Goal: Task Accomplishment & Management: Use online tool/utility

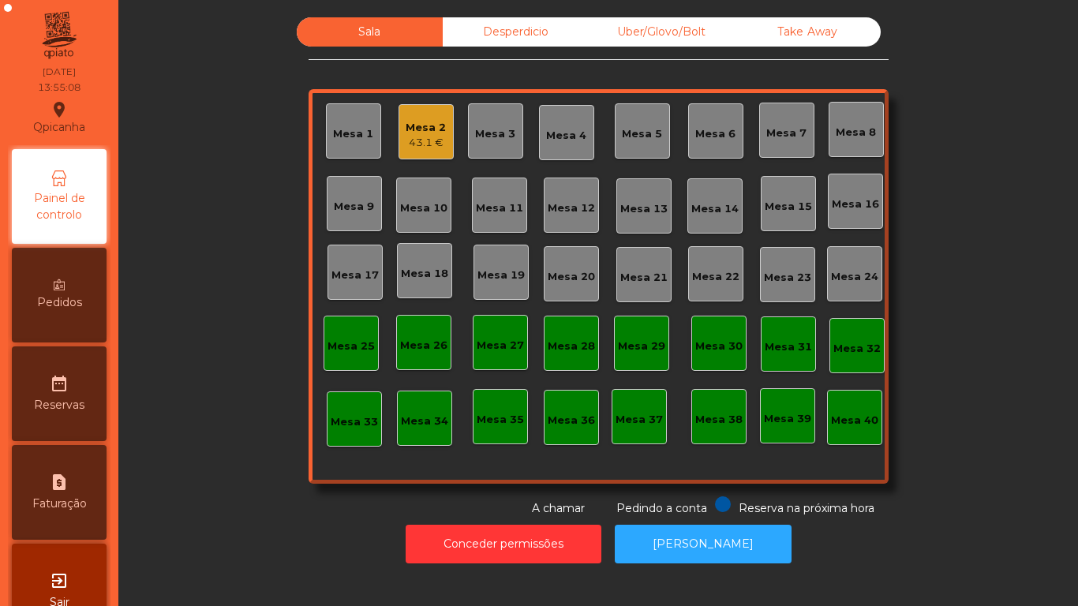
click at [479, 146] on div "Mesa 3" at bounding box center [495, 130] width 55 height 55
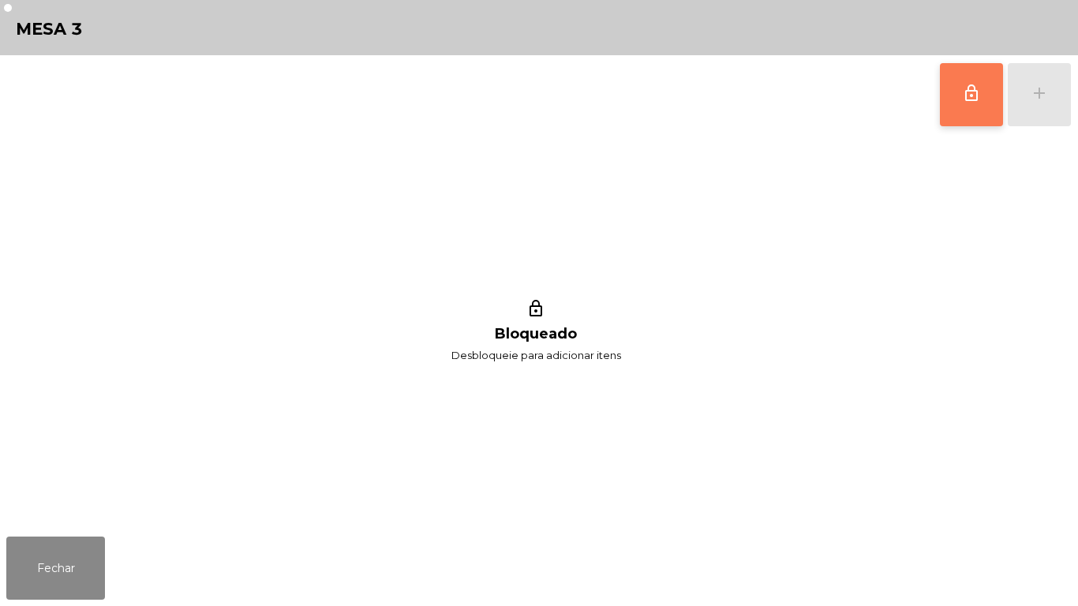
click at [957, 86] on button "lock_outline" at bounding box center [971, 94] width 63 height 63
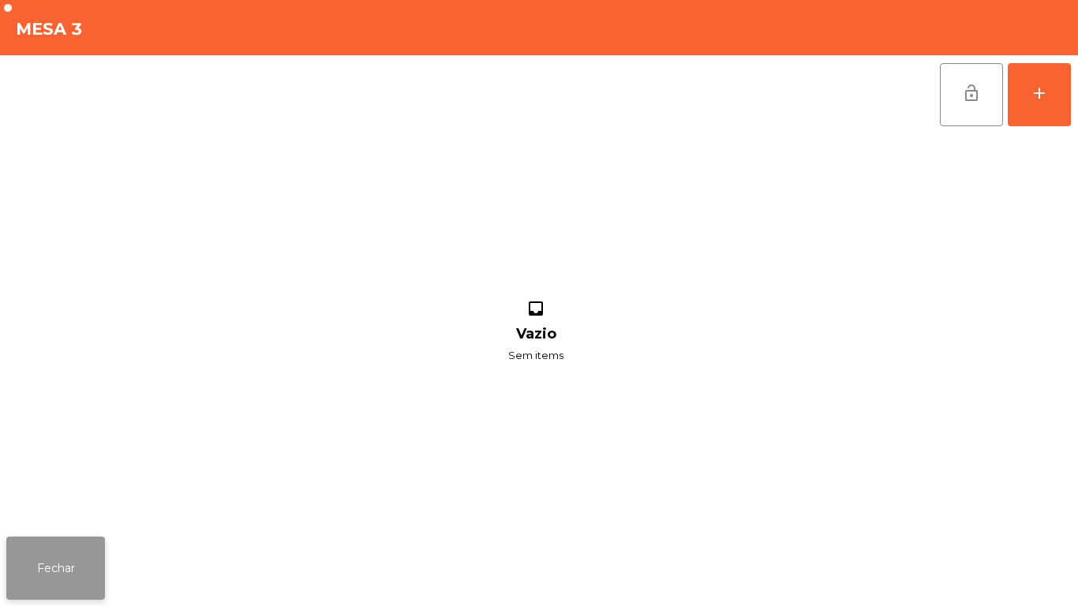
click at [95, 539] on button "Fechar" at bounding box center [55, 568] width 99 height 63
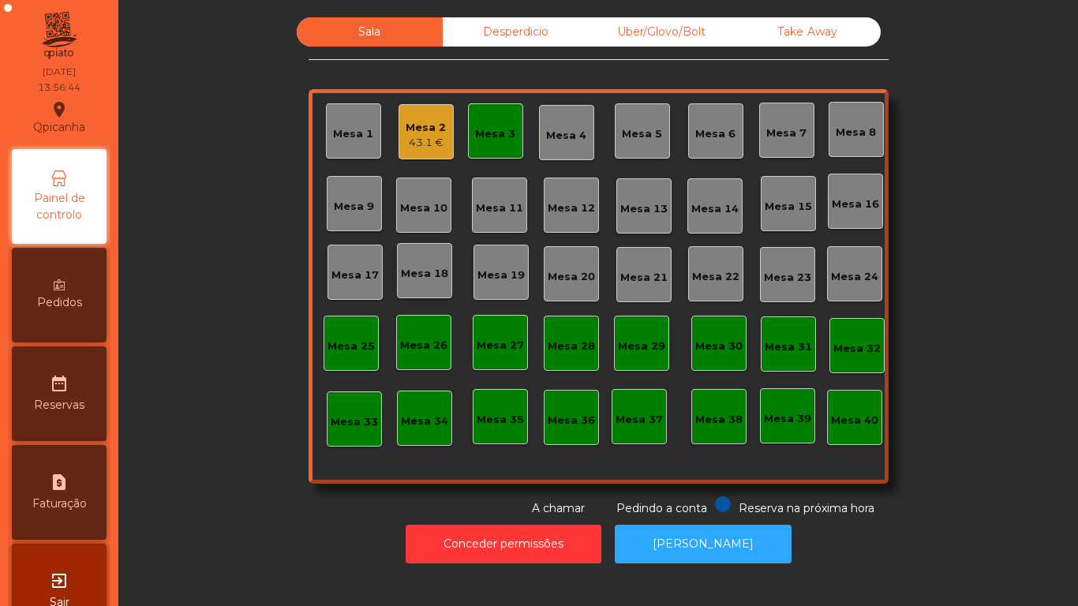
click at [477, 155] on div "Mesa 3" at bounding box center [495, 130] width 55 height 55
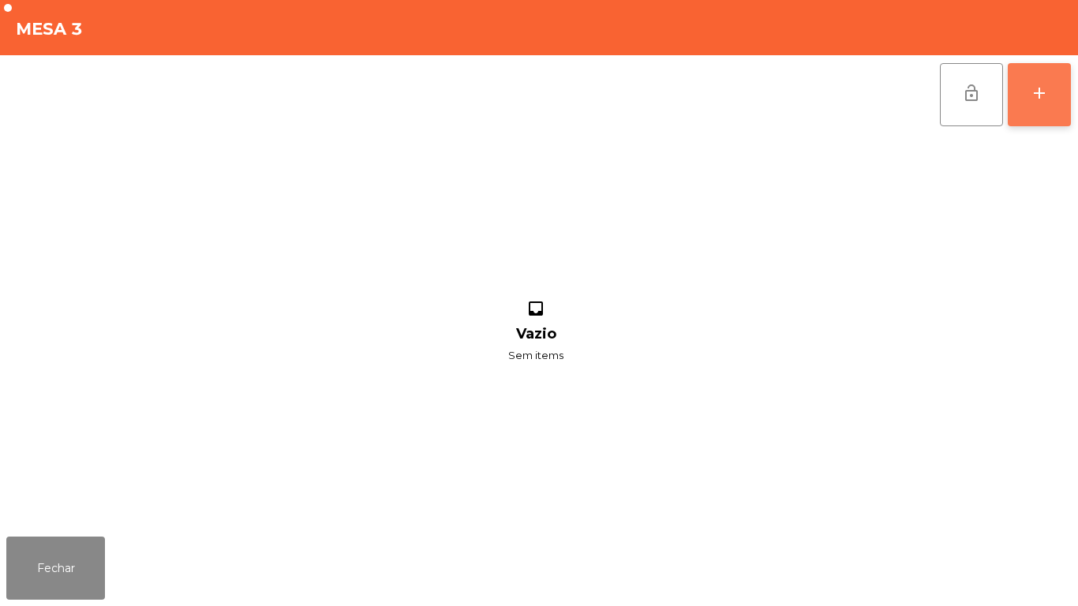
click at [1030, 87] on div "add" at bounding box center [1039, 93] width 19 height 19
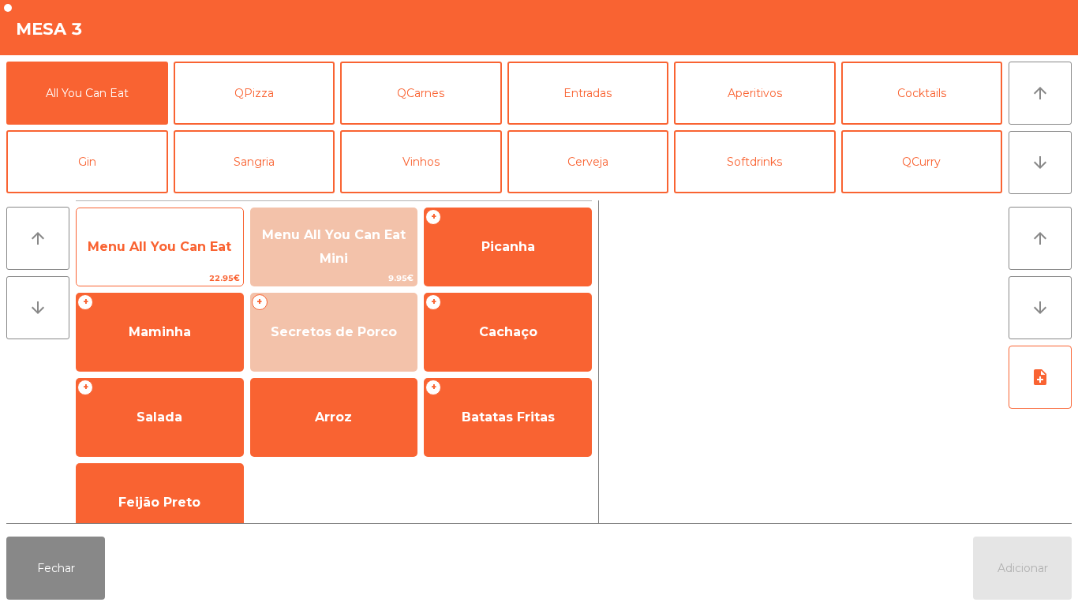
click at [179, 247] on span "Menu All You Can Eat" at bounding box center [160, 246] width 144 height 15
click at [184, 253] on span "Menu All You Can Eat" at bounding box center [160, 246] width 144 height 15
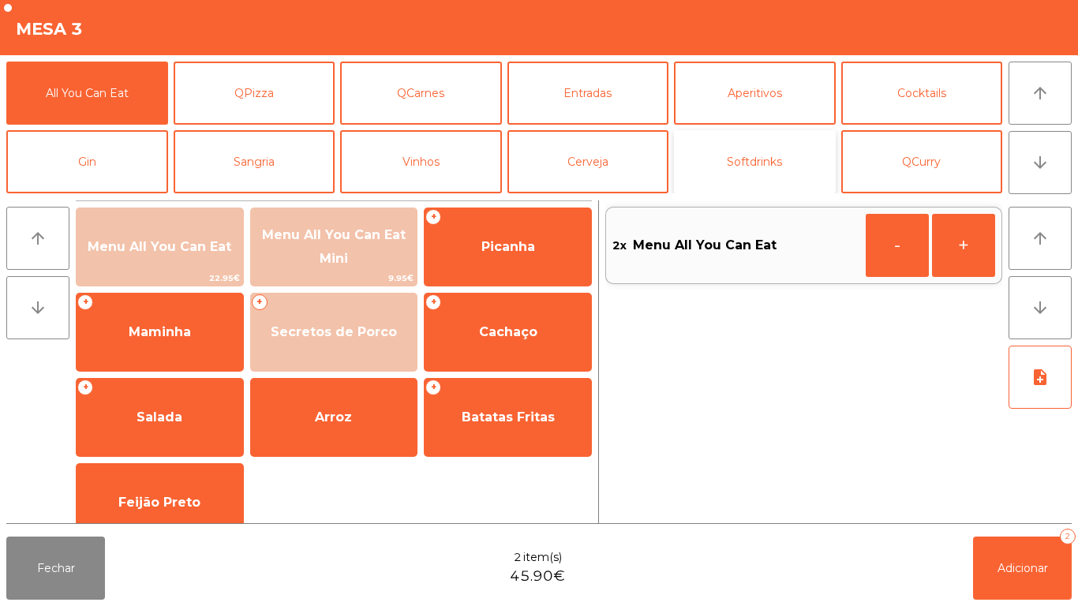
click at [785, 162] on button "Softdrinks" at bounding box center [755, 161] width 162 height 63
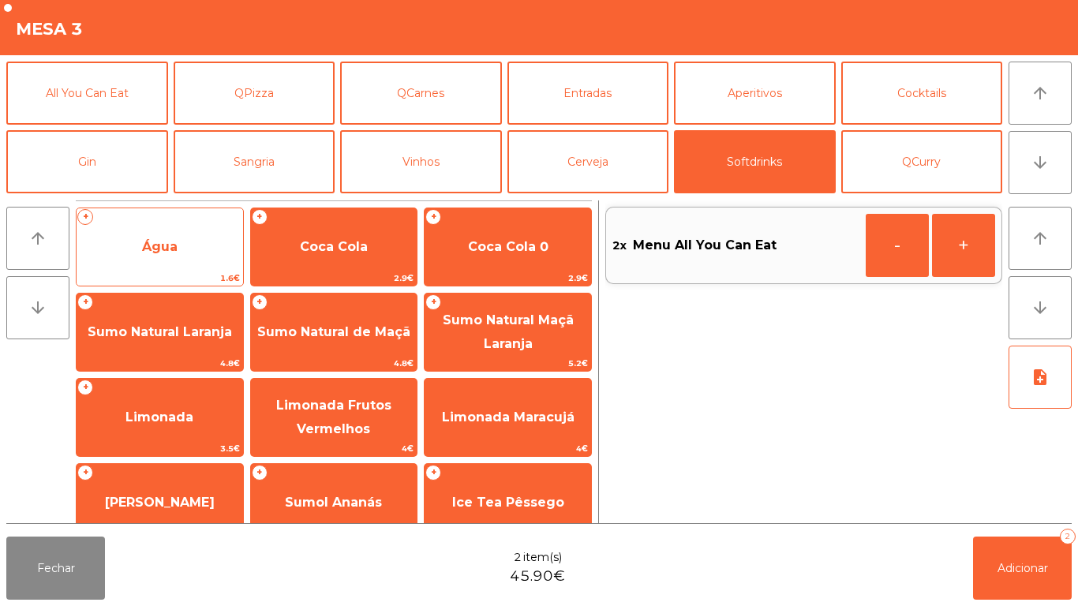
click at [178, 250] on span "Água" at bounding box center [160, 247] width 167 height 43
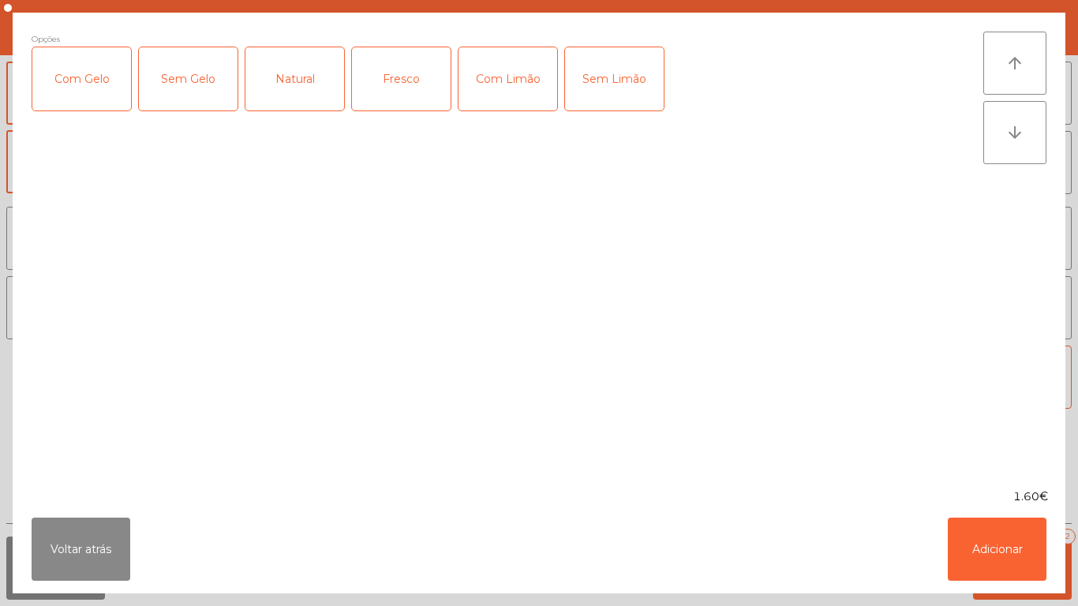
click at [408, 80] on div "Fresco" at bounding box center [401, 78] width 99 height 63
click at [994, 527] on button "Adicionar" at bounding box center [997, 549] width 99 height 63
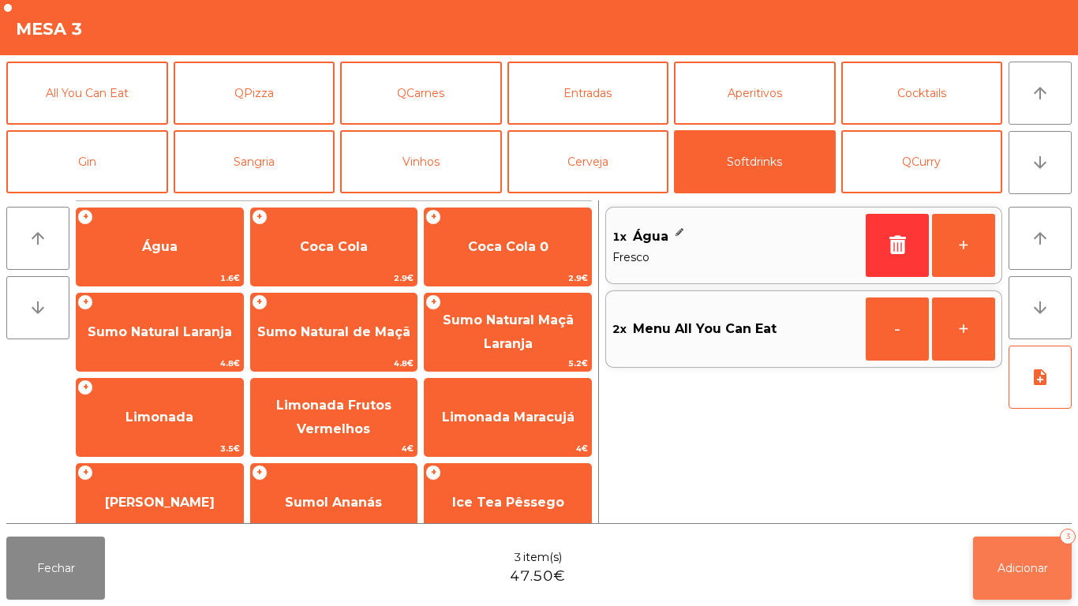
click at [1032, 552] on button "Adicionar 3" at bounding box center [1022, 568] width 99 height 63
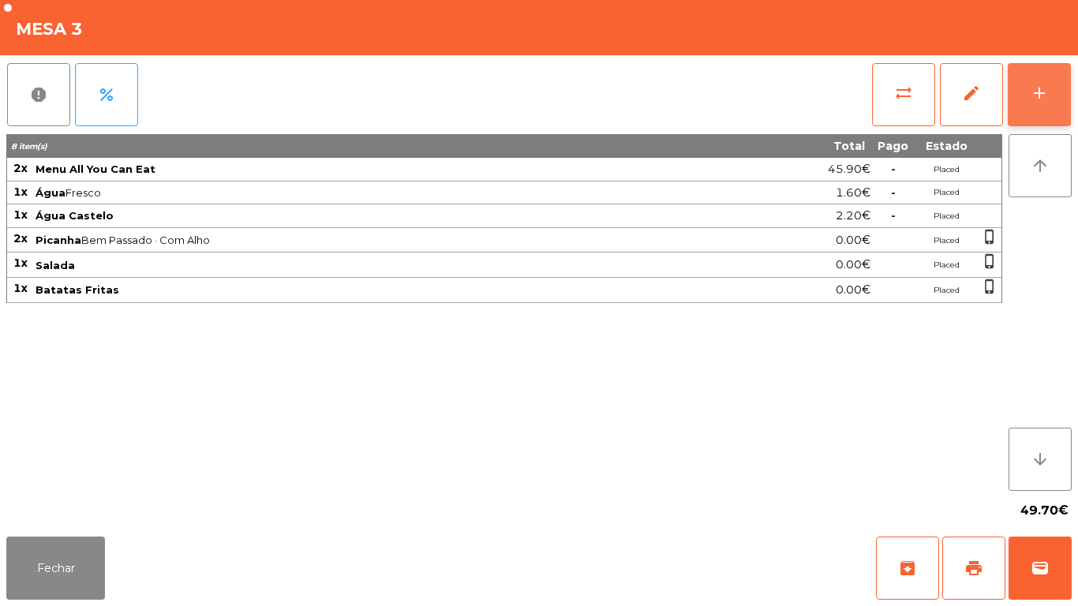
click at [1039, 104] on button "add" at bounding box center [1039, 94] width 63 height 63
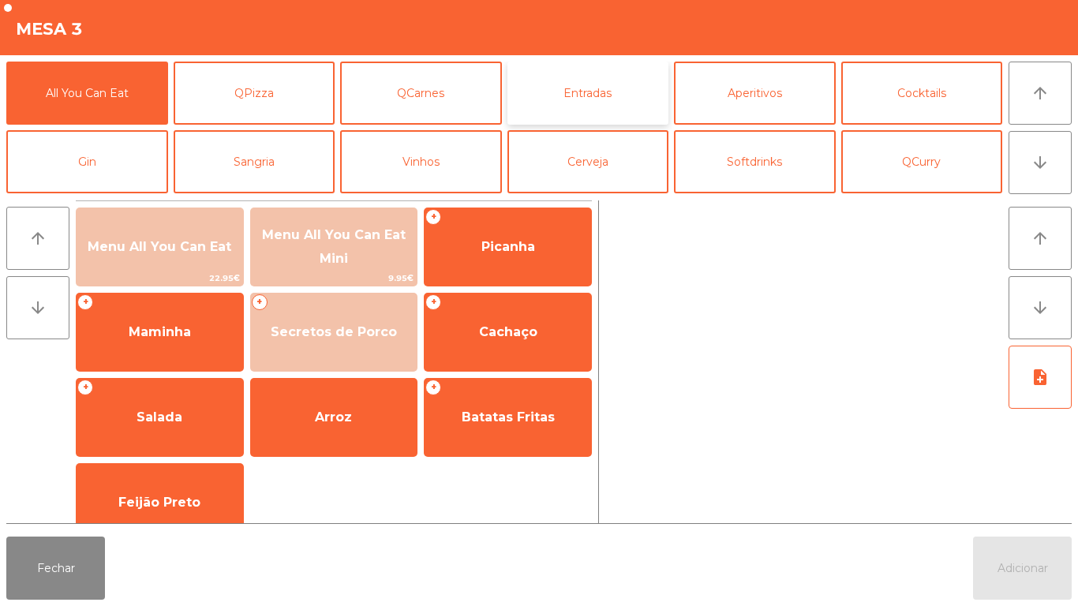
click at [578, 111] on button "Entradas" at bounding box center [588, 93] width 162 height 63
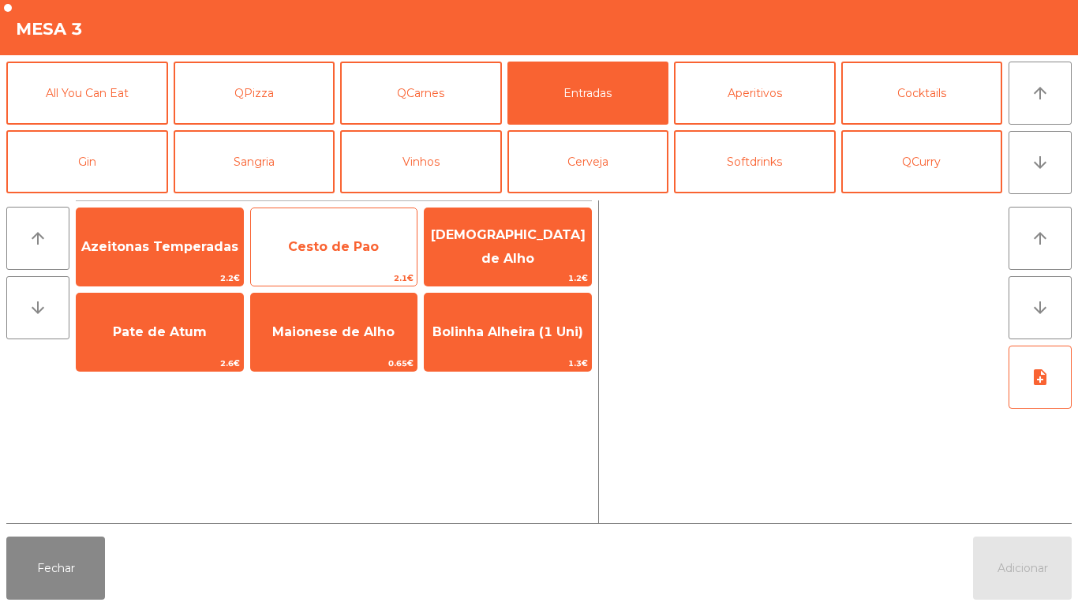
click at [381, 256] on span "Cesto de Pao" at bounding box center [334, 247] width 167 height 43
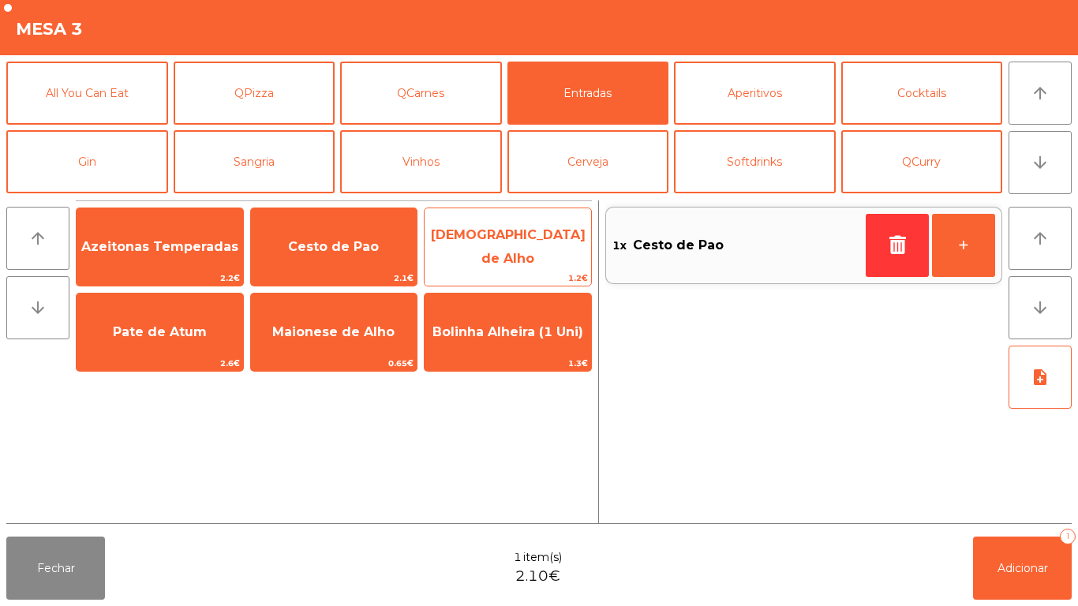
click at [525, 259] on span "[DEMOGRAPHIC_DATA] de Alho" at bounding box center [508, 247] width 167 height 67
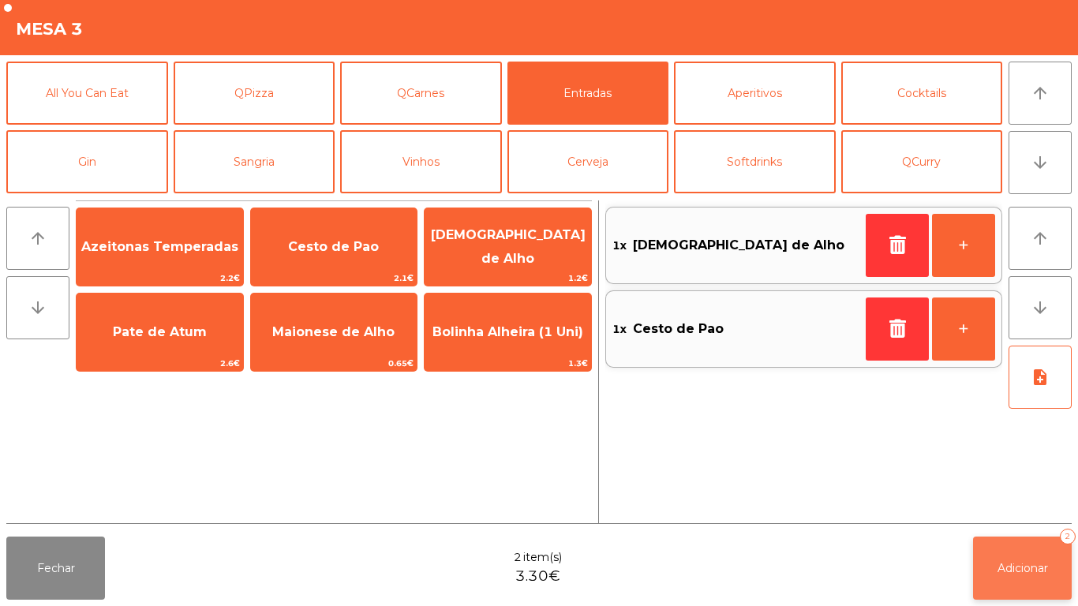
click at [1026, 566] on span "Adicionar" at bounding box center [1023, 568] width 51 height 14
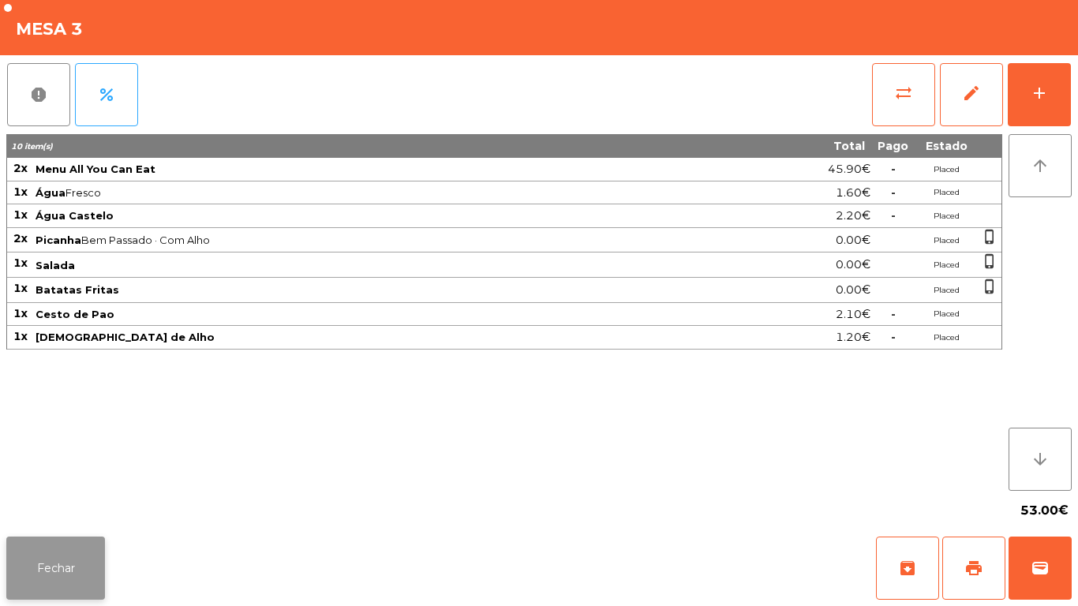
click at [49, 541] on button "Fechar" at bounding box center [55, 568] width 99 height 63
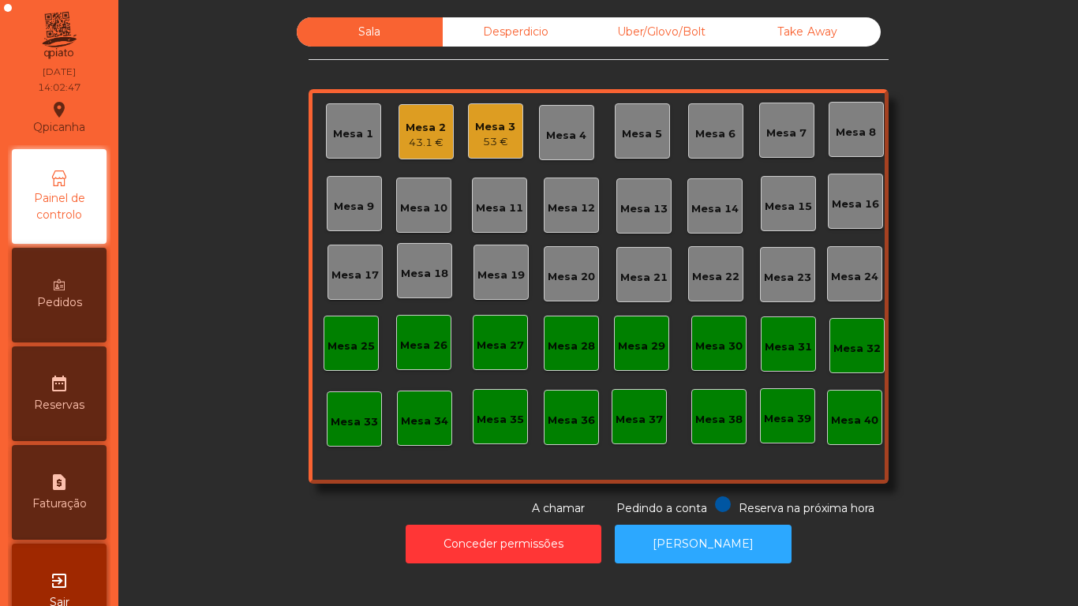
click at [77, 295] on span "Pedidos" at bounding box center [59, 302] width 45 height 17
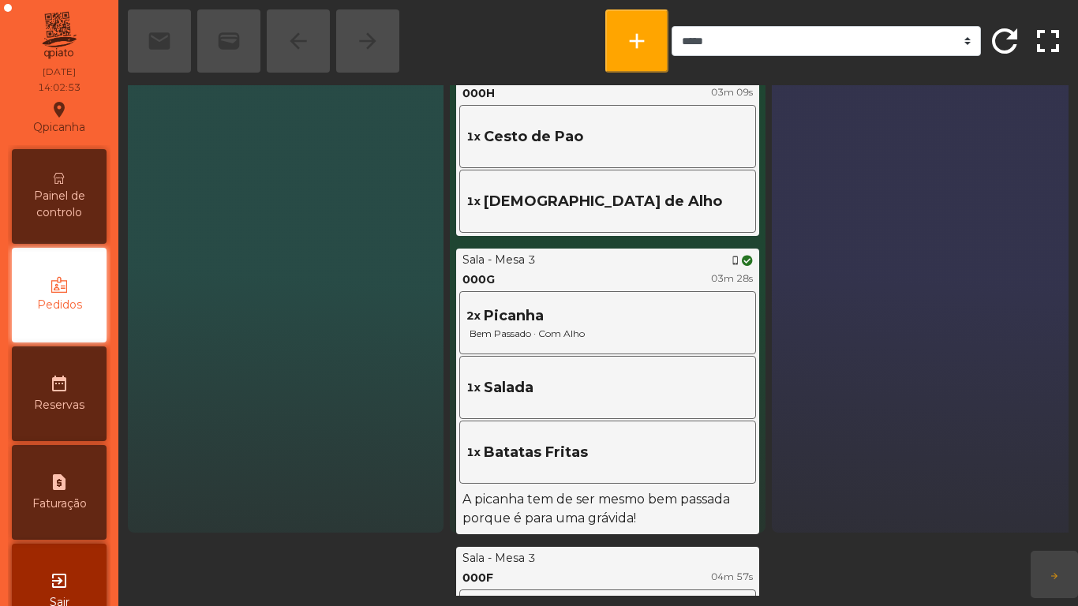
scroll to position [103, 0]
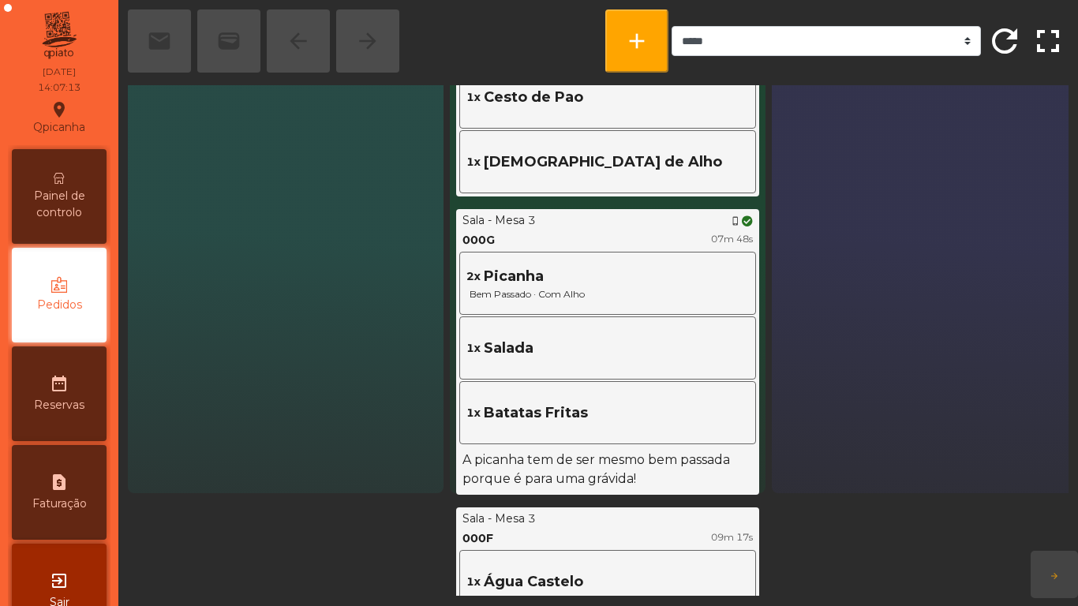
click at [77, 191] on span "Painel de controlo" at bounding box center [59, 204] width 87 height 33
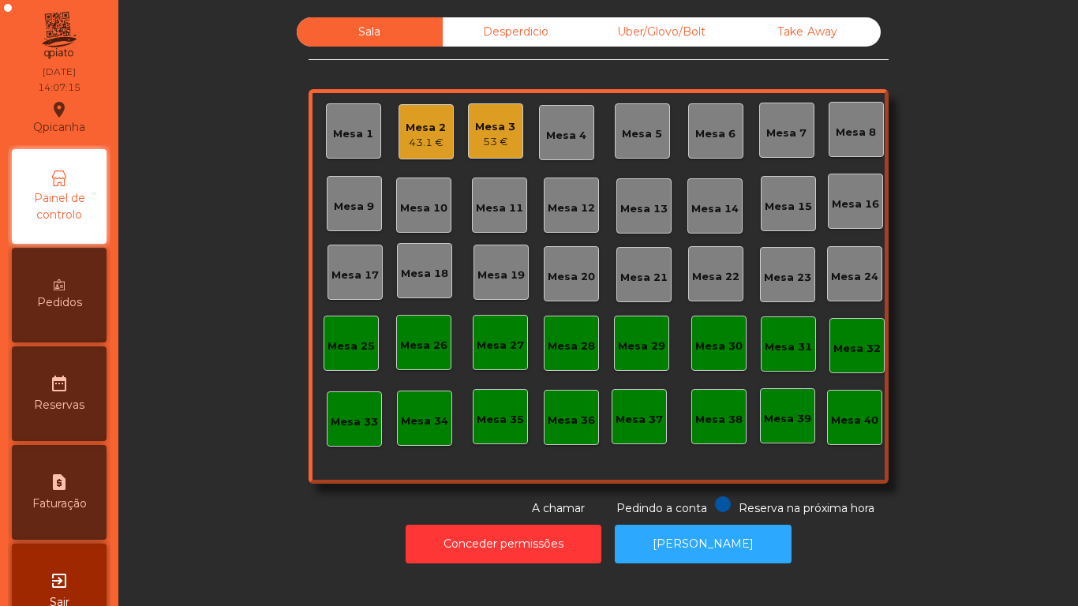
click at [431, 135] on div "43.1 €" at bounding box center [426, 143] width 40 height 16
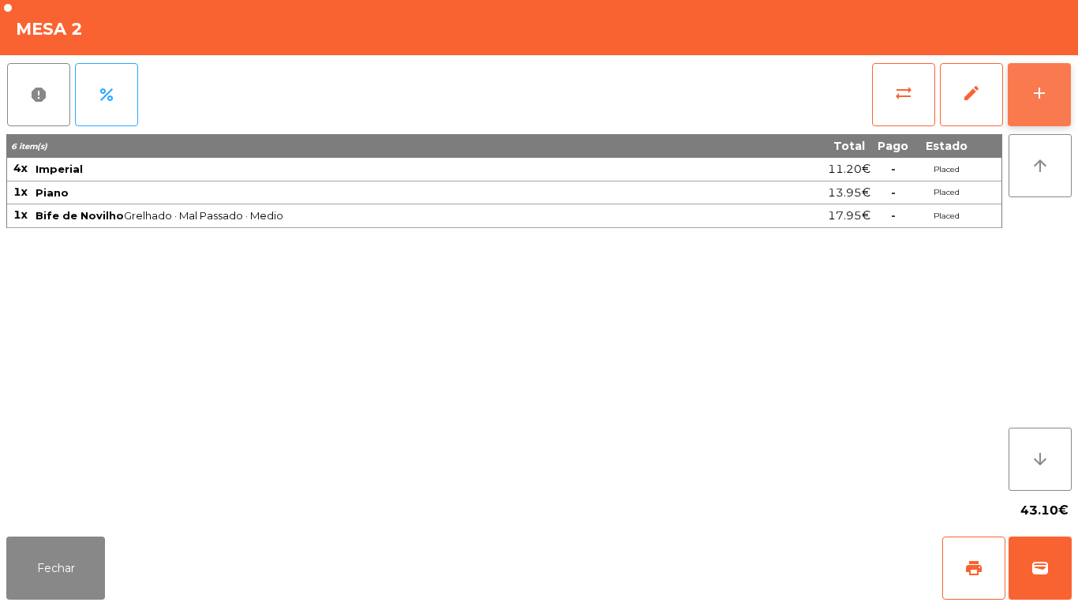
click at [1040, 80] on button "add" at bounding box center [1039, 94] width 63 height 63
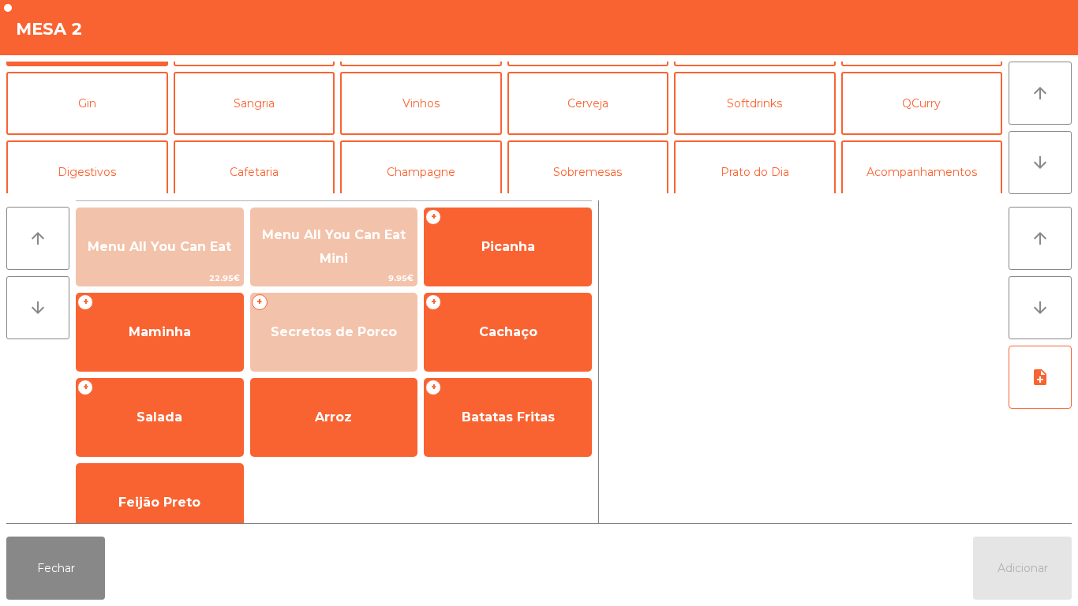
scroll to position [84, 0]
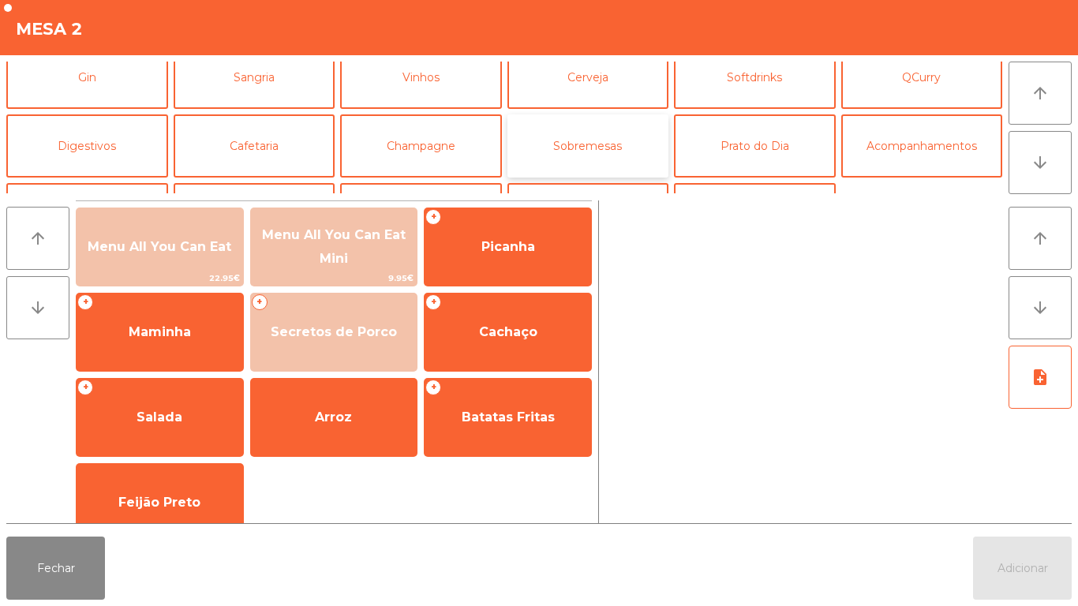
click at [626, 155] on button "Sobremesas" at bounding box center [588, 145] width 162 height 63
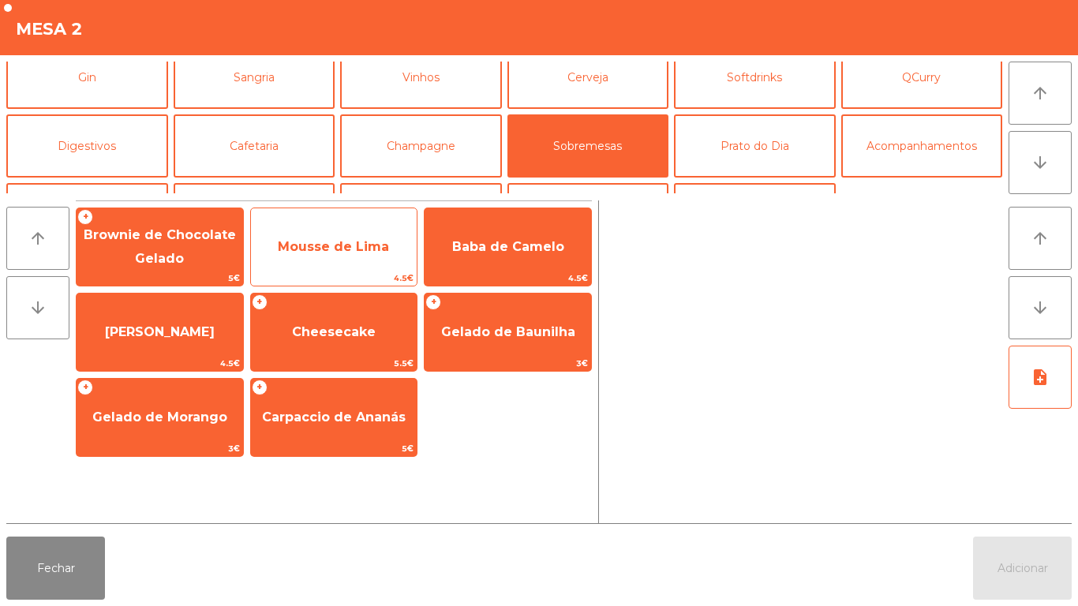
click at [367, 257] on span "Mousse de Lima" at bounding box center [334, 247] width 167 height 43
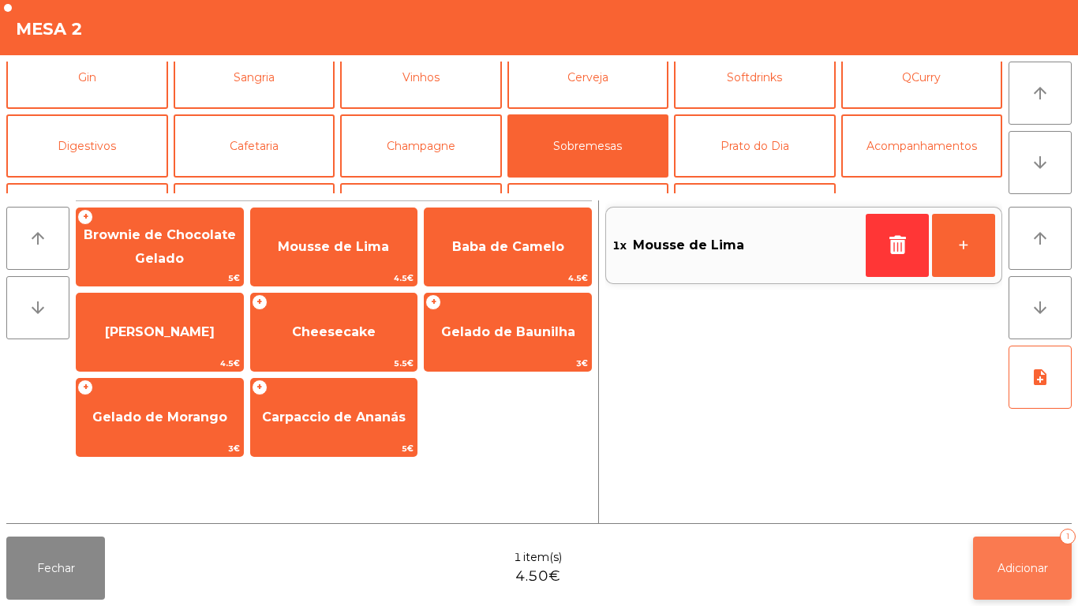
click at [1016, 565] on span "Adicionar" at bounding box center [1023, 568] width 51 height 14
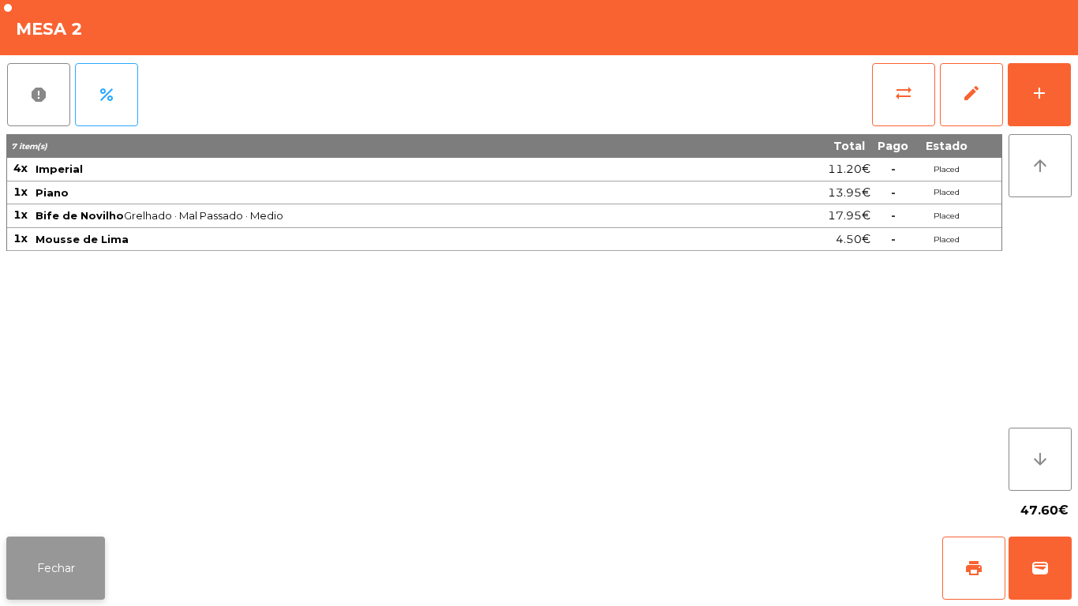
click at [58, 548] on button "Fechar" at bounding box center [55, 568] width 99 height 63
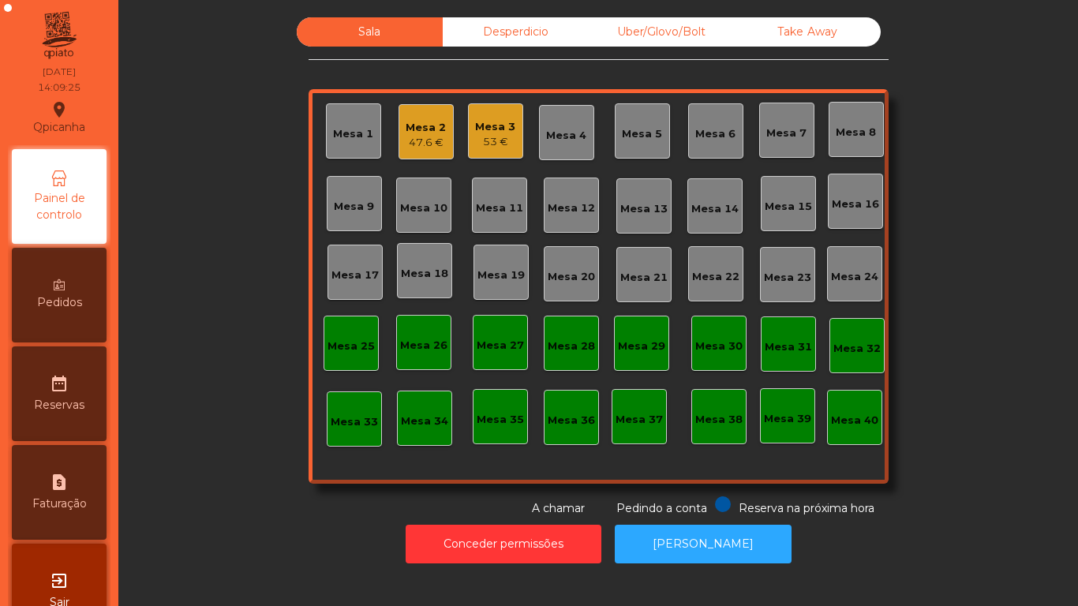
click at [501, 133] on div "Mesa 3" at bounding box center [495, 127] width 40 height 16
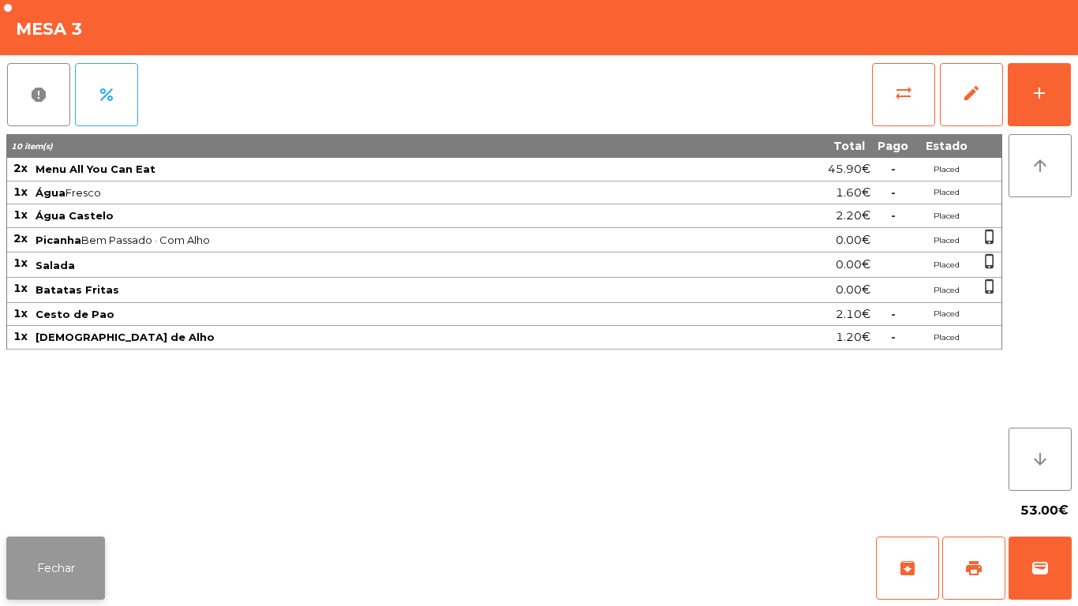
click at [77, 553] on button "Fechar" at bounding box center [55, 568] width 99 height 63
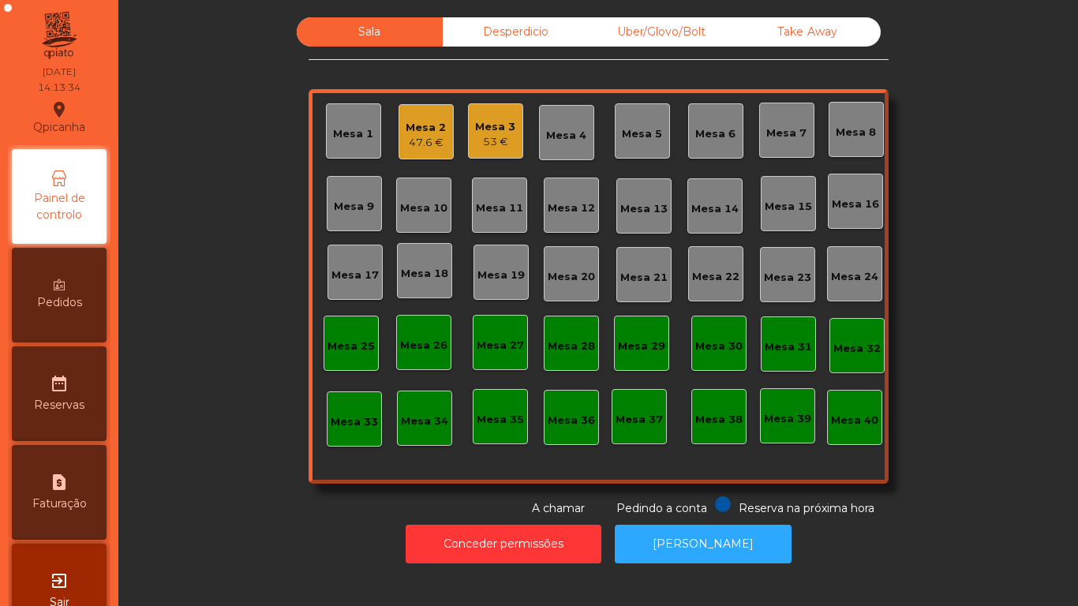
click at [430, 135] on div "47.6 €" at bounding box center [426, 143] width 40 height 16
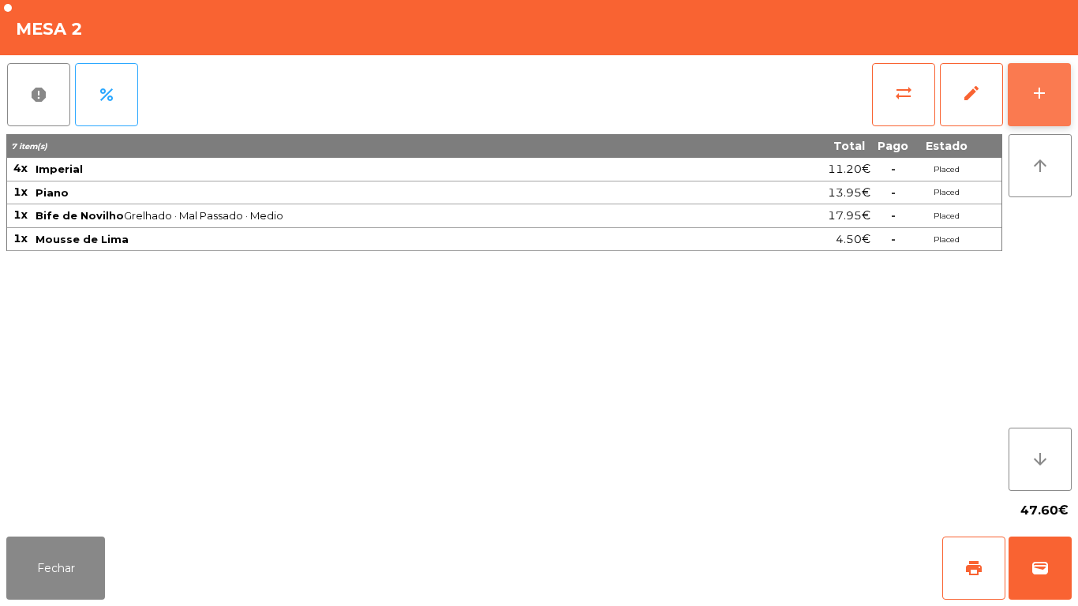
click at [1029, 101] on button "add" at bounding box center [1039, 94] width 63 height 63
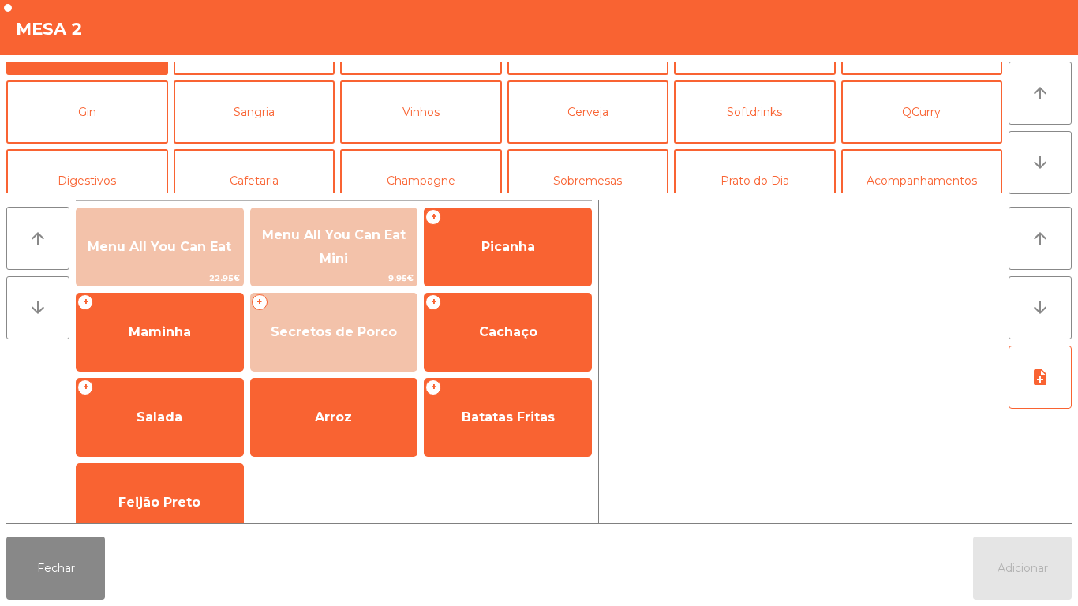
scroll to position [61, 0]
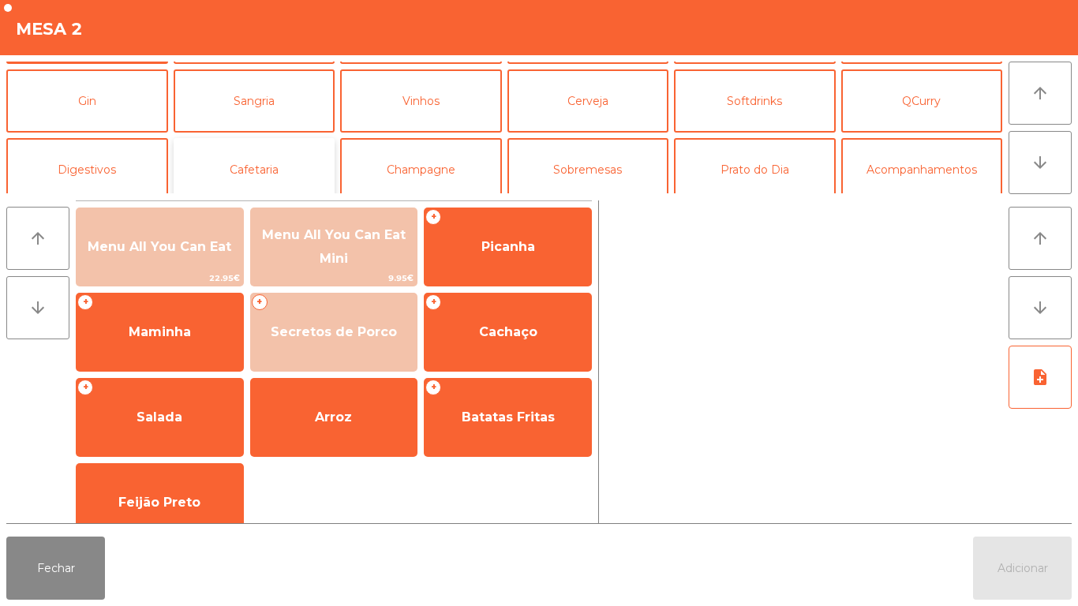
click at [275, 173] on button "Cafetaria" at bounding box center [255, 169] width 162 height 63
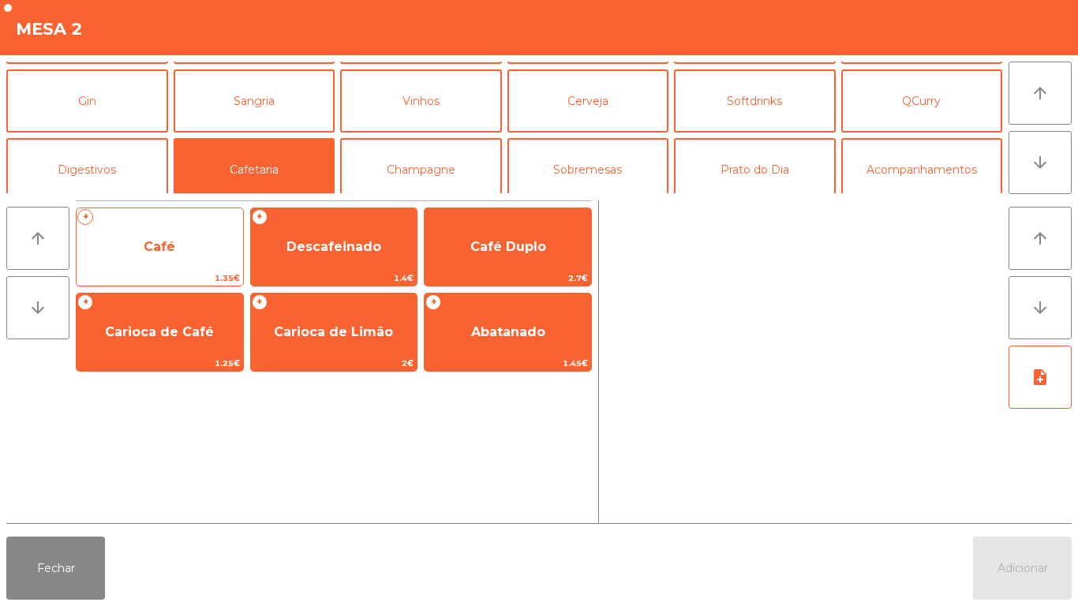
click at [162, 255] on span "Café" at bounding box center [160, 247] width 167 height 43
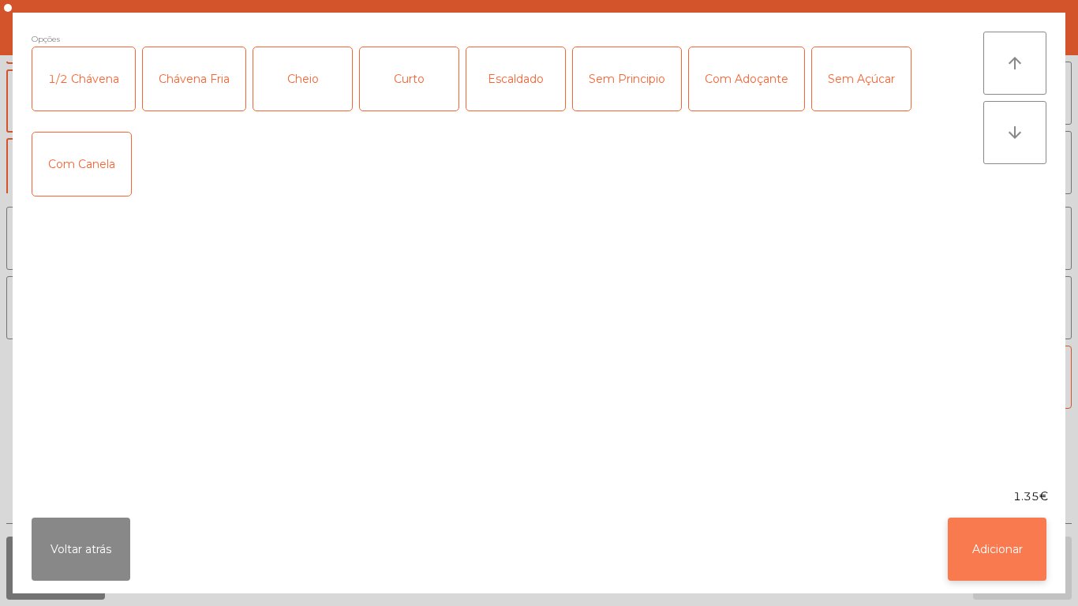
click at [977, 556] on button "Adicionar" at bounding box center [997, 549] width 99 height 63
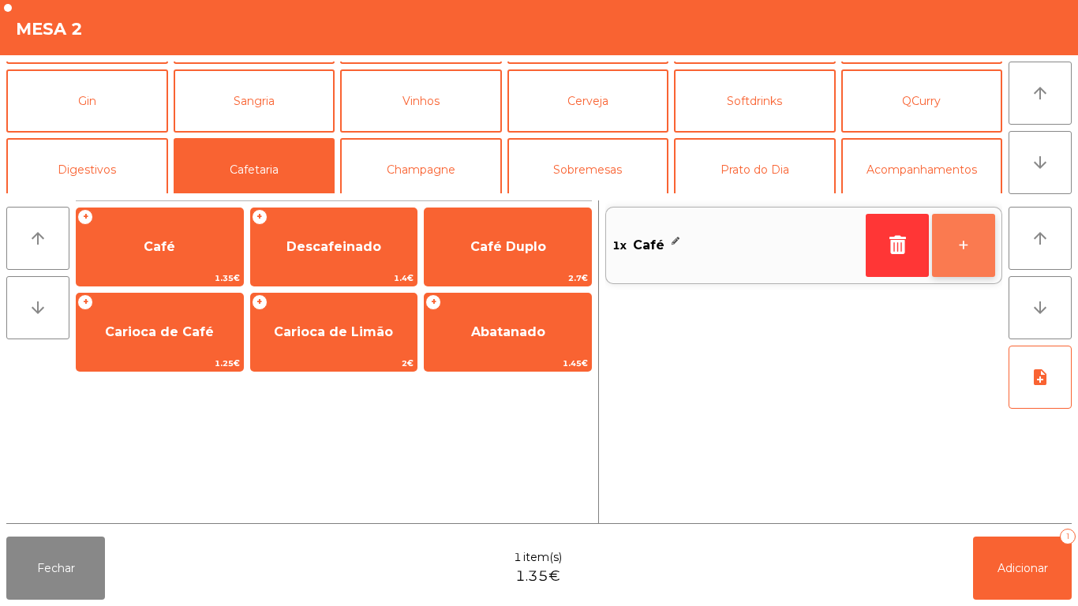
click at [957, 250] on button "+" at bounding box center [963, 245] width 63 height 63
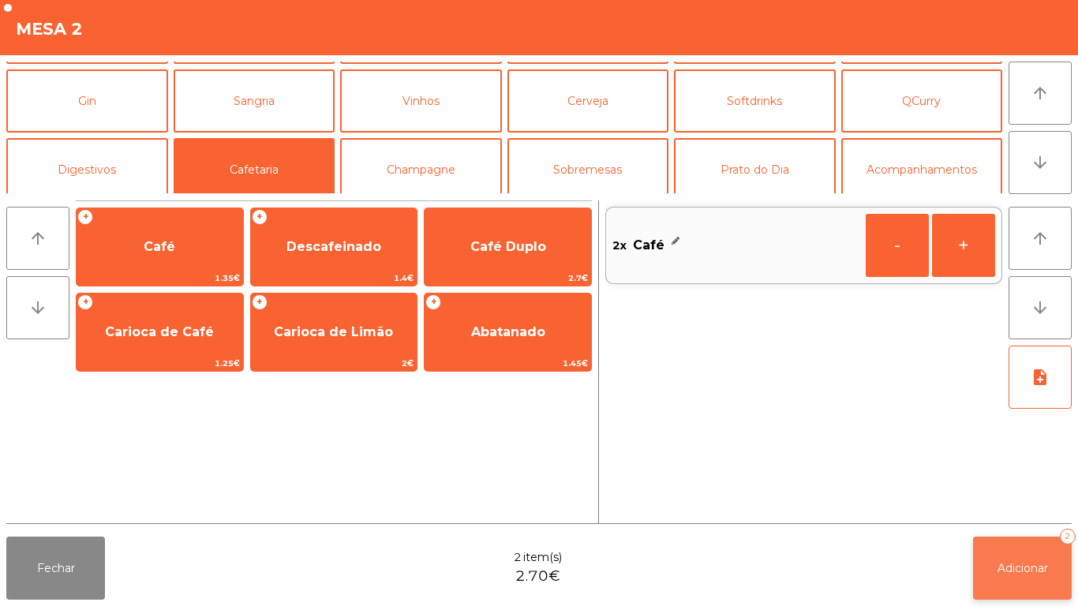
click at [1001, 541] on button "Adicionar 2" at bounding box center [1022, 568] width 99 height 63
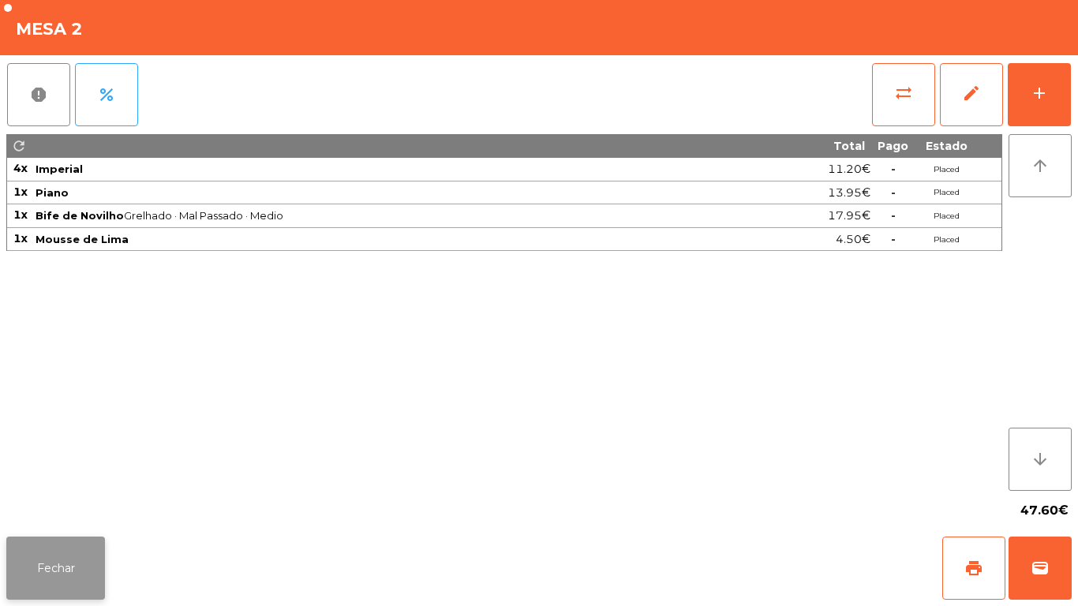
click at [93, 556] on button "Fechar" at bounding box center [55, 568] width 99 height 63
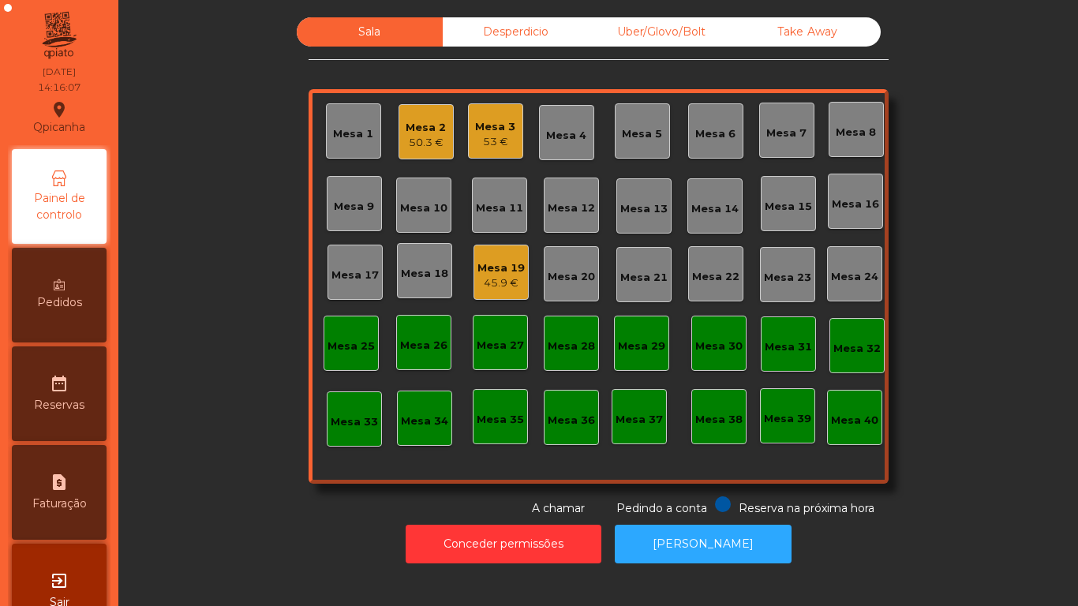
click at [587, 216] on div "Mesa 12" at bounding box center [571, 205] width 55 height 55
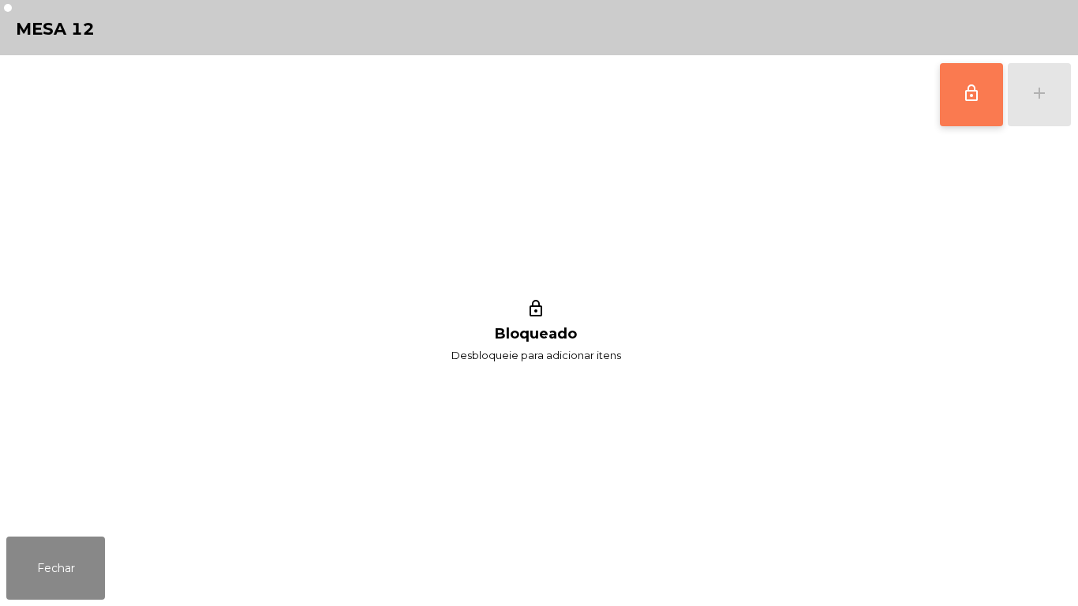
click at [969, 107] on button "lock_outline" at bounding box center [971, 94] width 63 height 63
click at [1037, 99] on div "add" at bounding box center [1039, 93] width 19 height 19
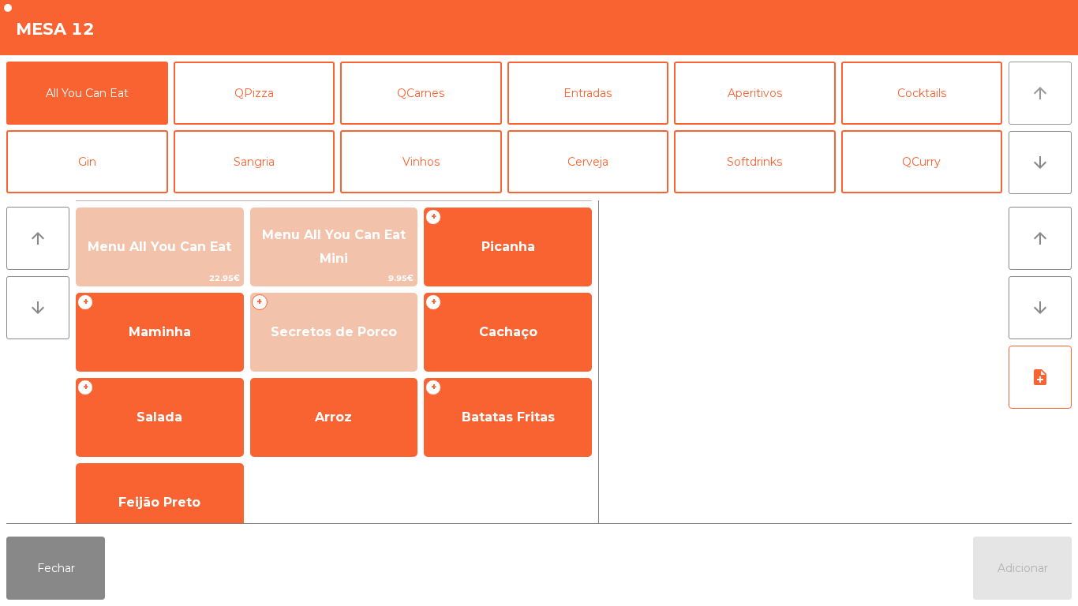
click at [1026, 101] on button "arrow_upward" at bounding box center [1040, 93] width 63 height 63
click at [552, 99] on button "Entradas" at bounding box center [588, 93] width 162 height 63
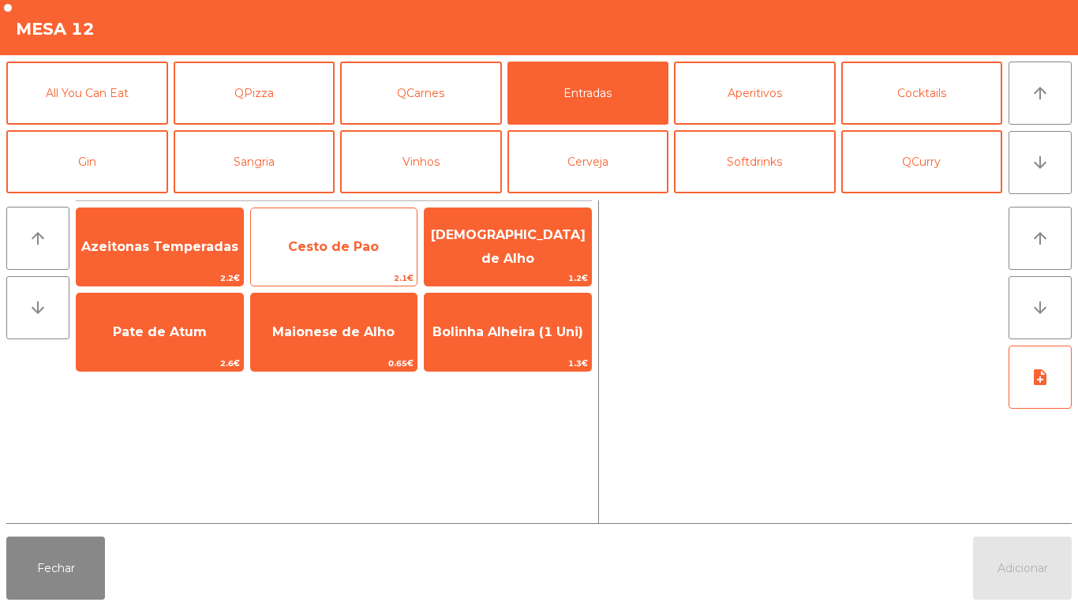
click at [380, 263] on span "Cesto de Pao" at bounding box center [334, 247] width 167 height 43
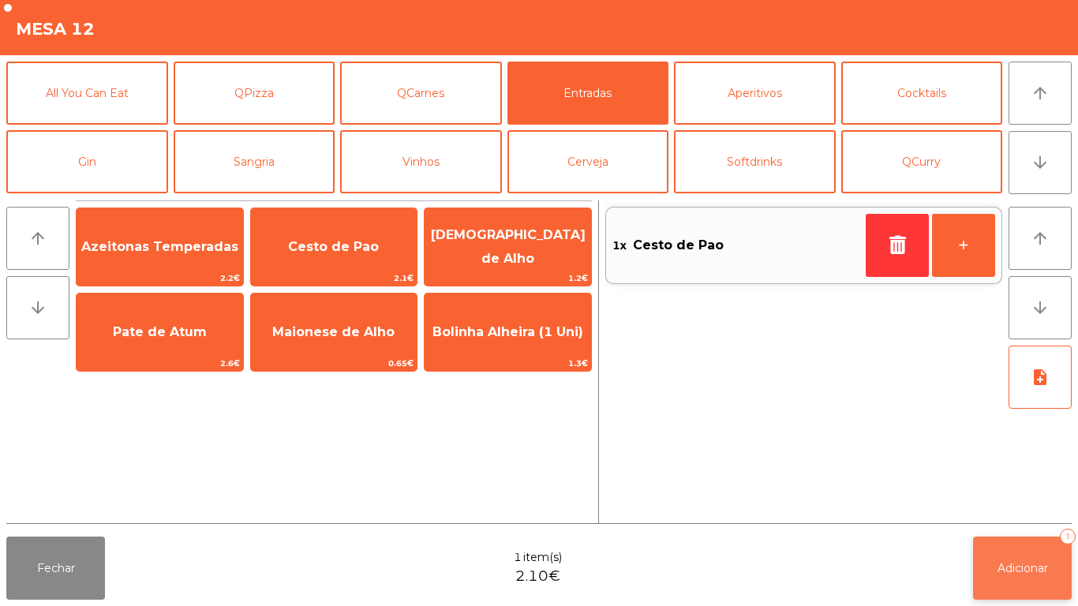
click at [988, 566] on button "Adicionar 1" at bounding box center [1022, 568] width 99 height 63
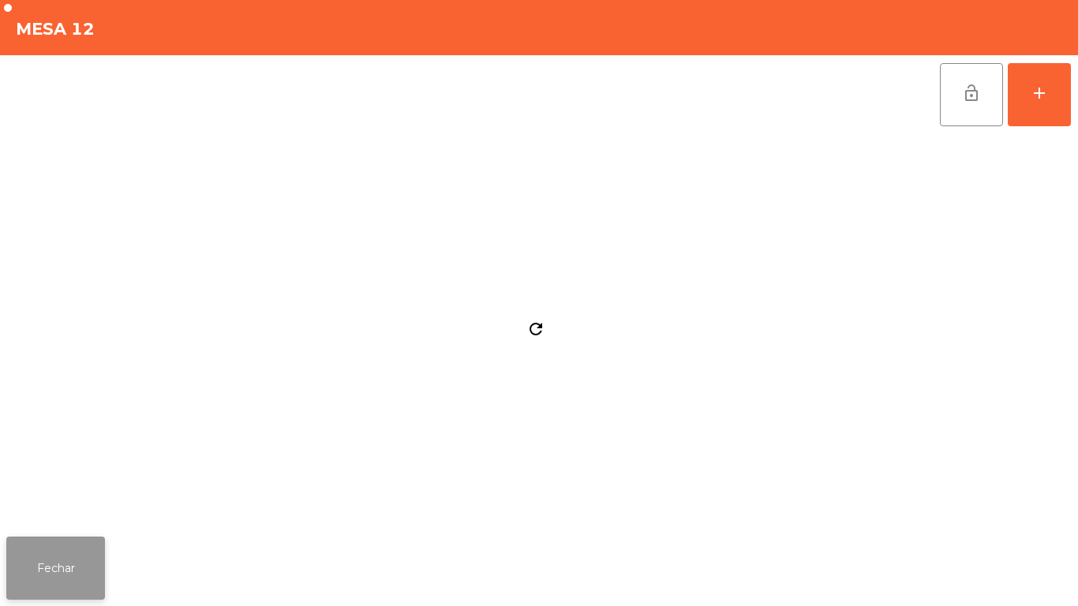
click at [99, 576] on button "Fechar" at bounding box center [55, 568] width 99 height 63
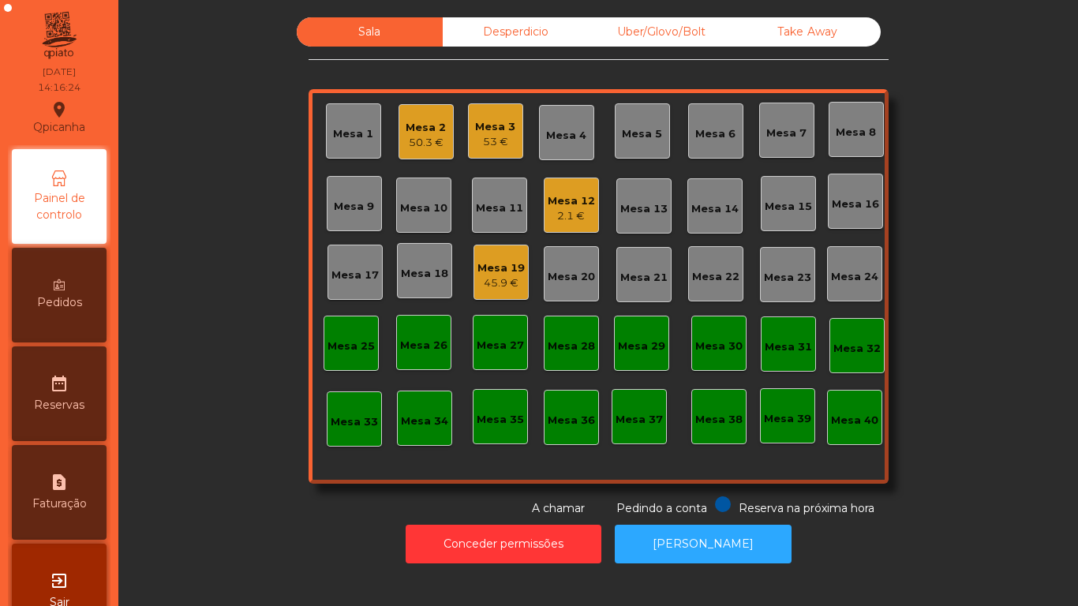
click at [499, 284] on div "45.9 €" at bounding box center [500, 283] width 47 height 16
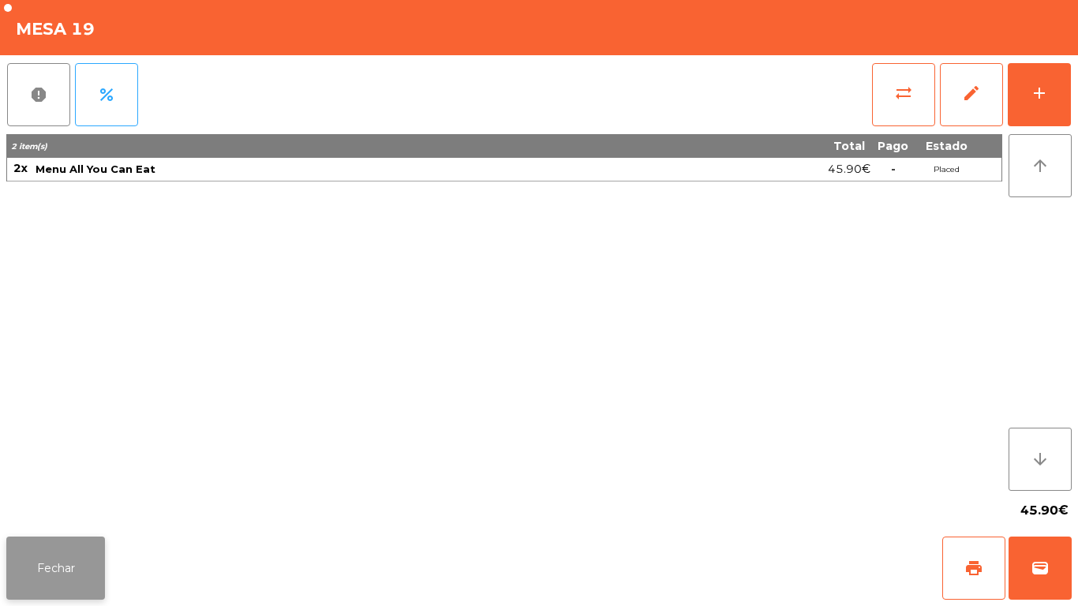
click at [77, 555] on button "Fechar" at bounding box center [55, 568] width 99 height 63
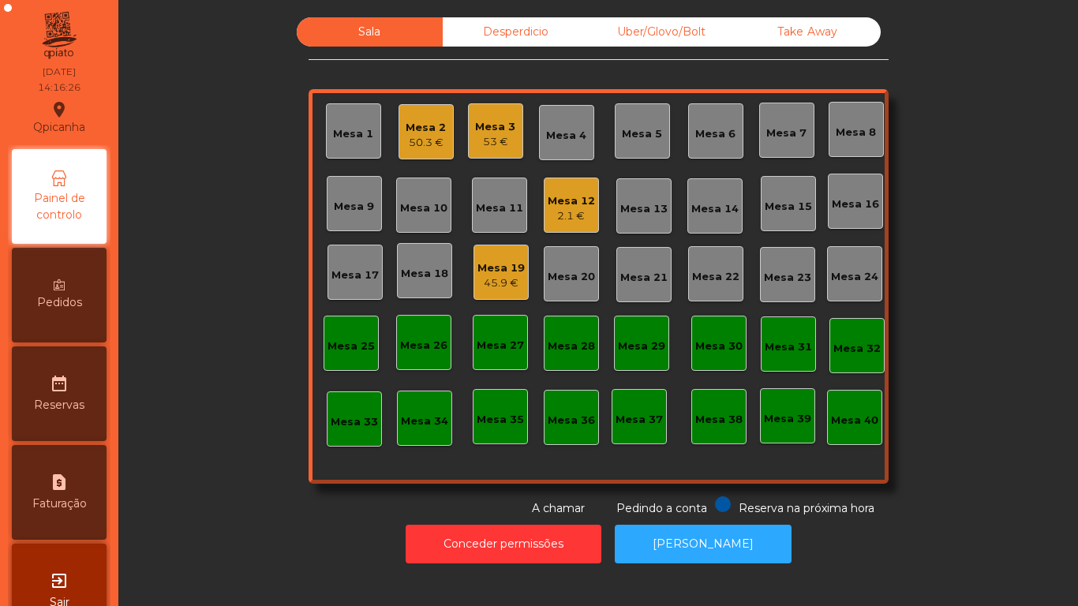
click at [575, 211] on div "2.1 €" at bounding box center [571, 216] width 47 height 16
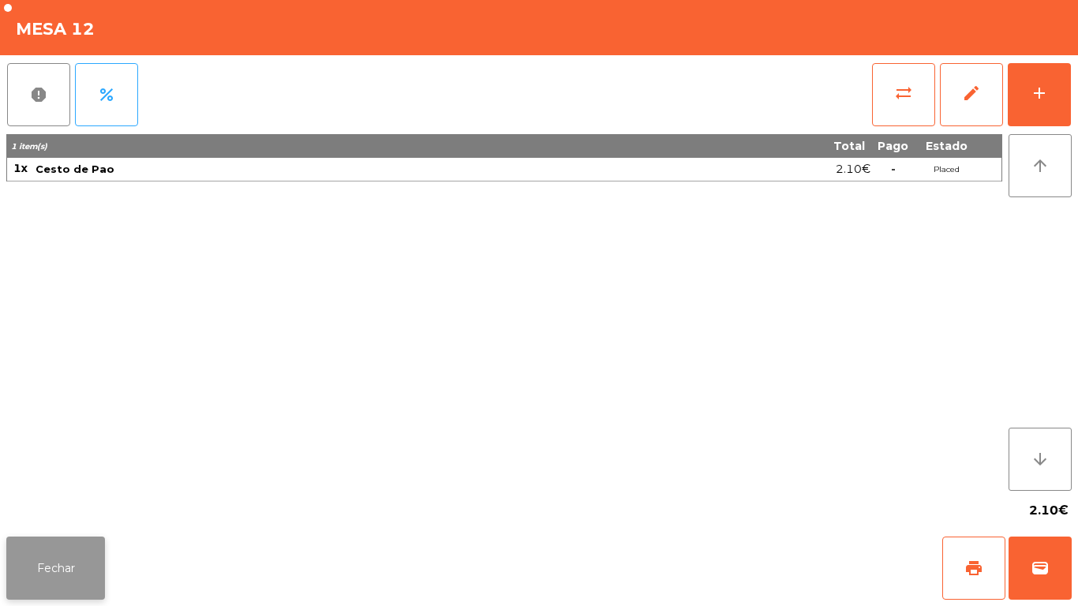
click at [50, 545] on button "Fechar" at bounding box center [55, 568] width 99 height 63
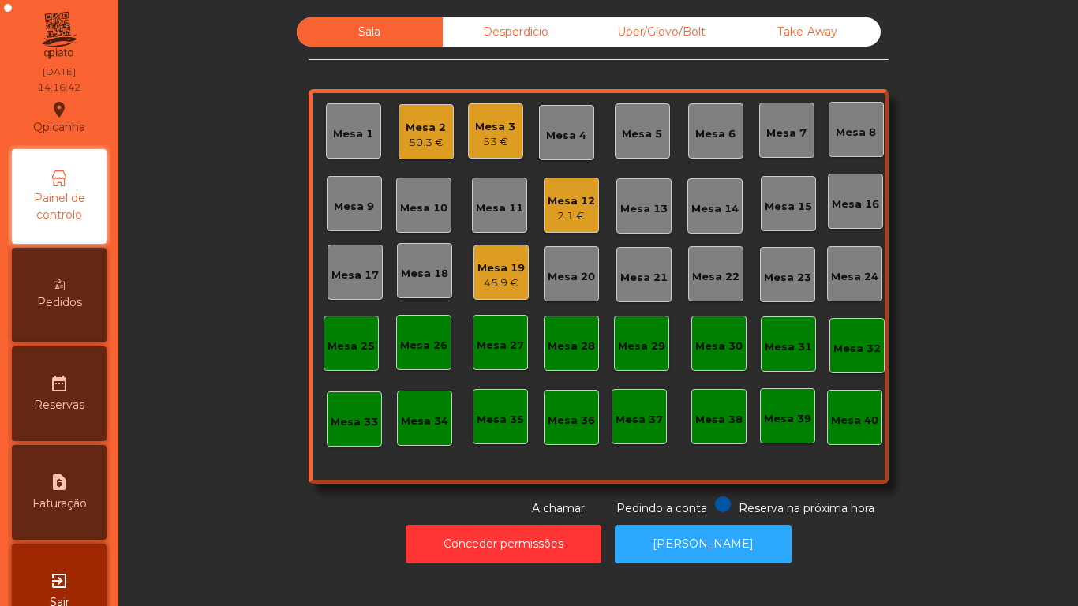
click at [504, 294] on div "Mesa 19 45.9 €" at bounding box center [501, 272] width 55 height 55
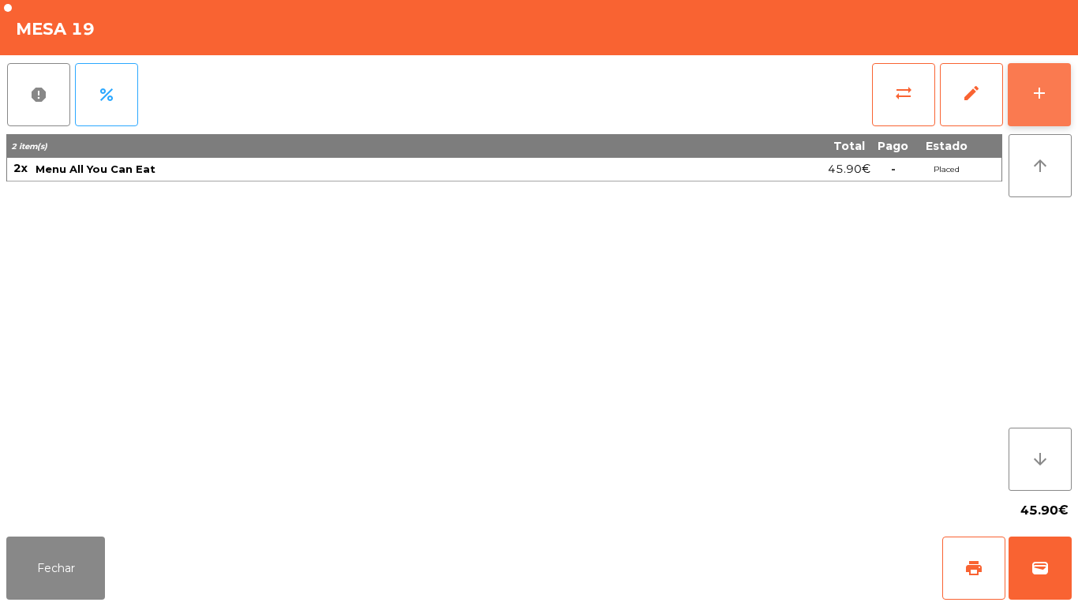
click at [1028, 99] on button "add" at bounding box center [1039, 94] width 63 height 63
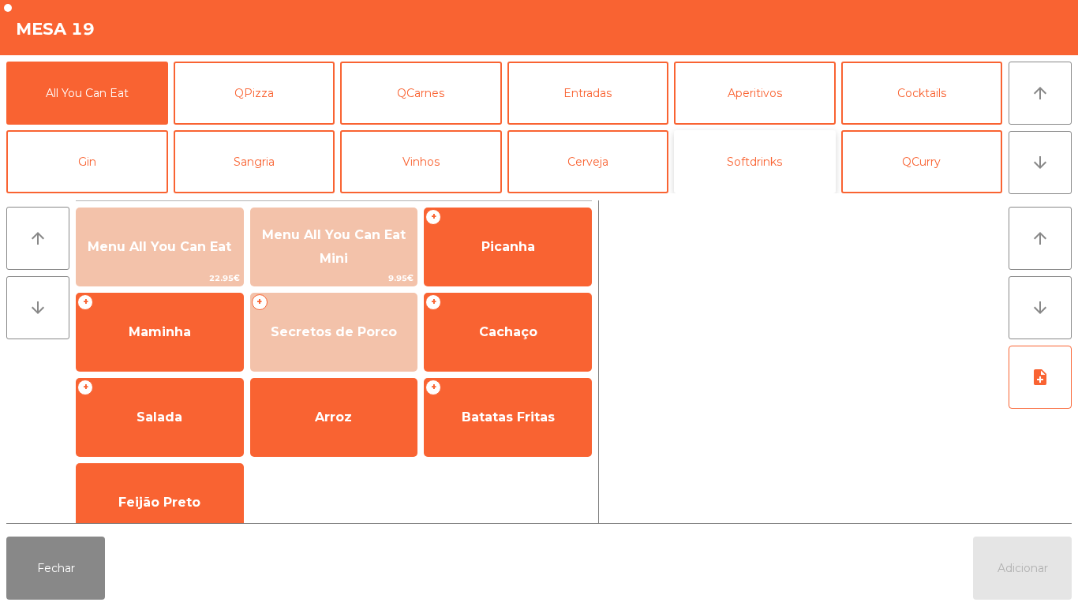
click at [755, 161] on button "Softdrinks" at bounding box center [755, 161] width 162 height 63
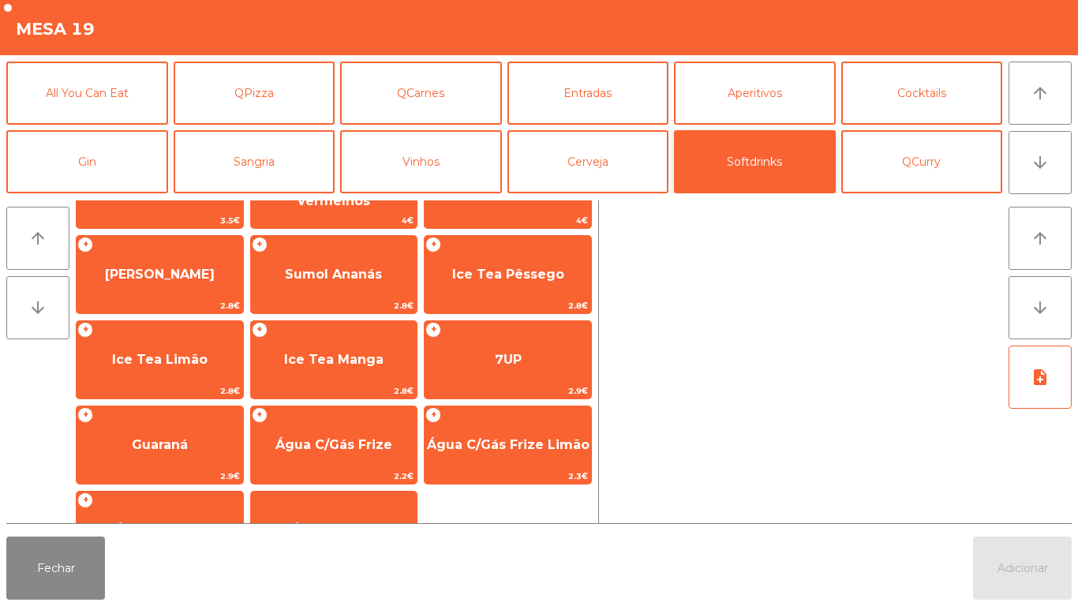
scroll to position [208, 0]
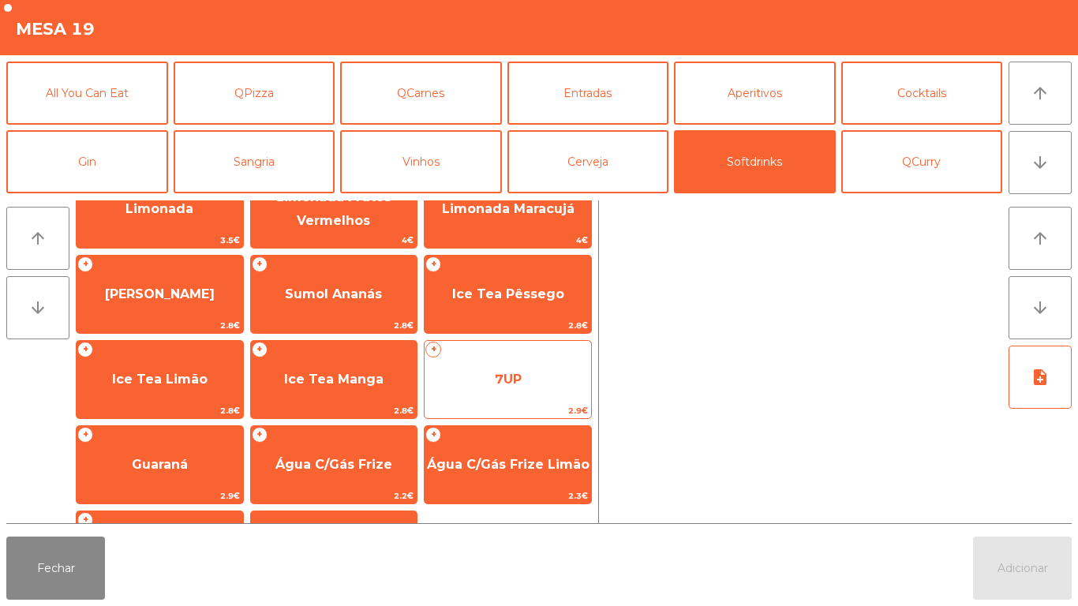
click at [522, 375] on span "7UP" at bounding box center [508, 379] width 167 height 43
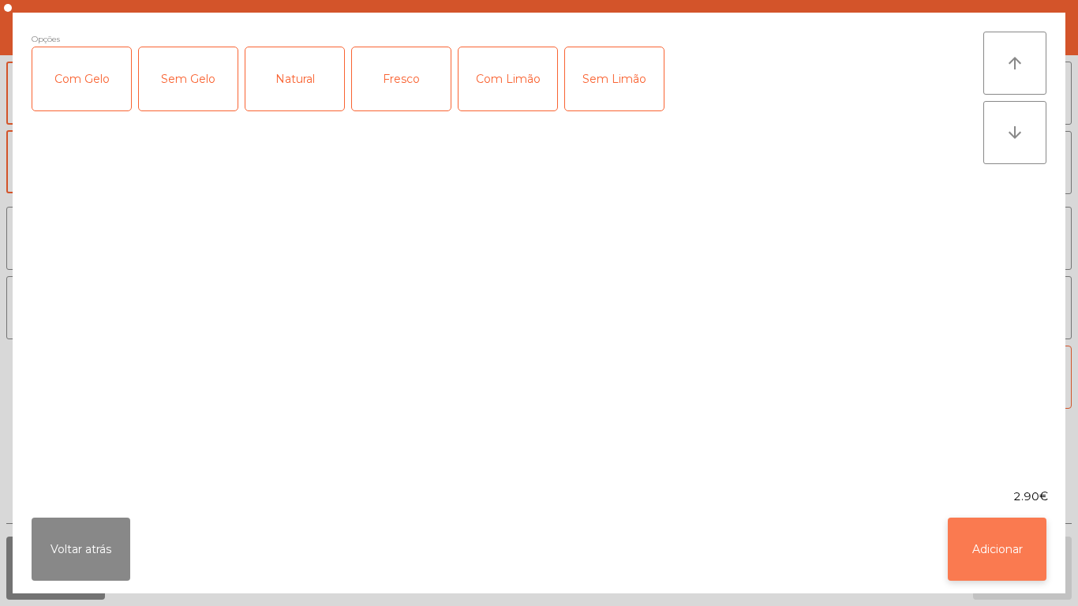
click at [979, 552] on button "Adicionar" at bounding box center [997, 549] width 99 height 63
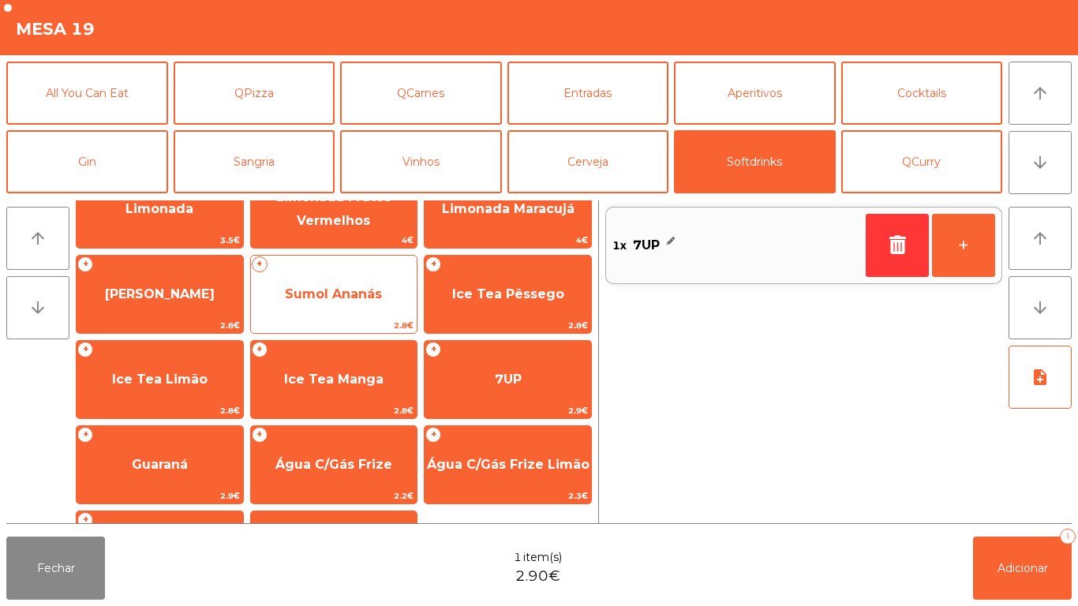
click at [361, 290] on span "Sumol Ananás" at bounding box center [333, 293] width 97 height 15
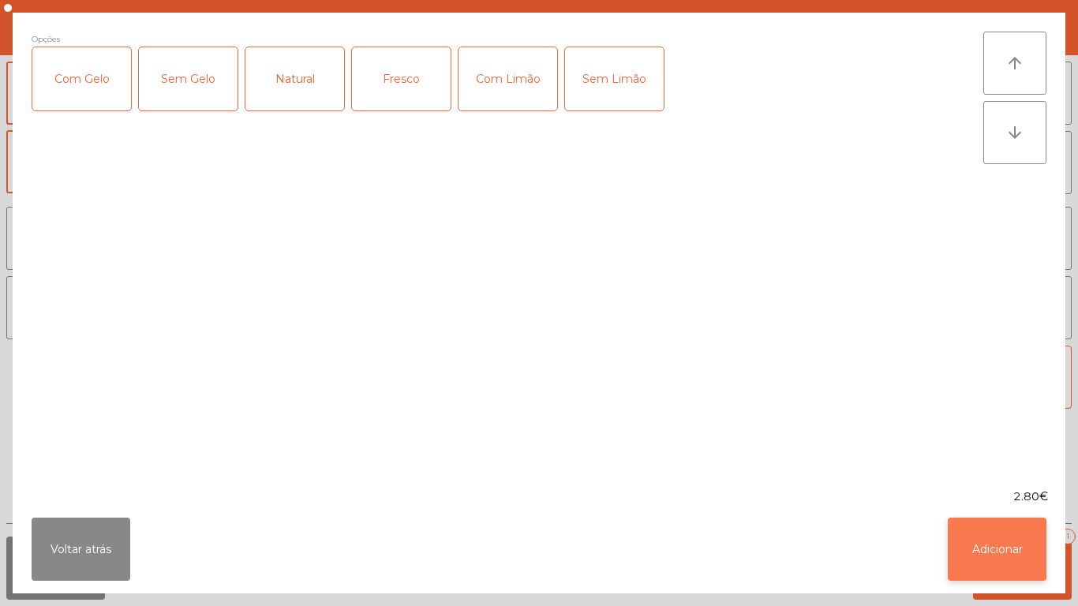
click at [990, 543] on button "Adicionar" at bounding box center [997, 549] width 99 height 63
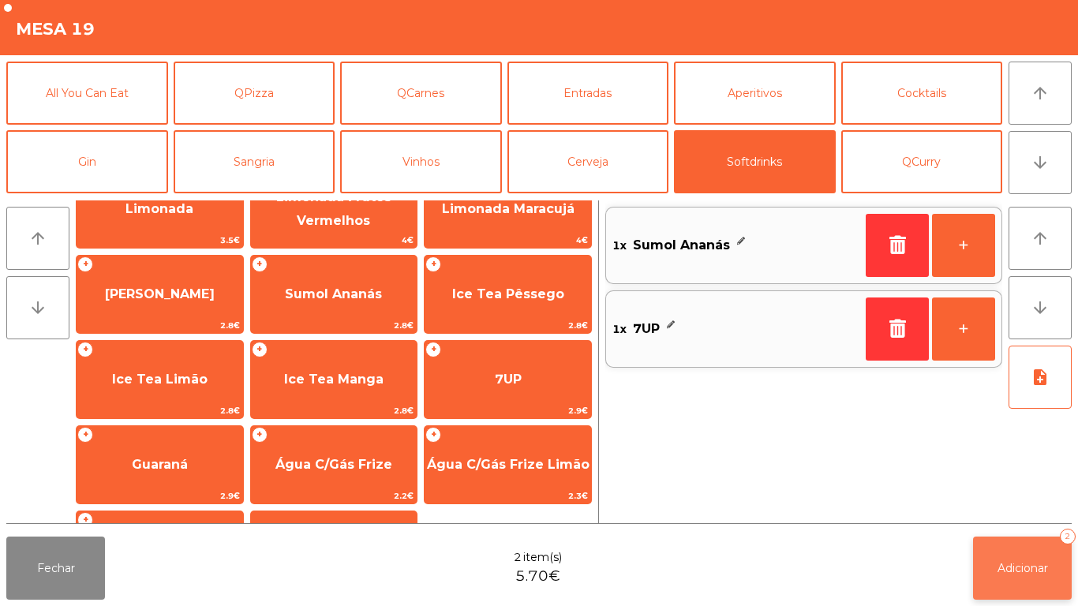
click at [1016, 541] on button "Adicionar 2" at bounding box center [1022, 568] width 99 height 63
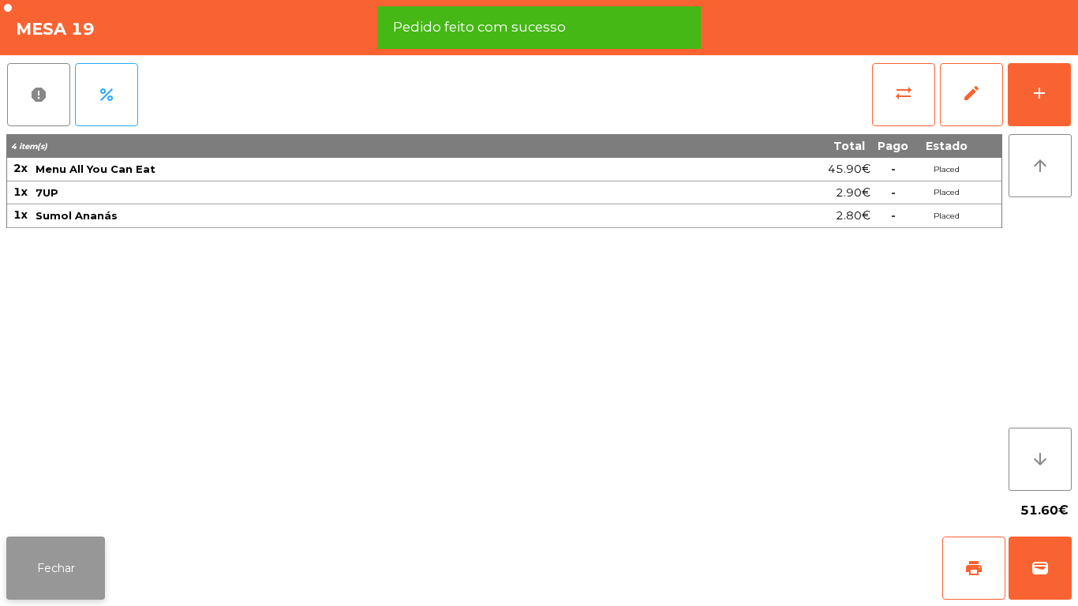
click at [57, 564] on button "Fechar" at bounding box center [55, 568] width 99 height 63
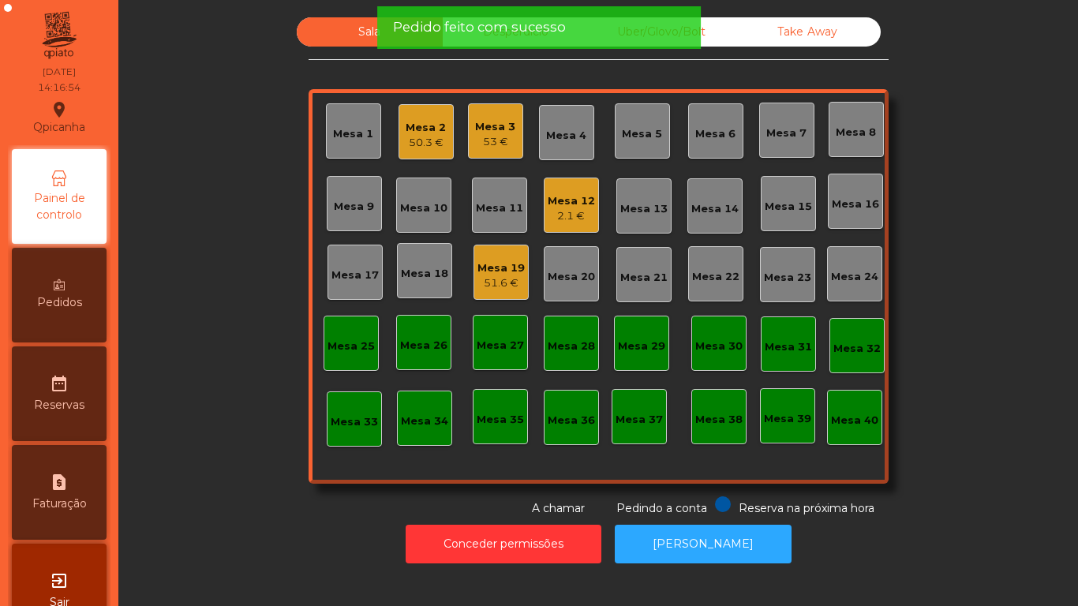
click at [587, 206] on div "Mesa 12" at bounding box center [571, 201] width 47 height 16
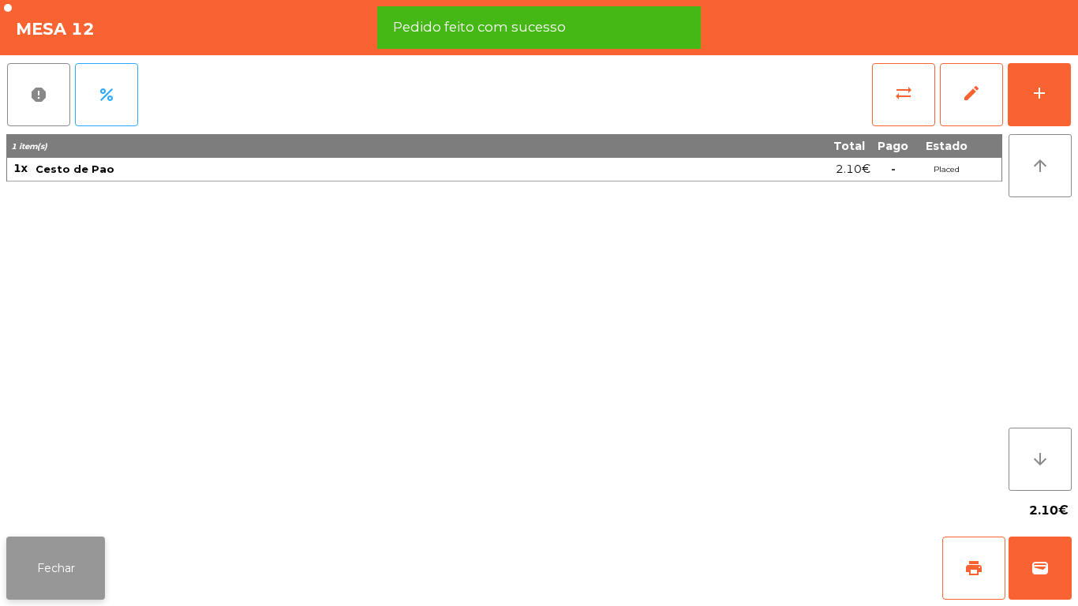
click at [58, 575] on button "Fechar" at bounding box center [55, 568] width 99 height 63
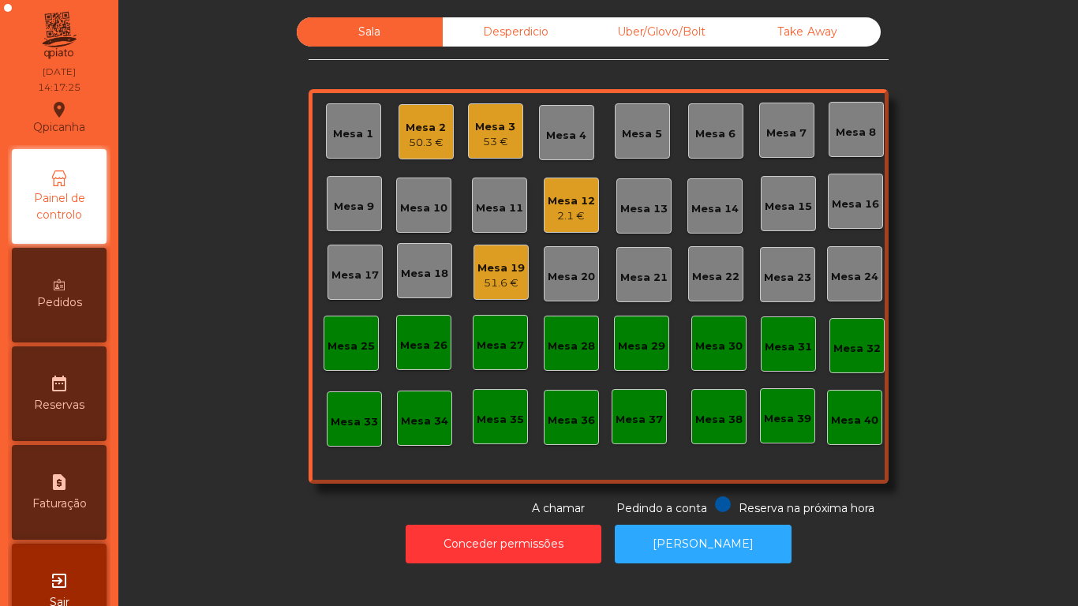
click at [572, 192] on div "Mesa 12 2.1 €" at bounding box center [571, 205] width 47 height 37
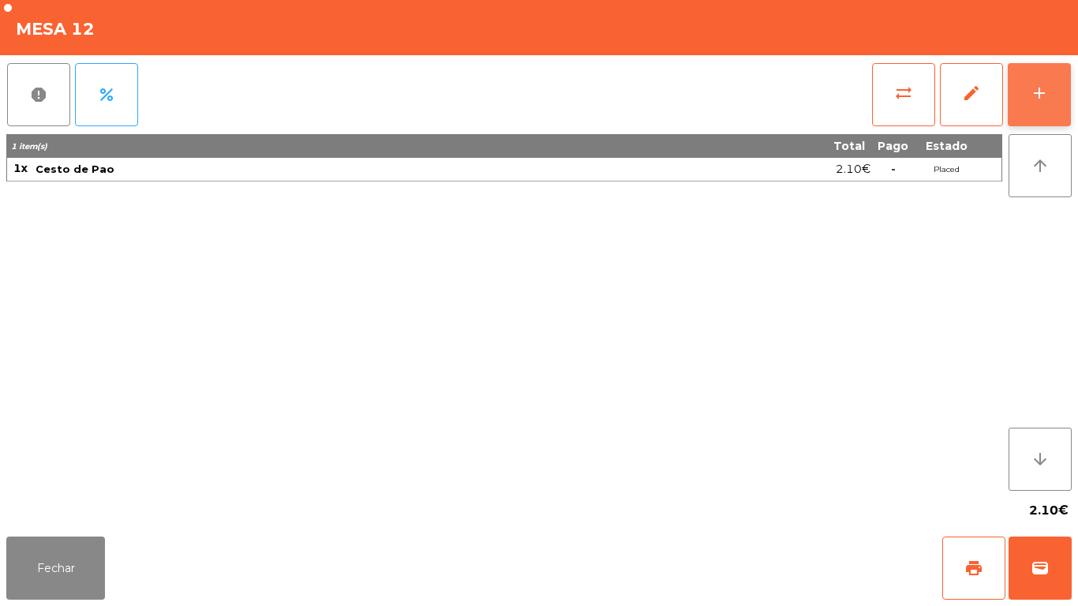
click at [1029, 109] on button "add" at bounding box center [1039, 94] width 63 height 63
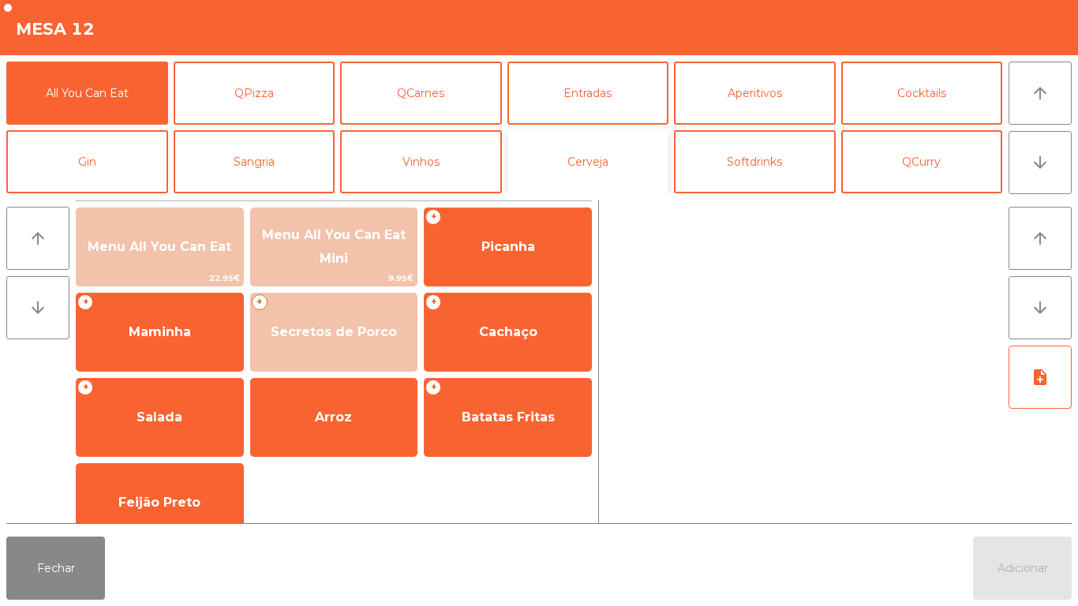
click at [603, 152] on button "Cerveja" at bounding box center [588, 161] width 162 height 63
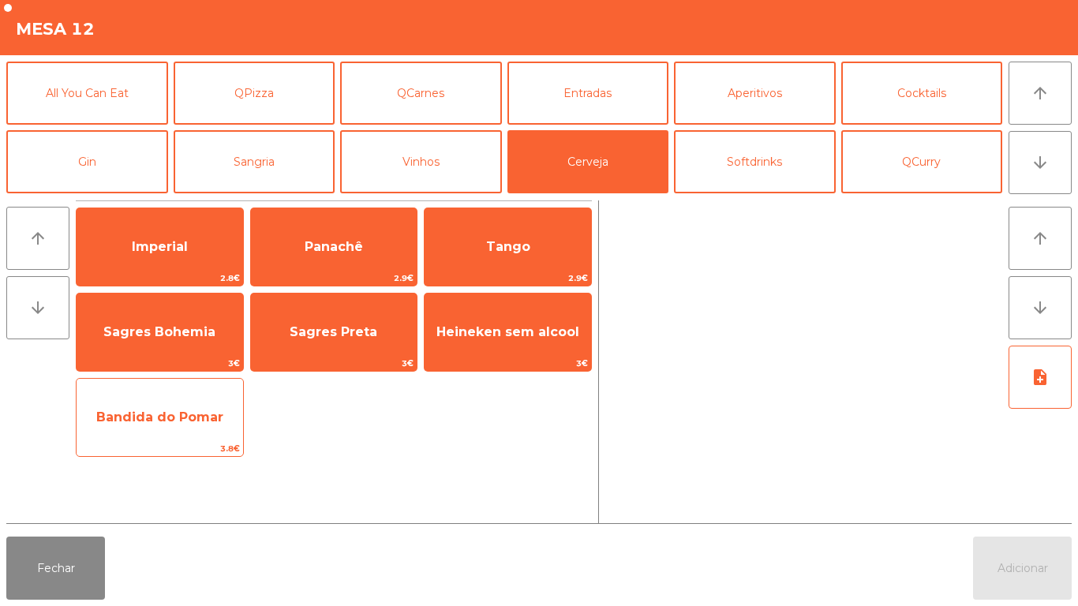
click at [165, 417] on span "Bandida do Pomar" at bounding box center [159, 417] width 127 height 15
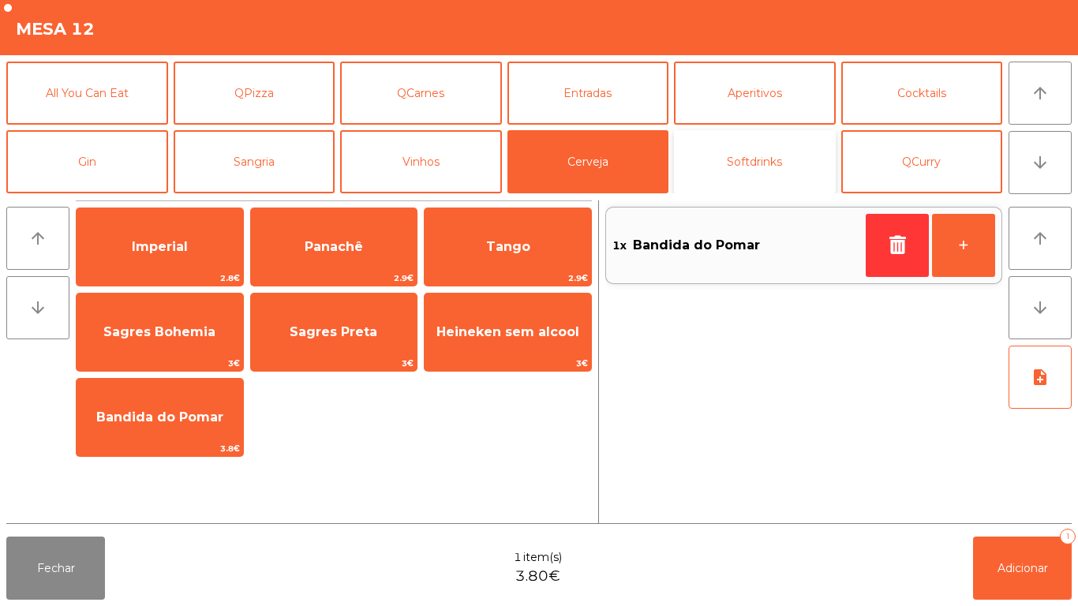
click at [770, 172] on button "Softdrinks" at bounding box center [755, 161] width 162 height 63
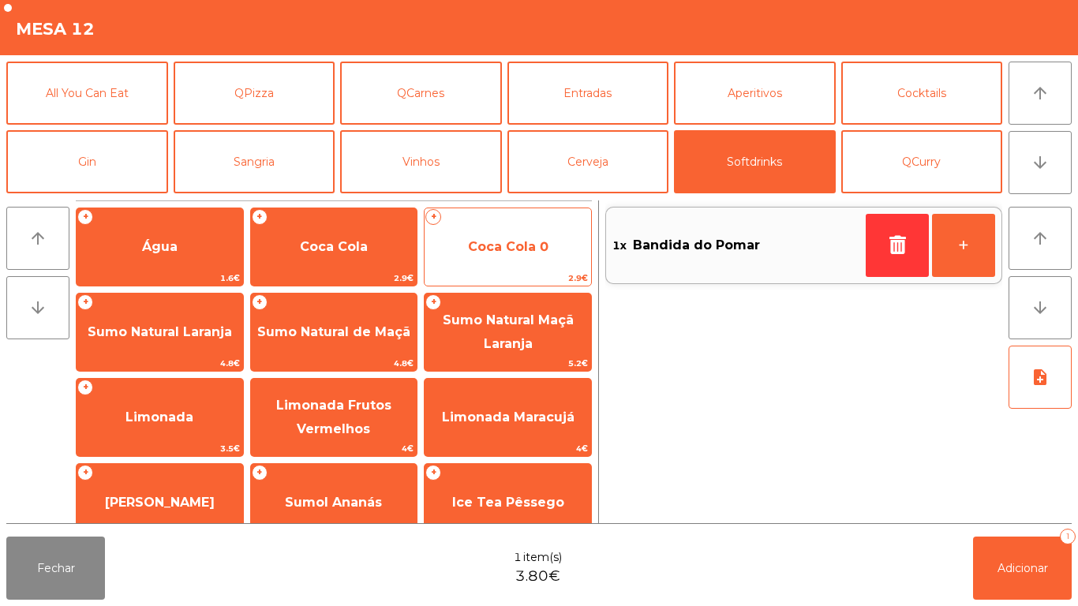
click at [543, 240] on span "Coca Cola 0" at bounding box center [508, 246] width 80 height 15
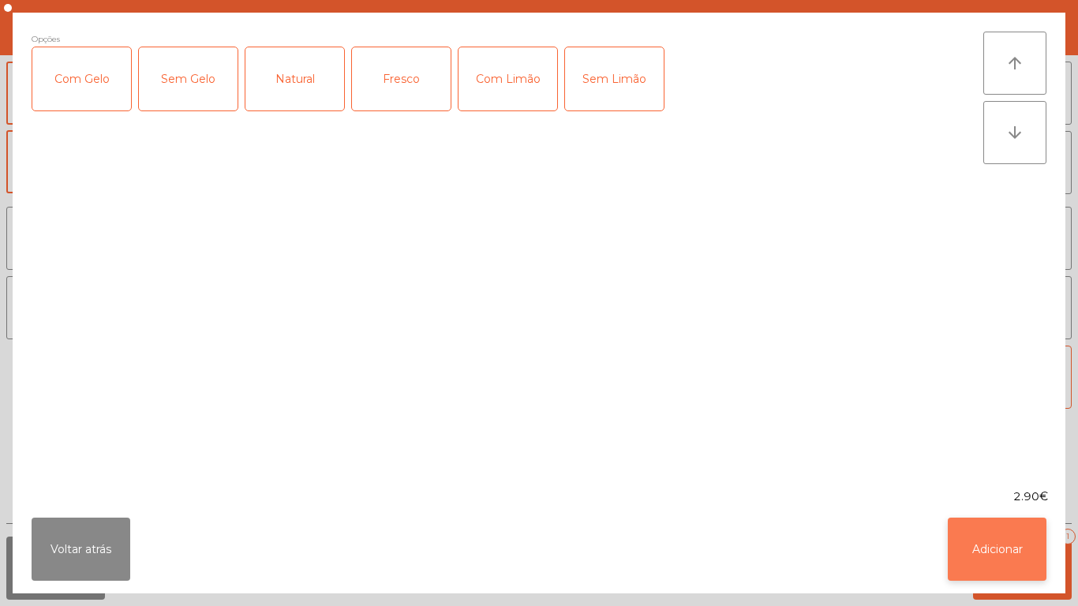
click at [980, 531] on button "Adicionar" at bounding box center [997, 549] width 99 height 63
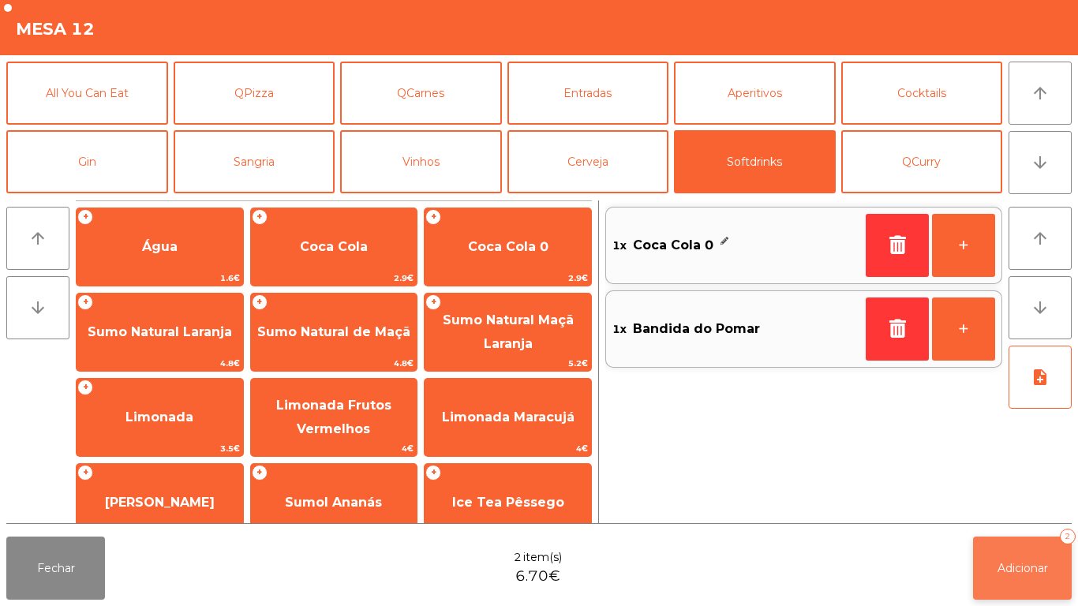
click at [1008, 562] on span "Adicionar" at bounding box center [1023, 568] width 51 height 14
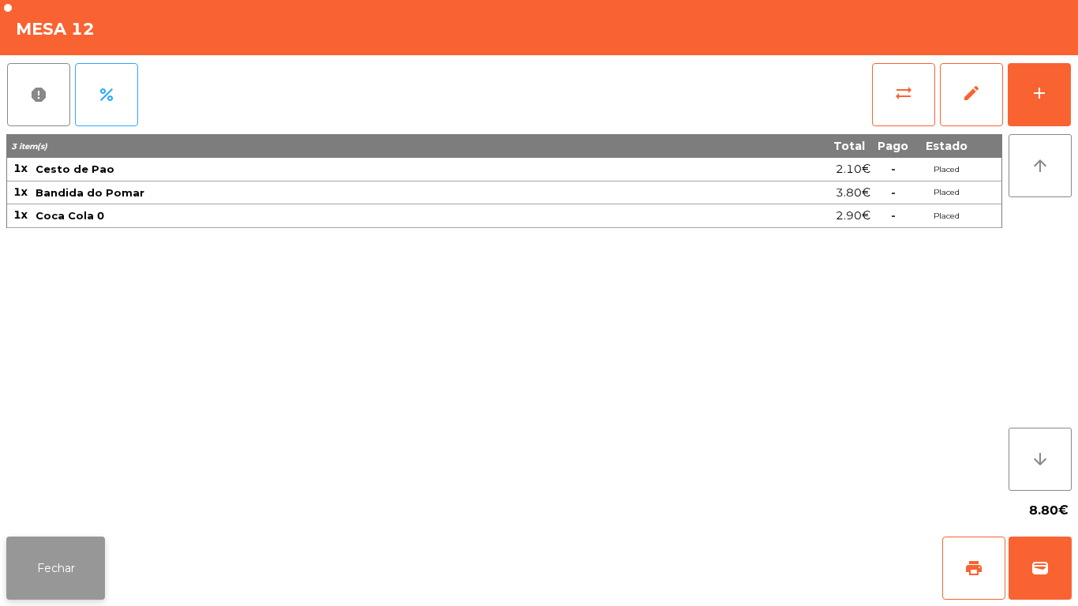
click at [46, 552] on button "Fechar" at bounding box center [55, 568] width 99 height 63
click at [1028, 93] on button "add" at bounding box center [1039, 94] width 63 height 63
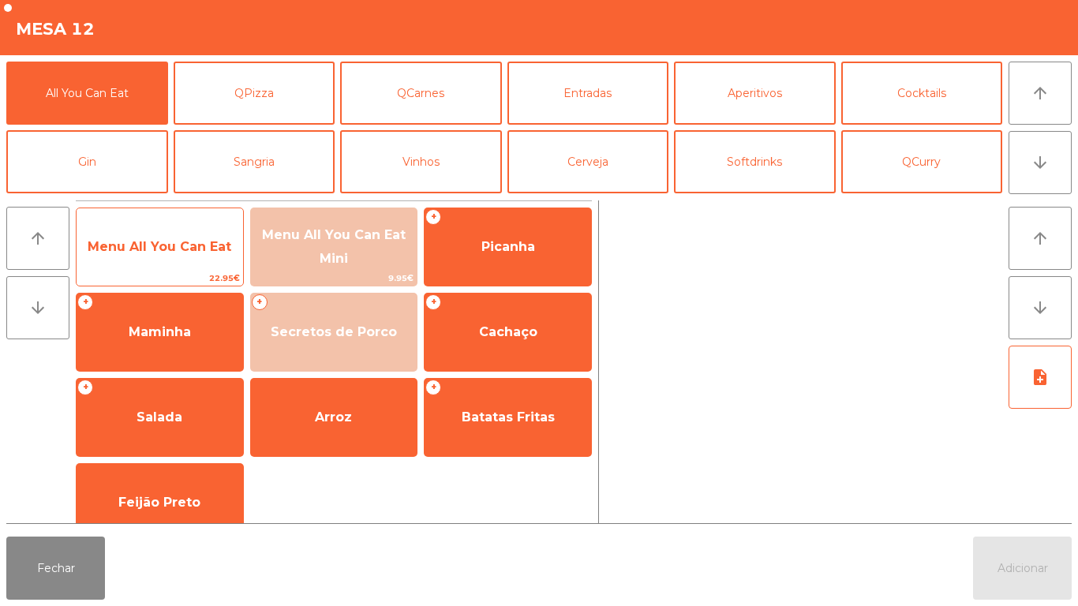
click at [157, 257] on span "Menu All You Can Eat" at bounding box center [160, 247] width 167 height 43
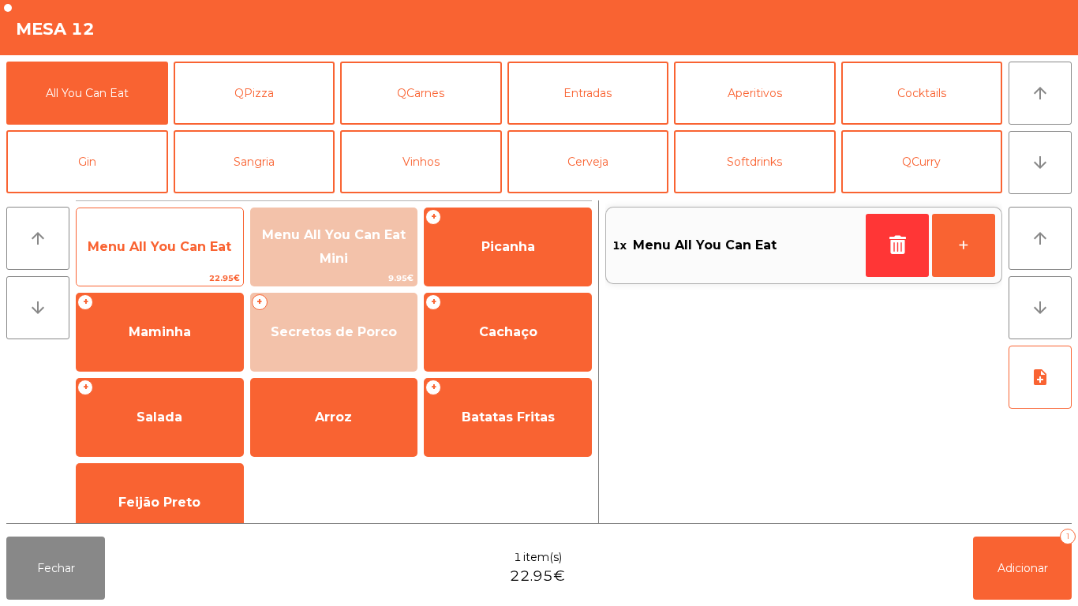
click at [167, 248] on span "Menu All You Can Eat" at bounding box center [160, 246] width 144 height 15
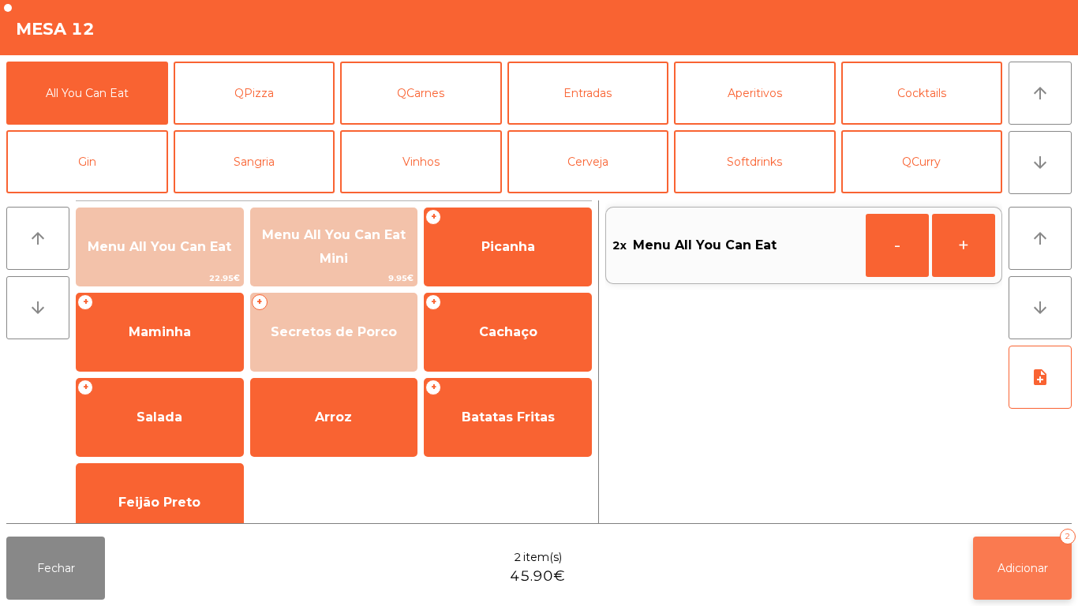
click at [1031, 575] on span "Adicionar" at bounding box center [1023, 568] width 51 height 14
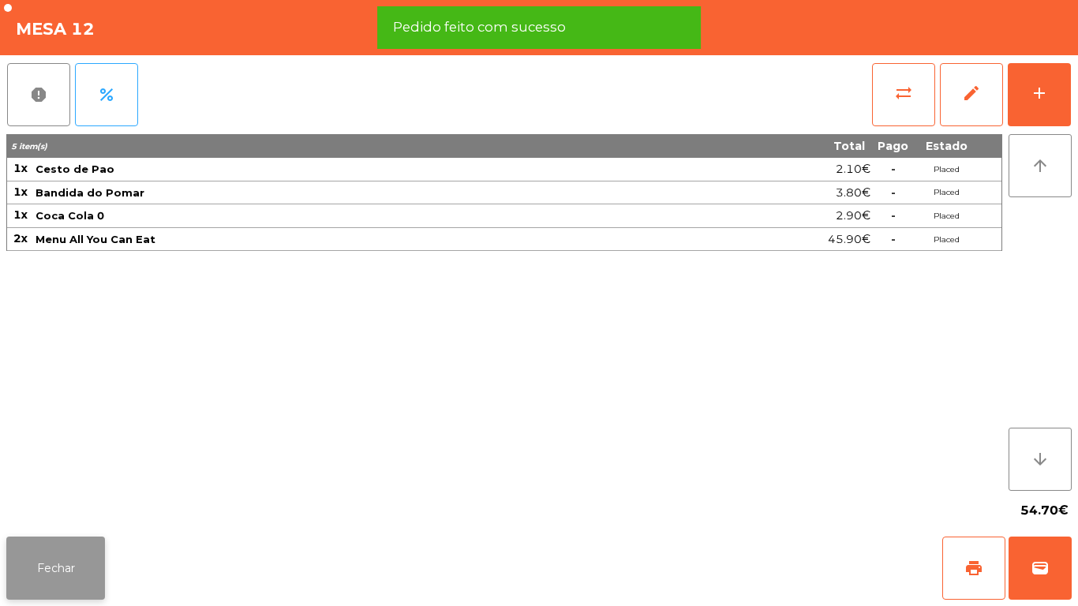
click at [68, 546] on button "Fechar" at bounding box center [55, 568] width 99 height 63
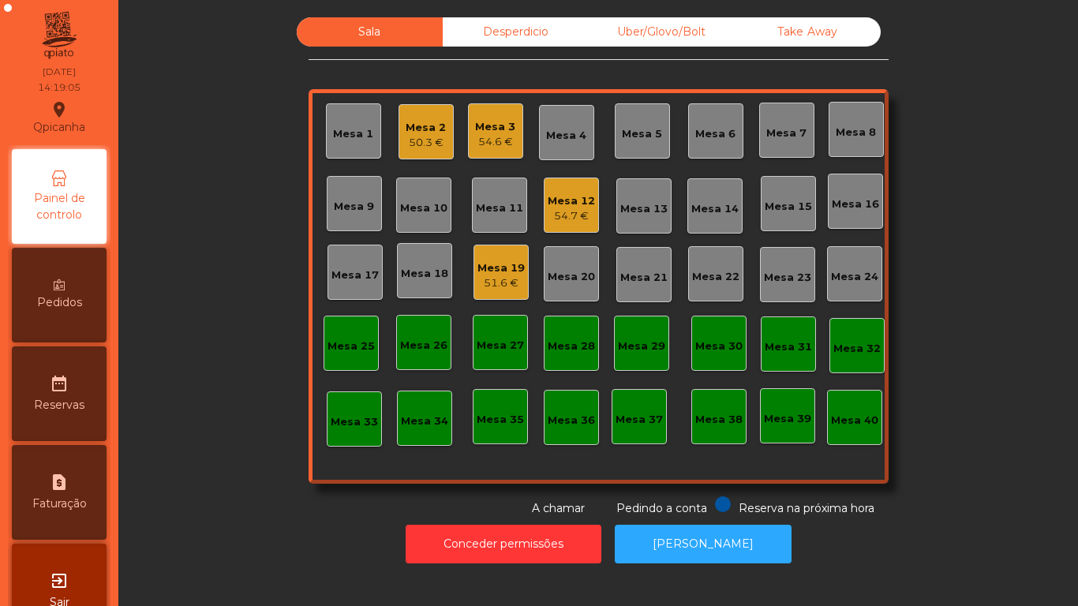
click at [489, 283] on div "51.6 €" at bounding box center [500, 283] width 47 height 16
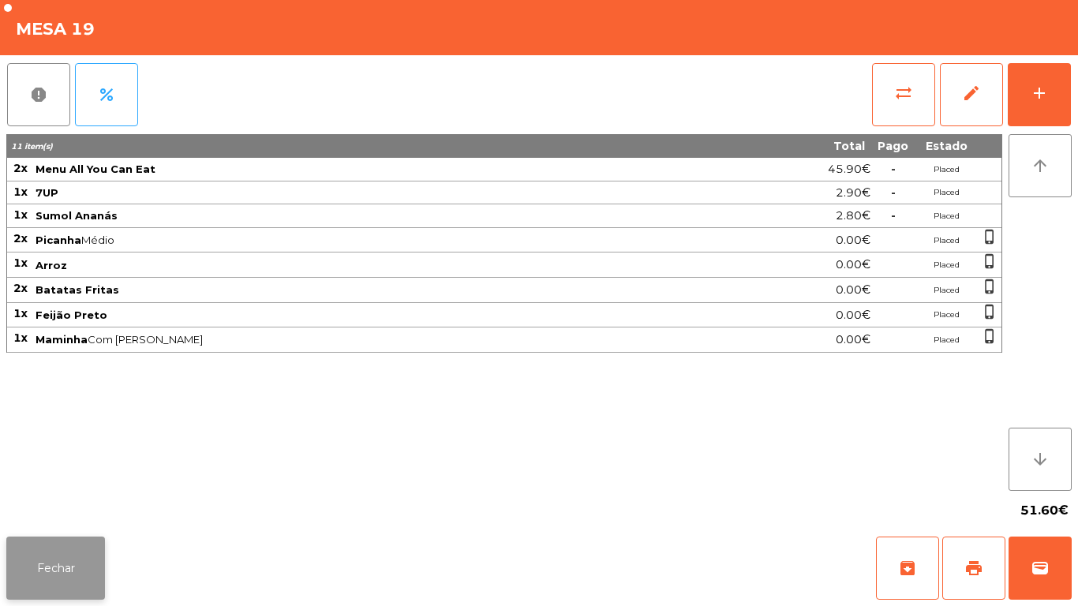
click at [80, 566] on button "Fechar" at bounding box center [55, 568] width 99 height 63
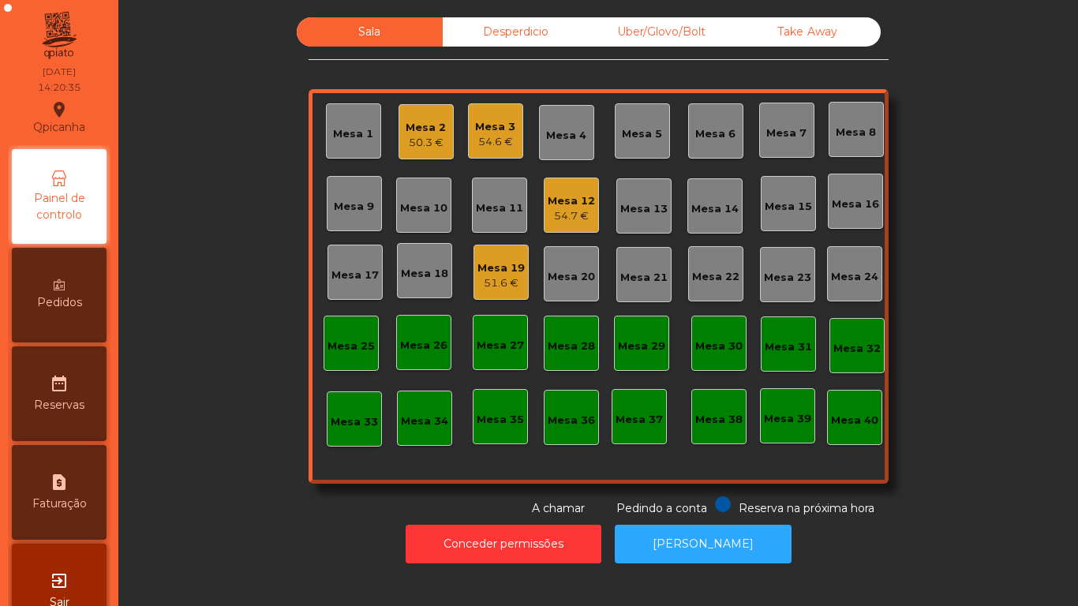
click at [415, 137] on div "50.3 €" at bounding box center [426, 143] width 40 height 16
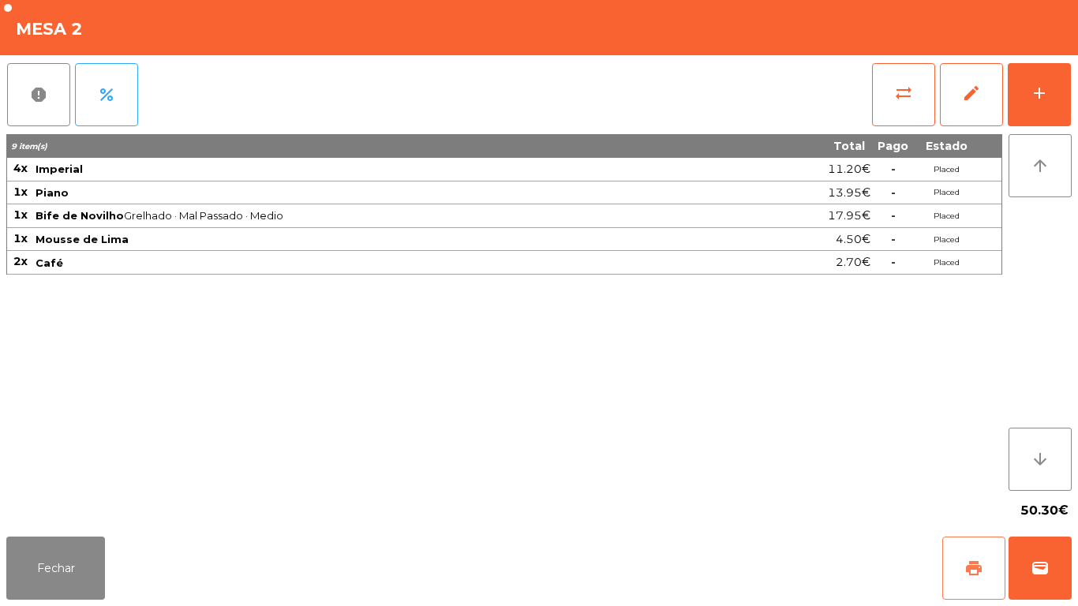
click at [965, 545] on button "print" at bounding box center [973, 568] width 63 height 63
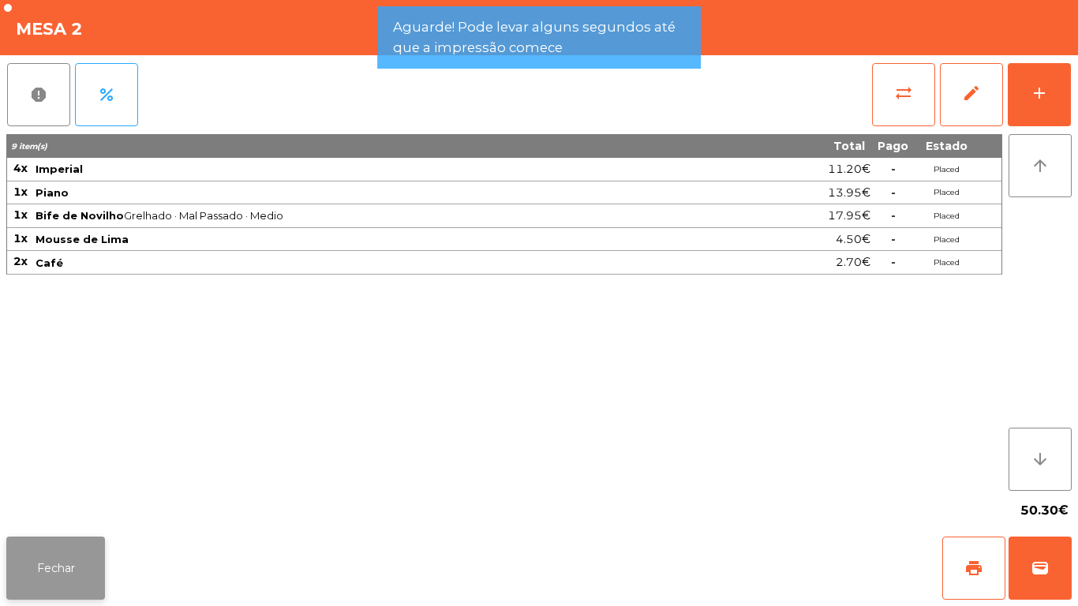
click at [66, 541] on button "Fechar" at bounding box center [55, 568] width 99 height 63
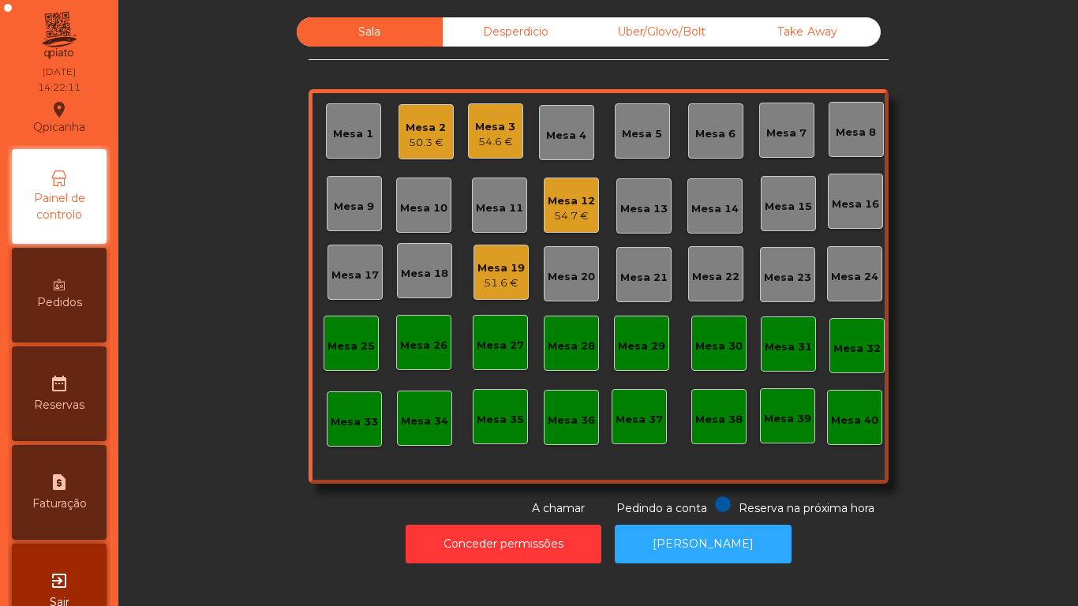
click at [582, 223] on div "54.7 €" at bounding box center [571, 216] width 47 height 16
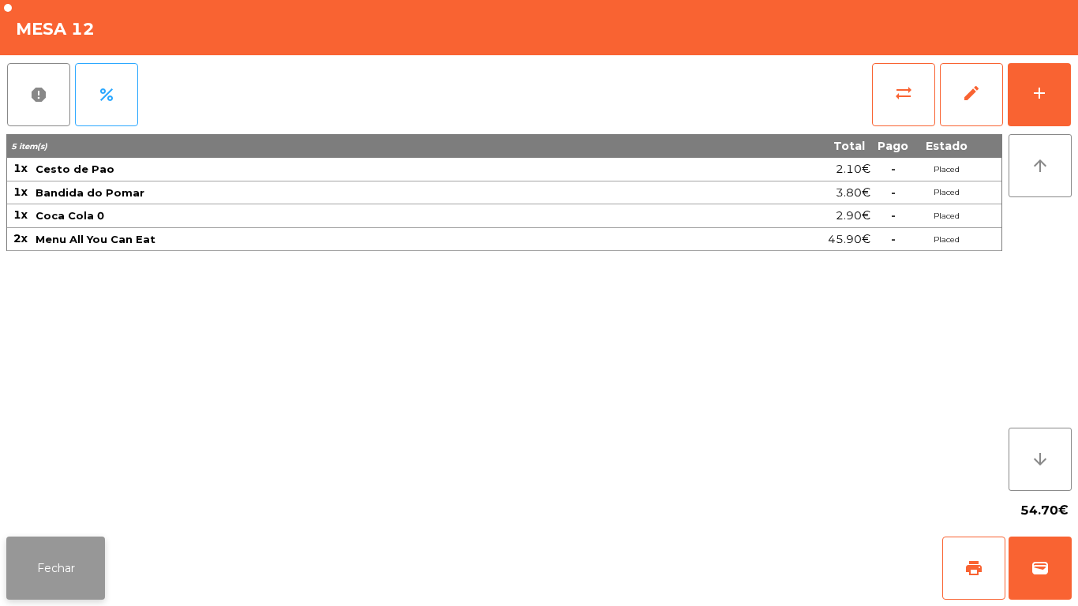
click at [64, 542] on button "Fechar" at bounding box center [55, 568] width 99 height 63
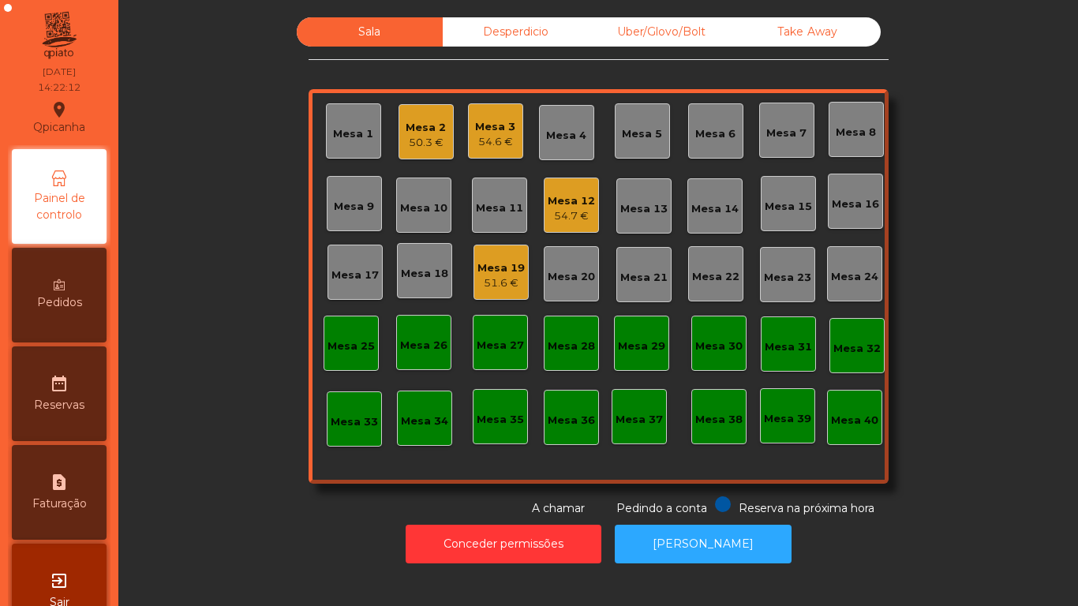
click at [570, 224] on div "Mesa 12 54.7 €" at bounding box center [571, 205] width 55 height 55
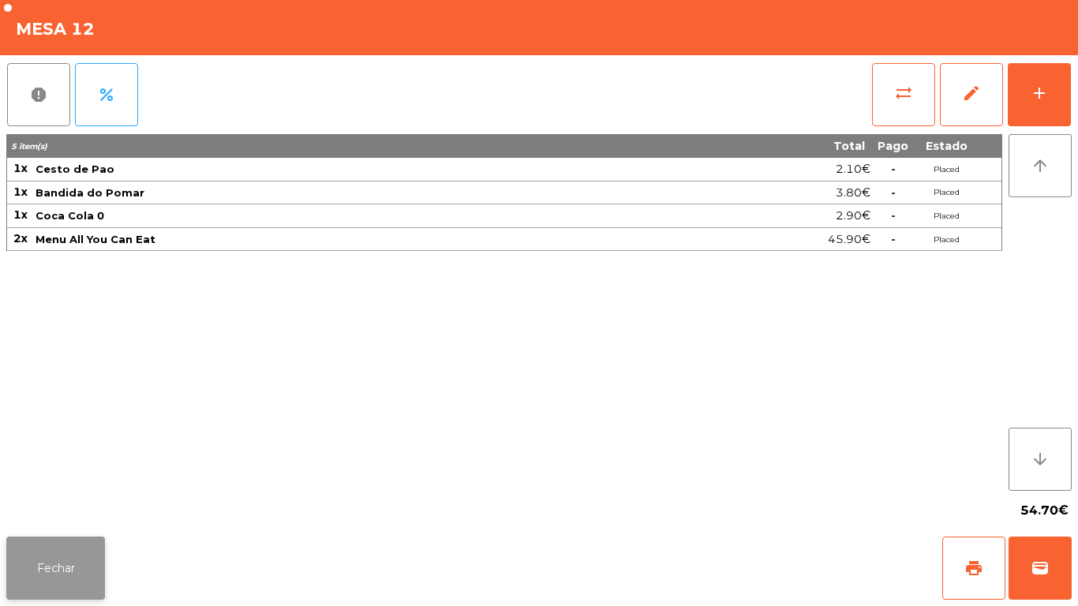
click at [69, 544] on button "Fechar" at bounding box center [55, 568] width 99 height 63
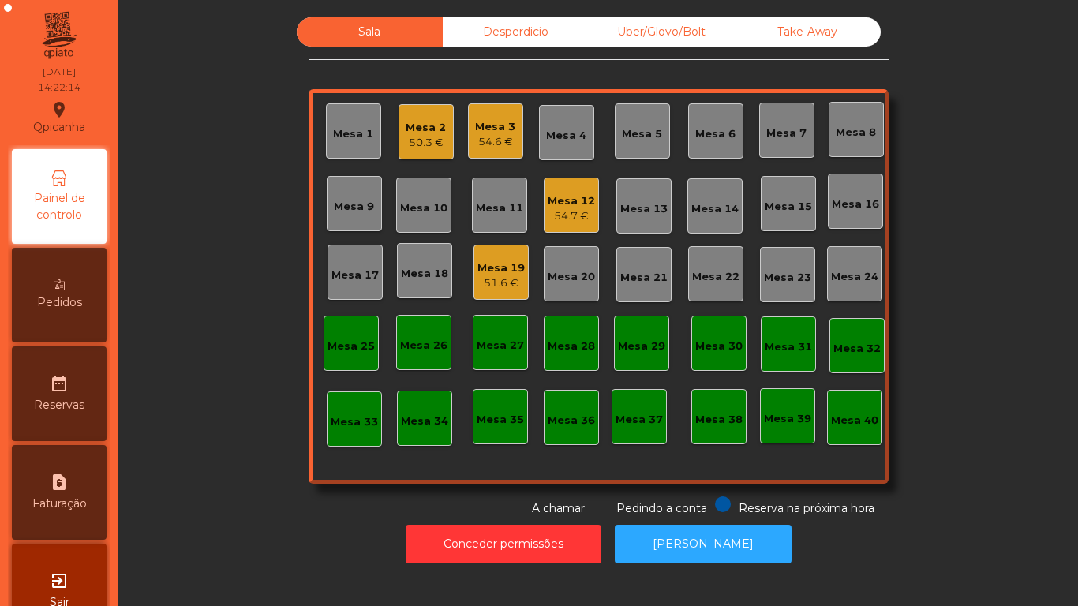
click at [507, 286] on div "51.6 €" at bounding box center [500, 283] width 47 height 16
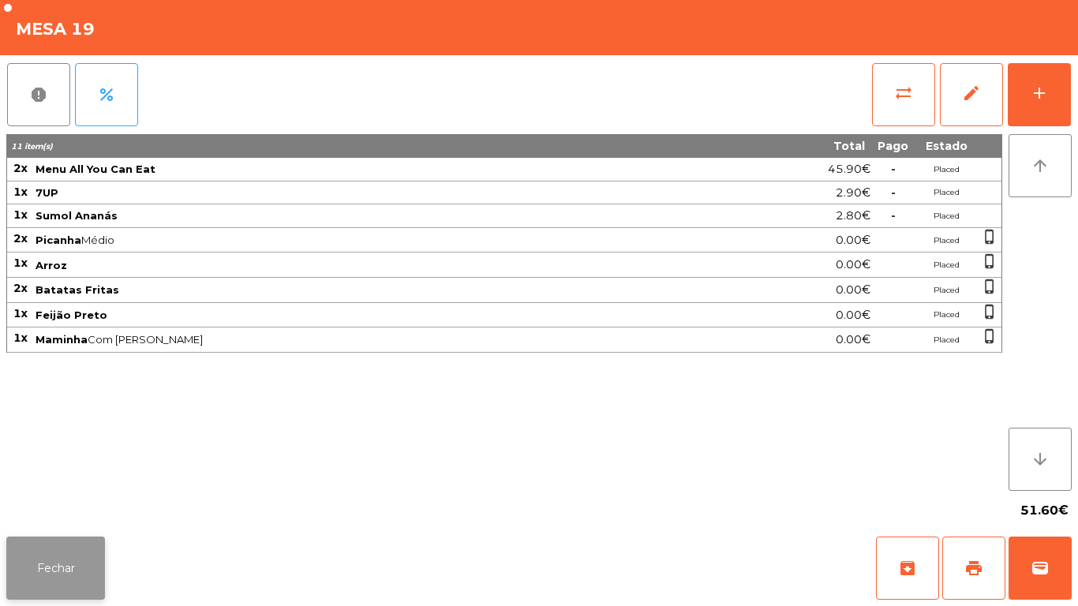
click at [73, 541] on button "Fechar" at bounding box center [55, 568] width 99 height 63
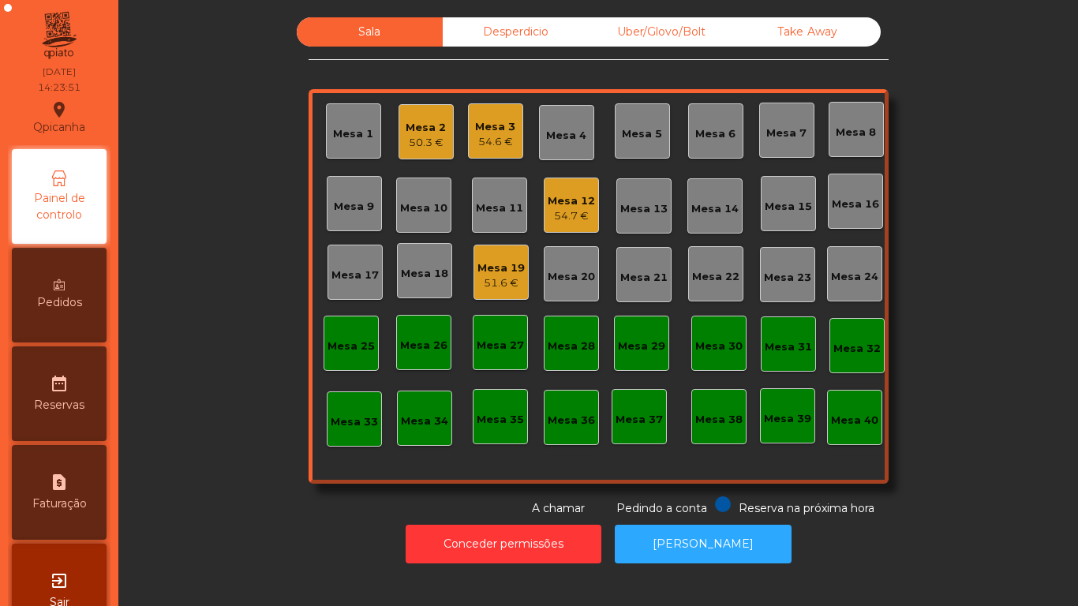
click at [561, 204] on div "Mesa 12" at bounding box center [571, 201] width 47 height 16
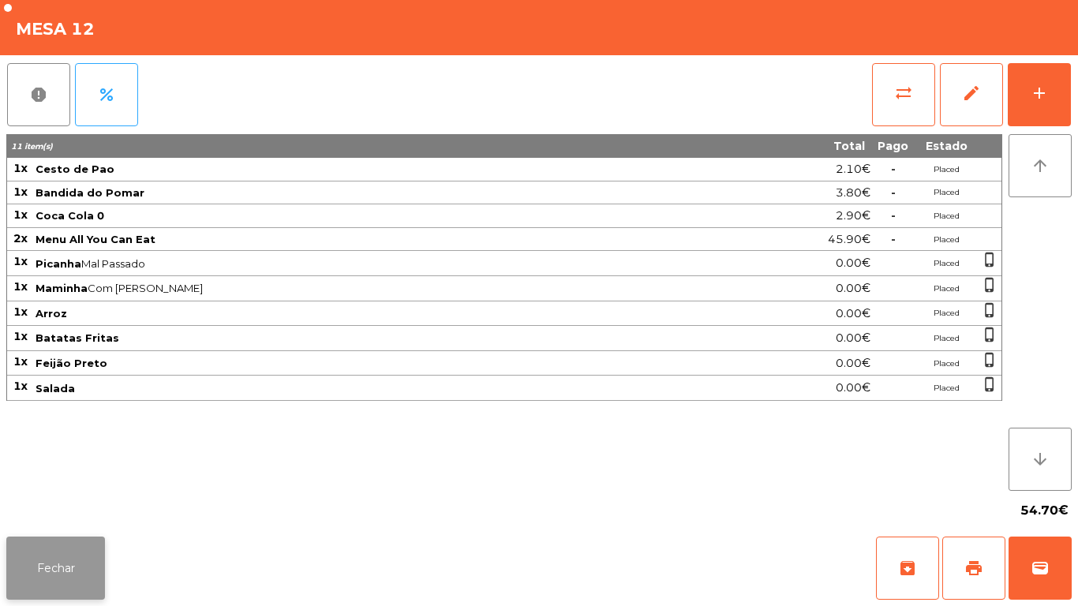
click at [72, 560] on button "Fechar" at bounding box center [55, 568] width 99 height 63
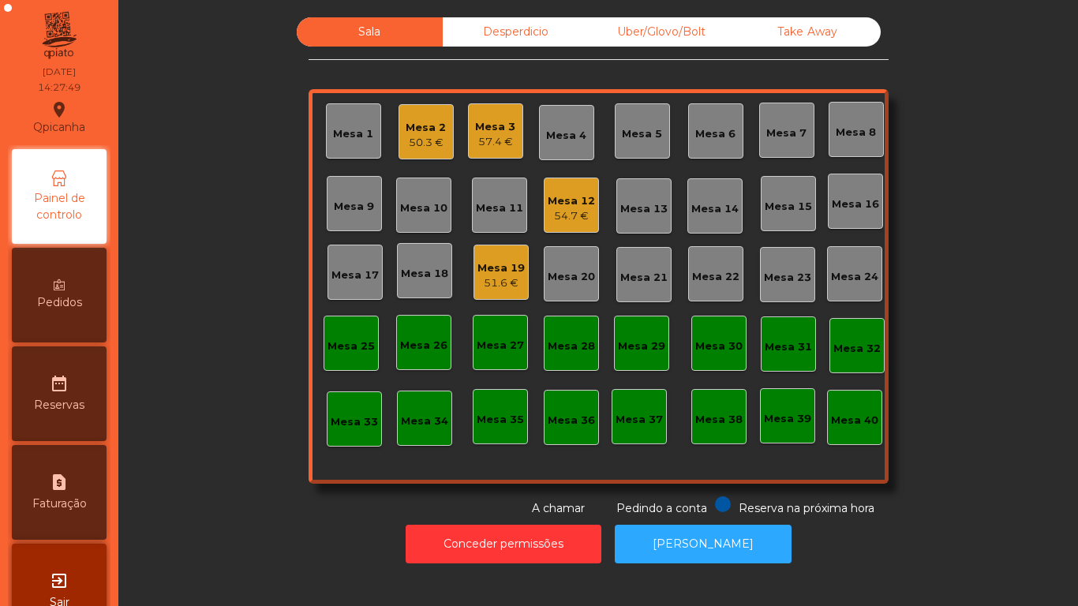
click at [429, 128] on div "Mesa 2" at bounding box center [426, 128] width 40 height 16
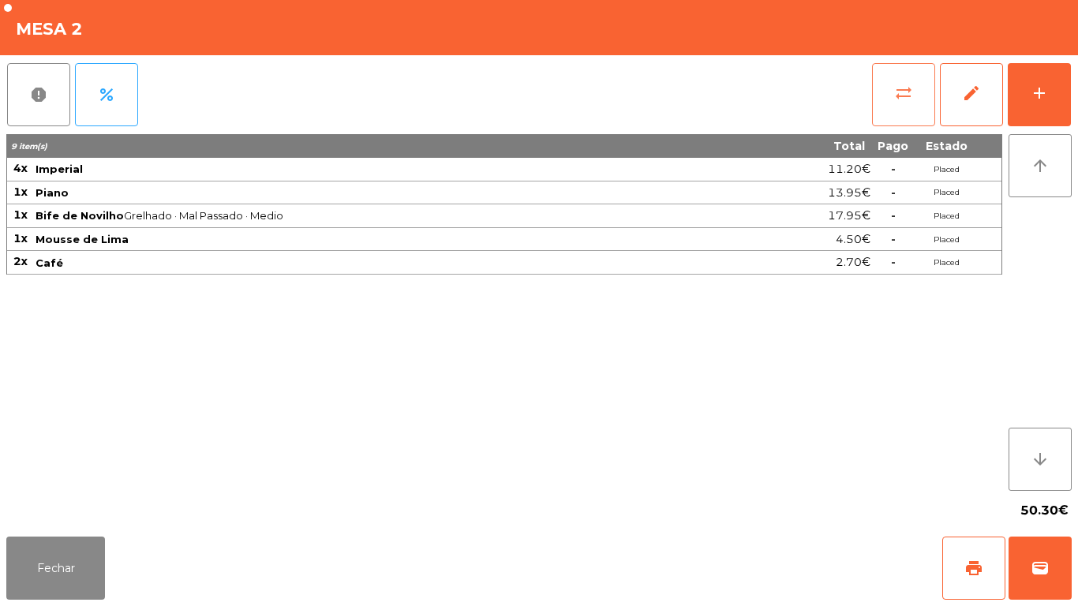
click at [882, 85] on button "sync_alt" at bounding box center [903, 94] width 63 height 63
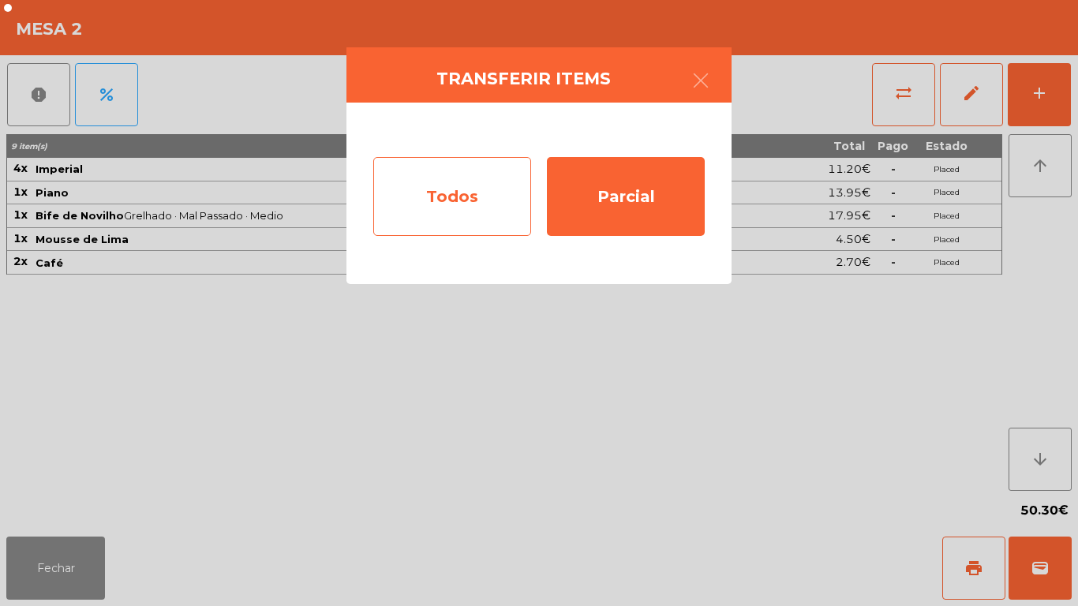
click at [462, 191] on div "Todos" at bounding box center [452, 196] width 158 height 79
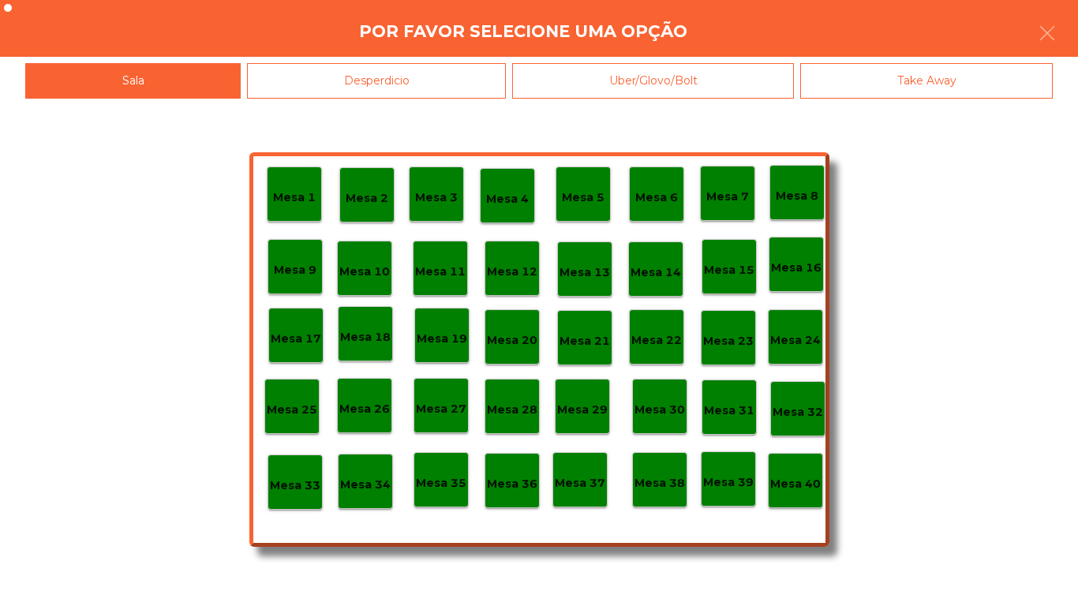
click at [804, 469] on div "Mesa 40" at bounding box center [795, 481] width 51 height 24
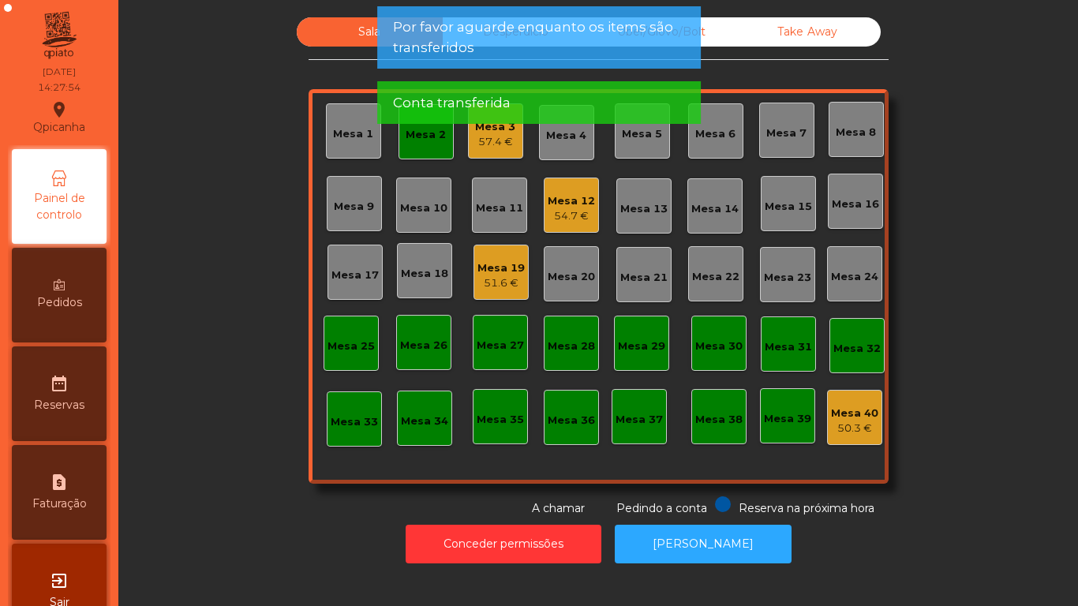
click at [426, 136] on app-alert "Por favor aguarde enquanto os items são transferidos Conta transferida" at bounding box center [539, 71] width 324 height 130
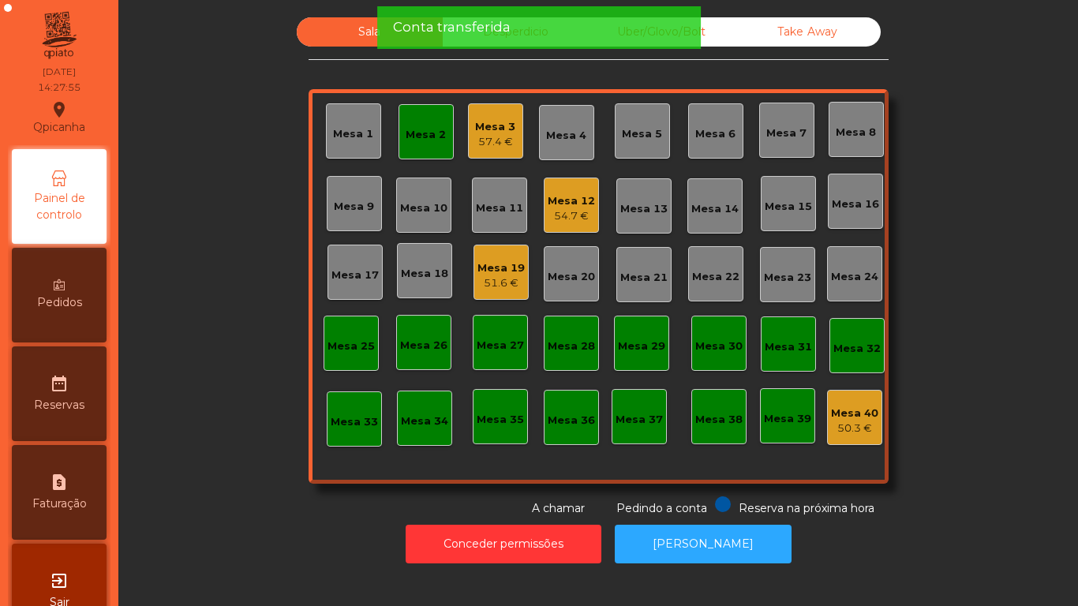
click at [429, 128] on div "Mesa 2" at bounding box center [426, 135] width 40 height 16
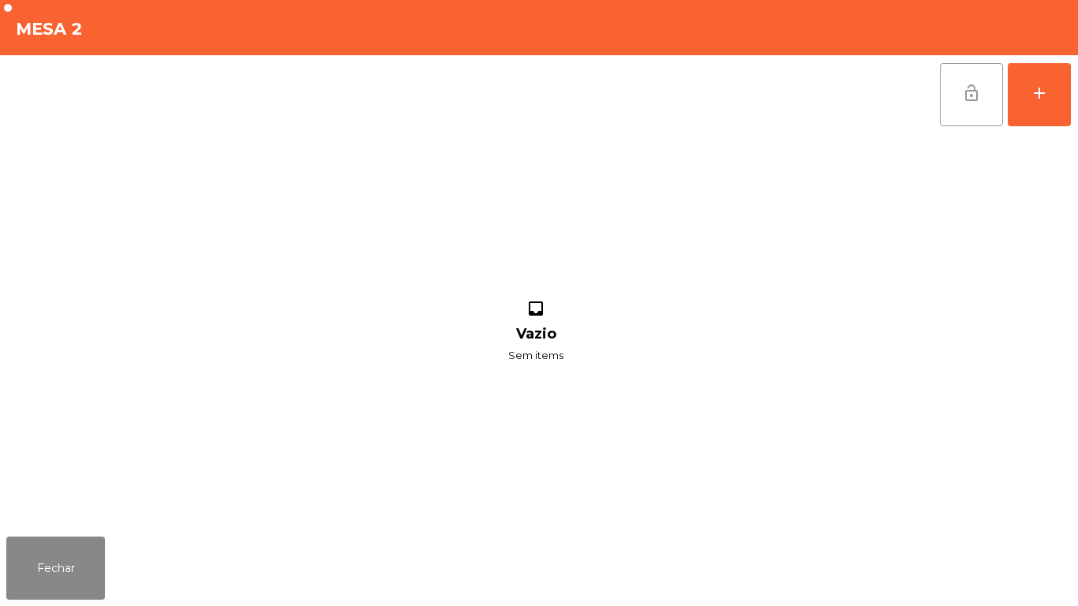
click at [955, 107] on button "lock_open" at bounding box center [971, 94] width 63 height 63
click at [52, 559] on button "Fechar" at bounding box center [55, 568] width 99 height 63
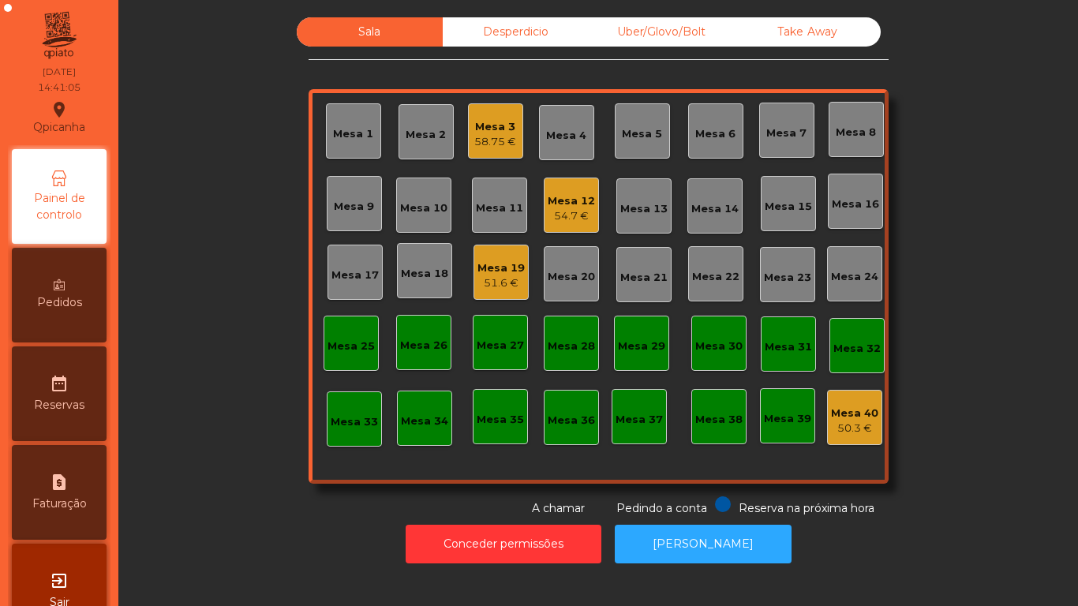
click at [63, 298] on span "Pedidos" at bounding box center [59, 302] width 45 height 17
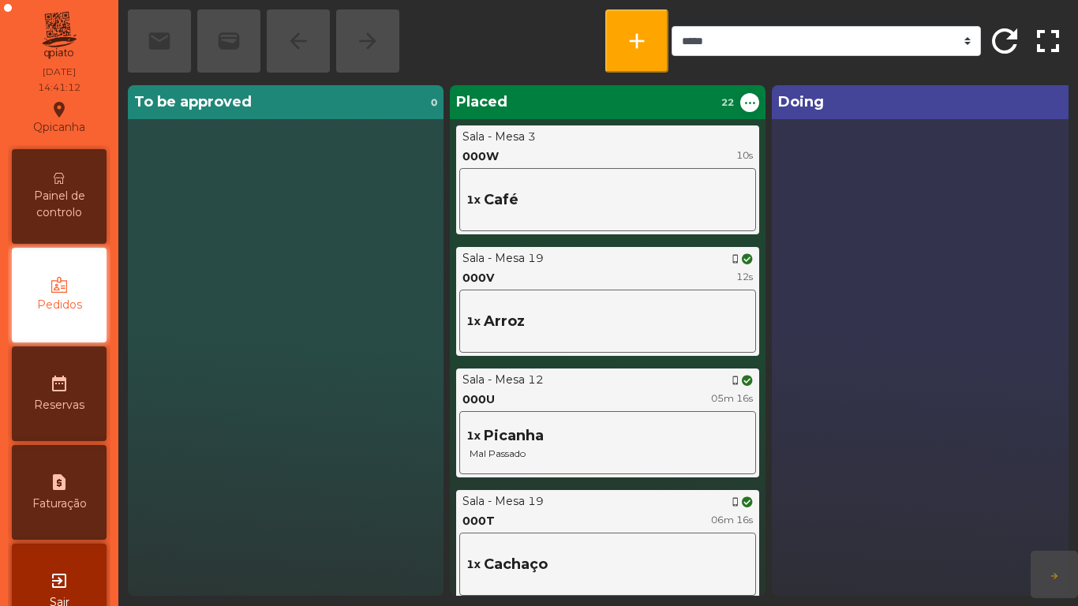
click at [85, 211] on span "Painel de controlo" at bounding box center [59, 204] width 87 height 33
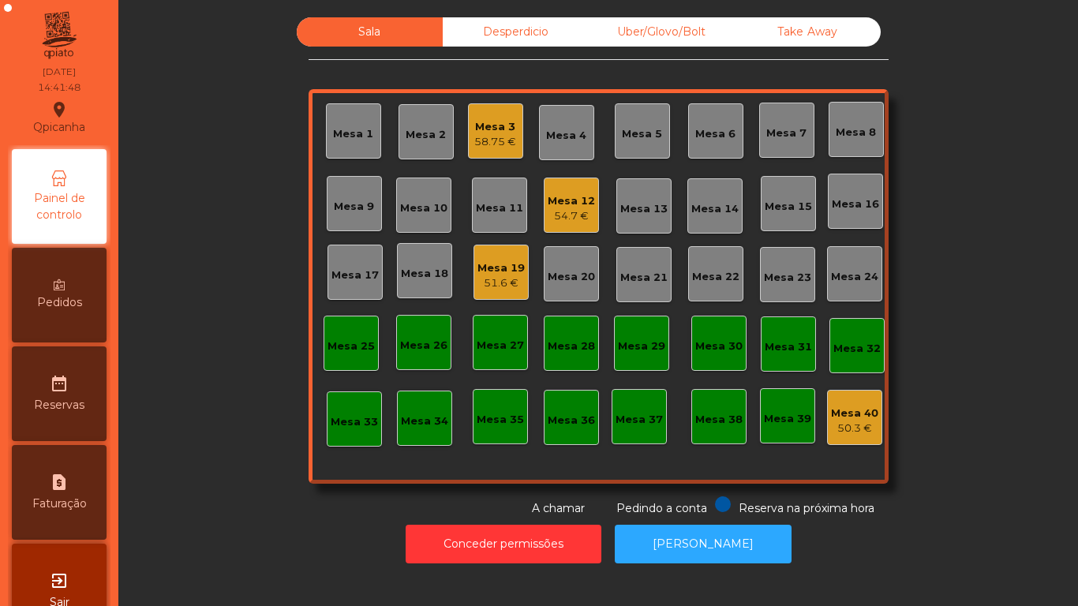
click at [82, 296] on span "Pedidos" at bounding box center [59, 302] width 45 height 17
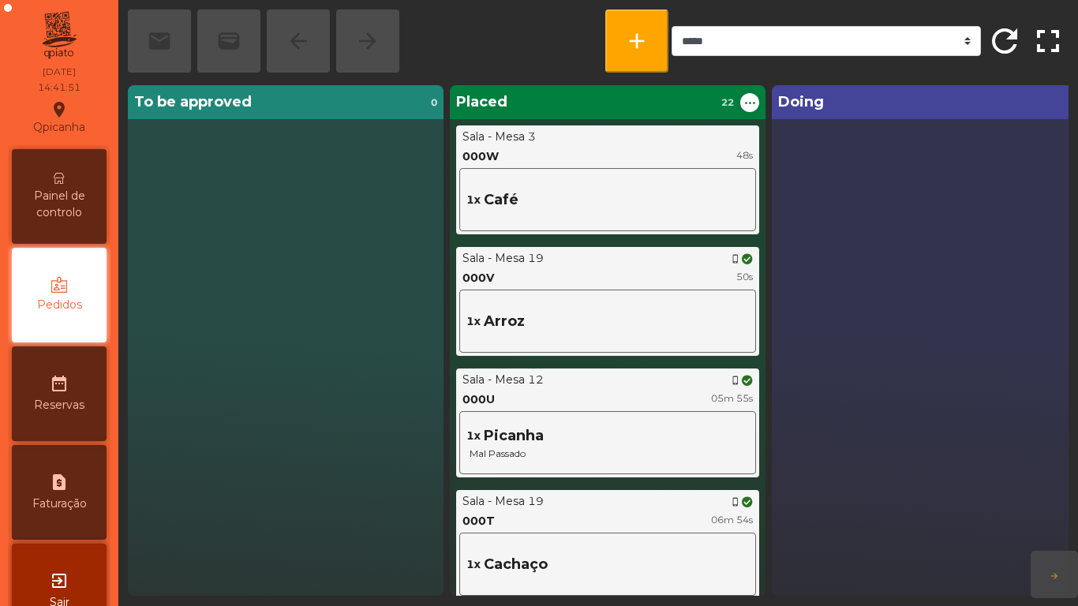
click at [81, 219] on span "Painel de controlo" at bounding box center [59, 204] width 87 height 33
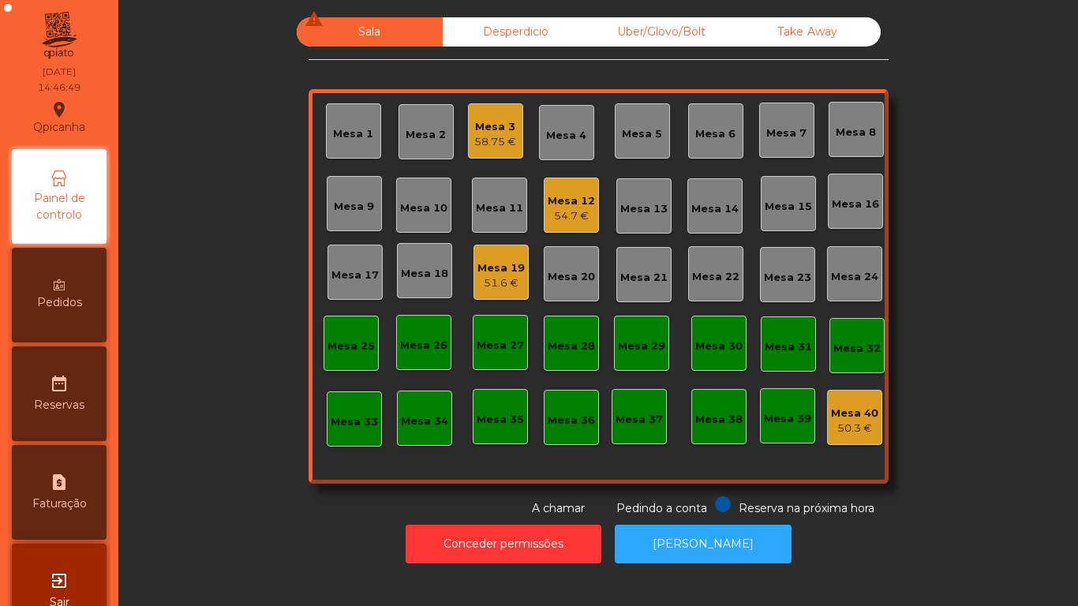
click at [482, 140] on div "58.75 €" at bounding box center [495, 142] width 42 height 16
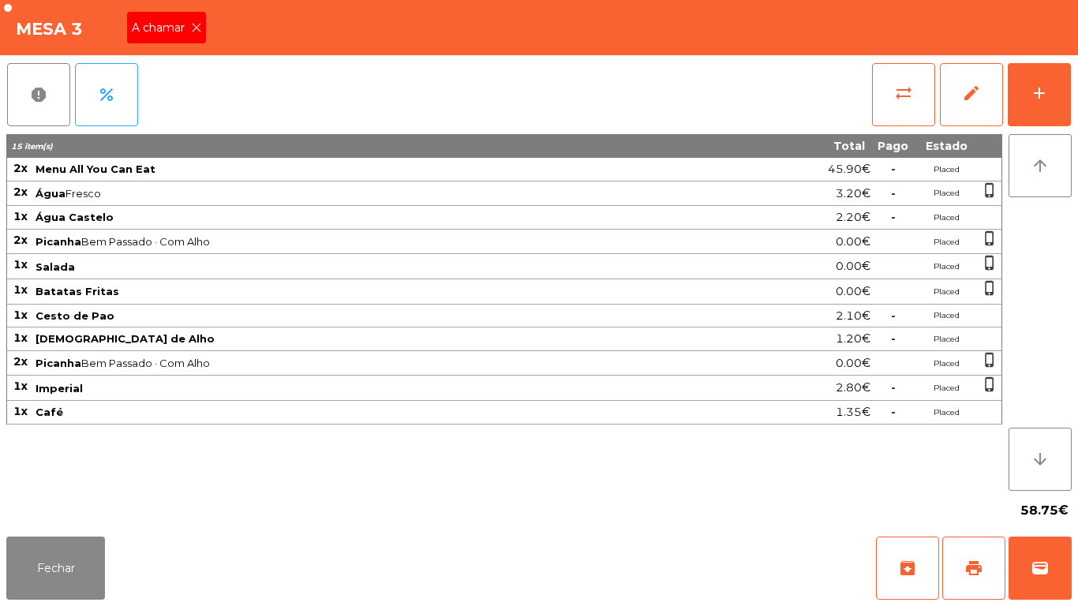
click at [197, 39] on div "A chamar" at bounding box center [166, 28] width 79 height 32
click at [92, 547] on button "Fechar" at bounding box center [55, 568] width 99 height 63
click at [893, 75] on button "sync_alt" at bounding box center [903, 94] width 63 height 63
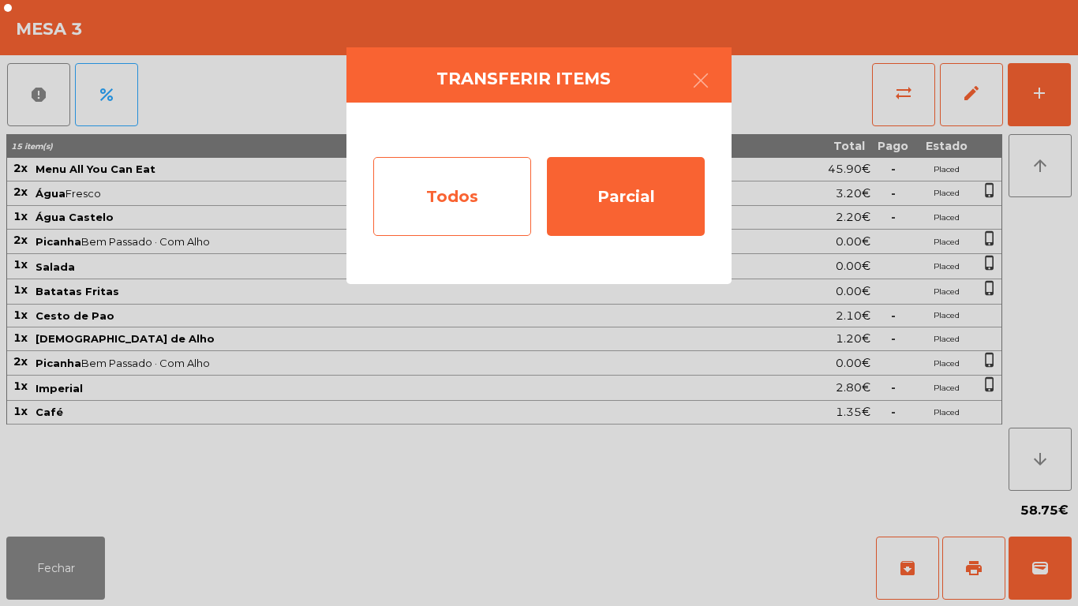
click at [474, 192] on div "Todos" at bounding box center [452, 196] width 158 height 79
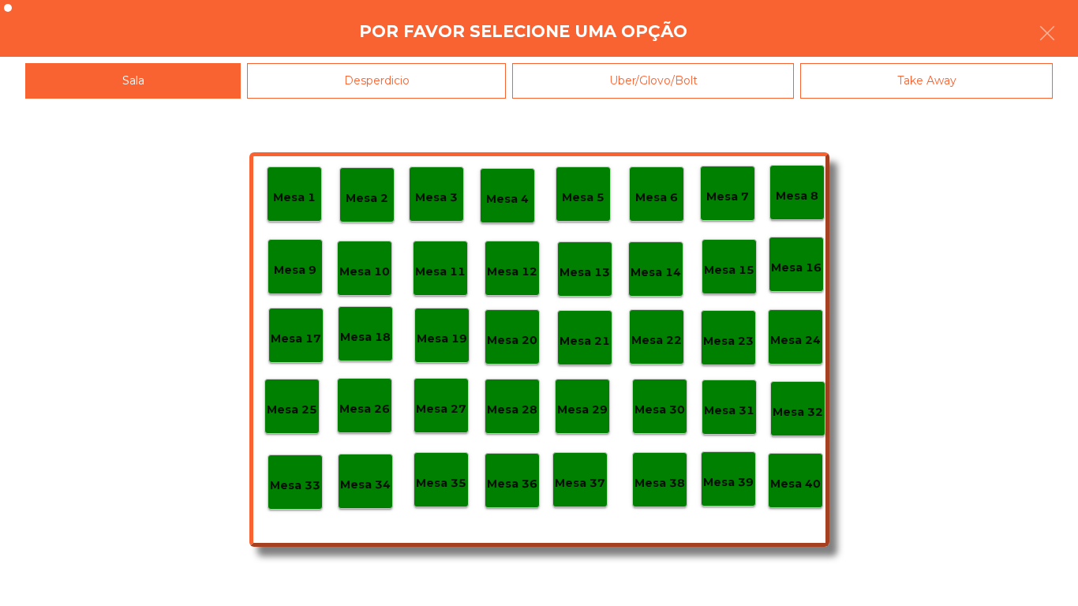
click at [796, 456] on div "Mesa 40" at bounding box center [795, 480] width 55 height 55
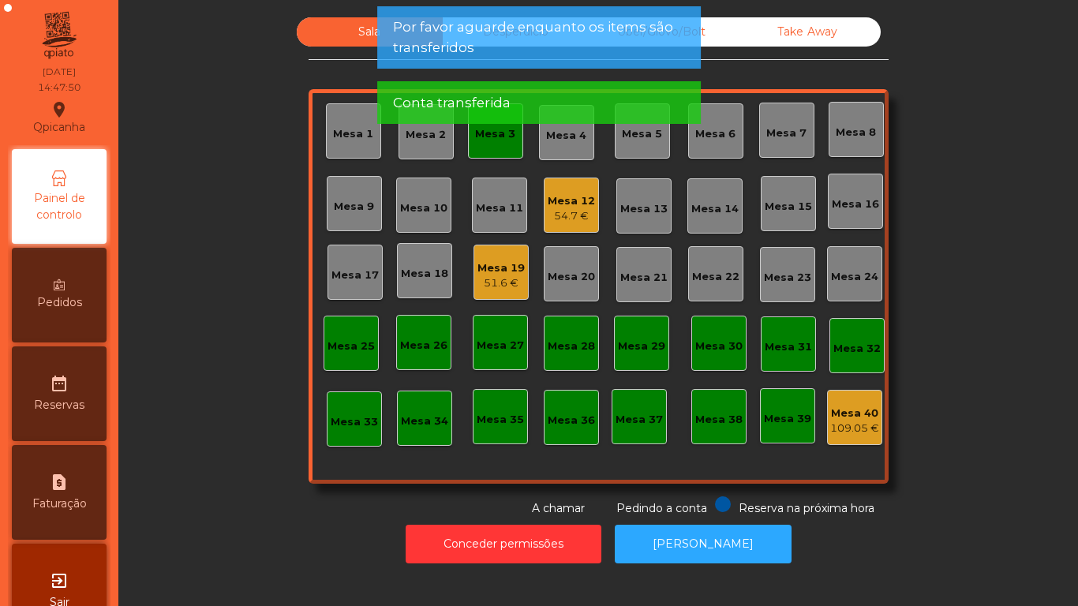
click at [500, 158] on div "Mesa 3" at bounding box center [495, 130] width 55 height 55
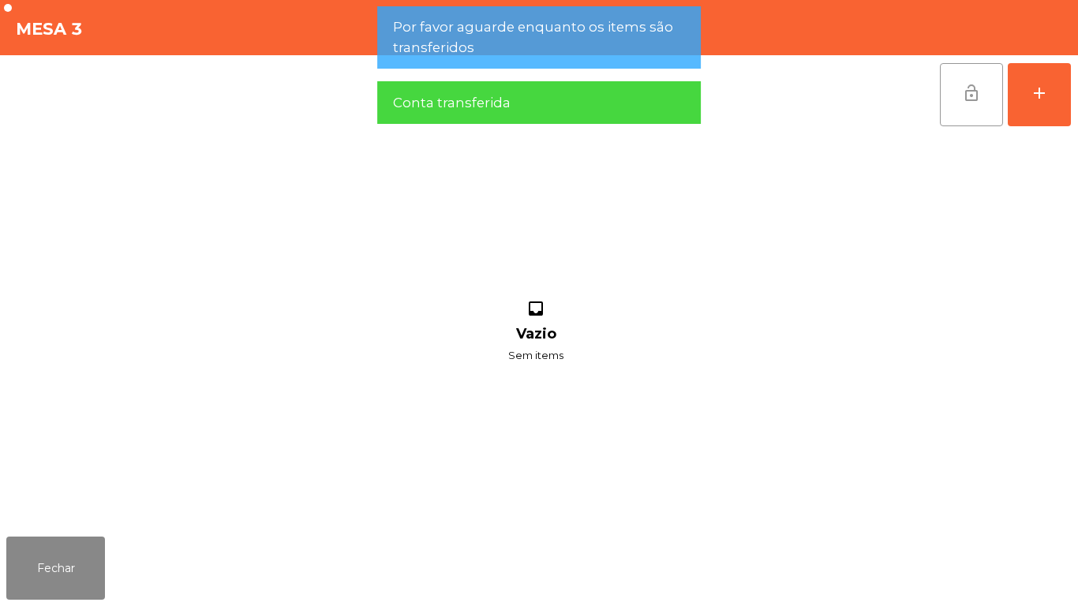
click at [972, 105] on button "lock_open" at bounding box center [971, 94] width 63 height 63
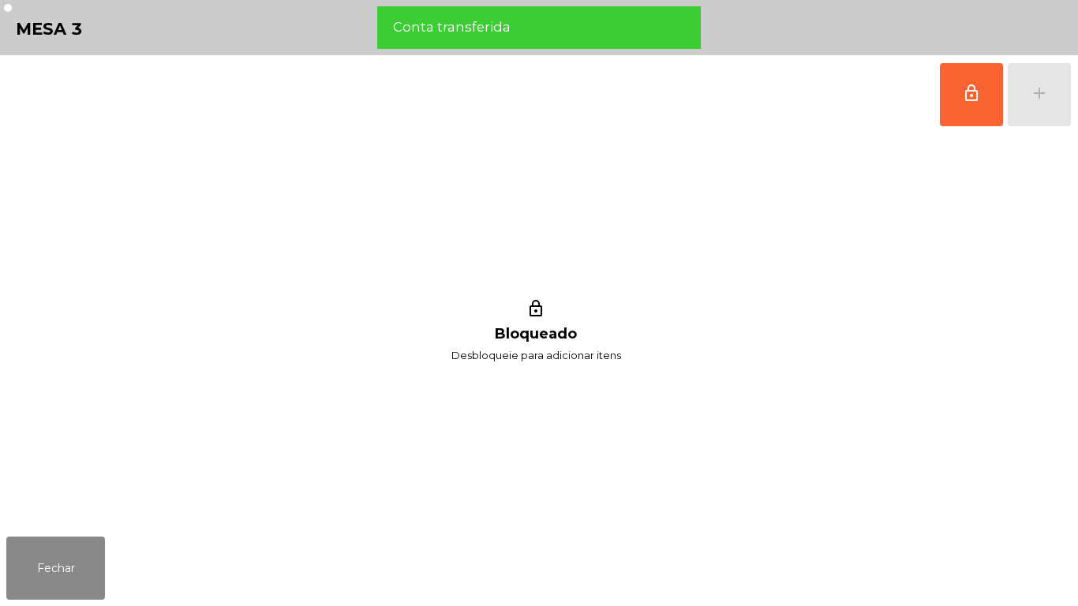
click at [140, 539] on div "Fechar" at bounding box center [539, 568] width 1078 height 76
click at [77, 551] on button "Fechar" at bounding box center [55, 568] width 99 height 63
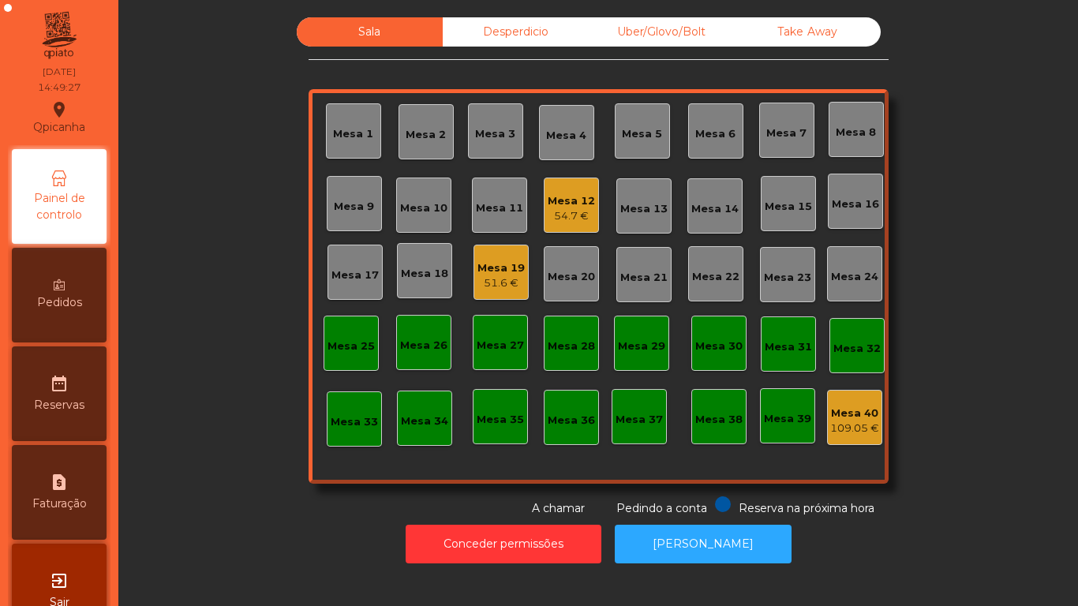
click at [566, 209] on div "54.7 €" at bounding box center [571, 216] width 47 height 16
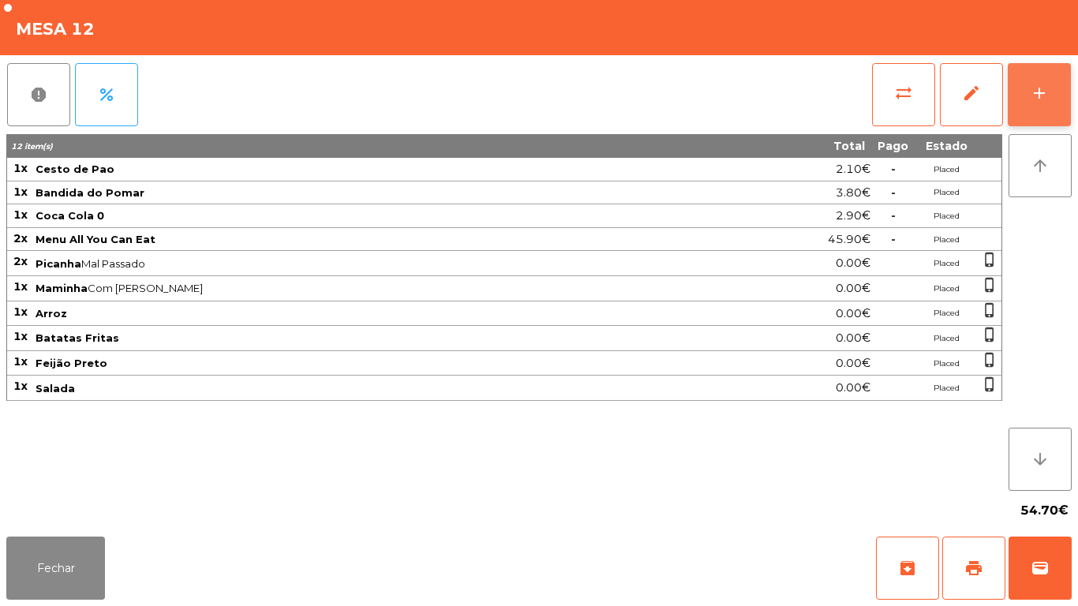
click at [1047, 108] on button "add" at bounding box center [1039, 94] width 63 height 63
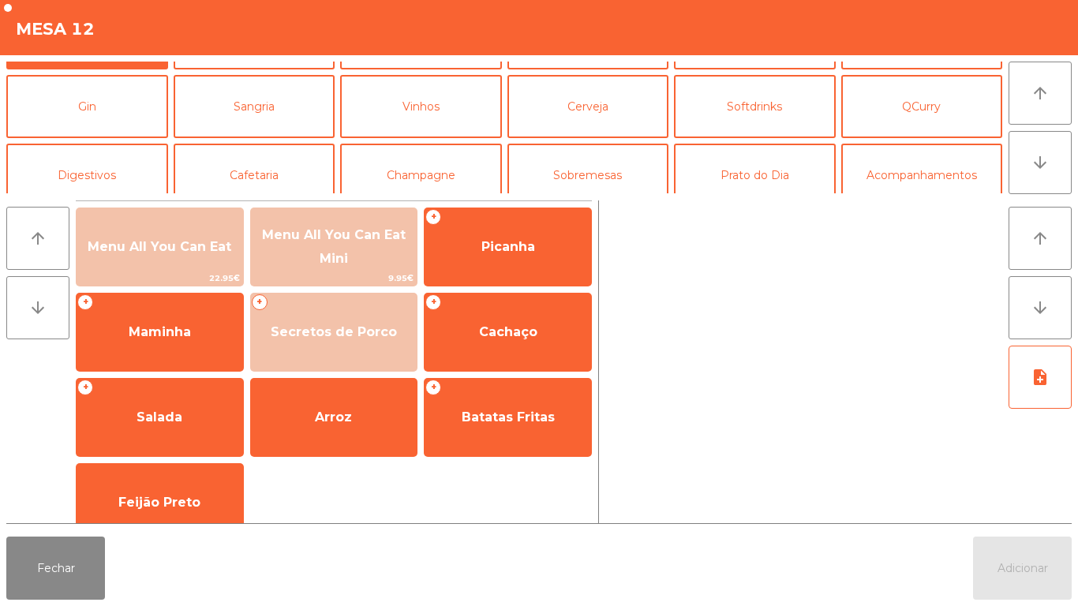
scroll to position [65, 0]
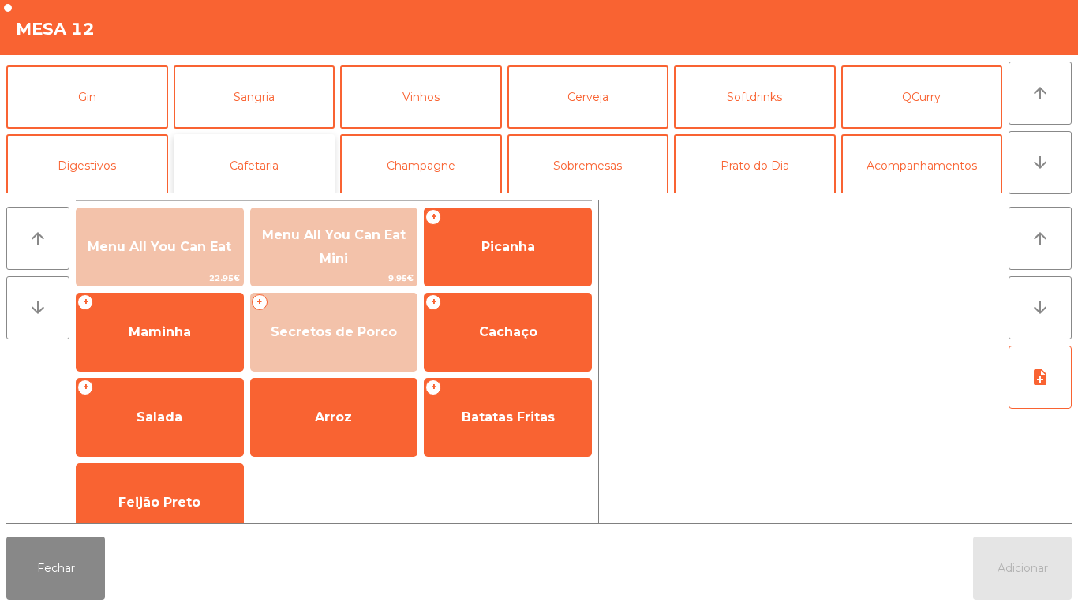
click at [298, 162] on button "Cafetaria" at bounding box center [255, 165] width 162 height 63
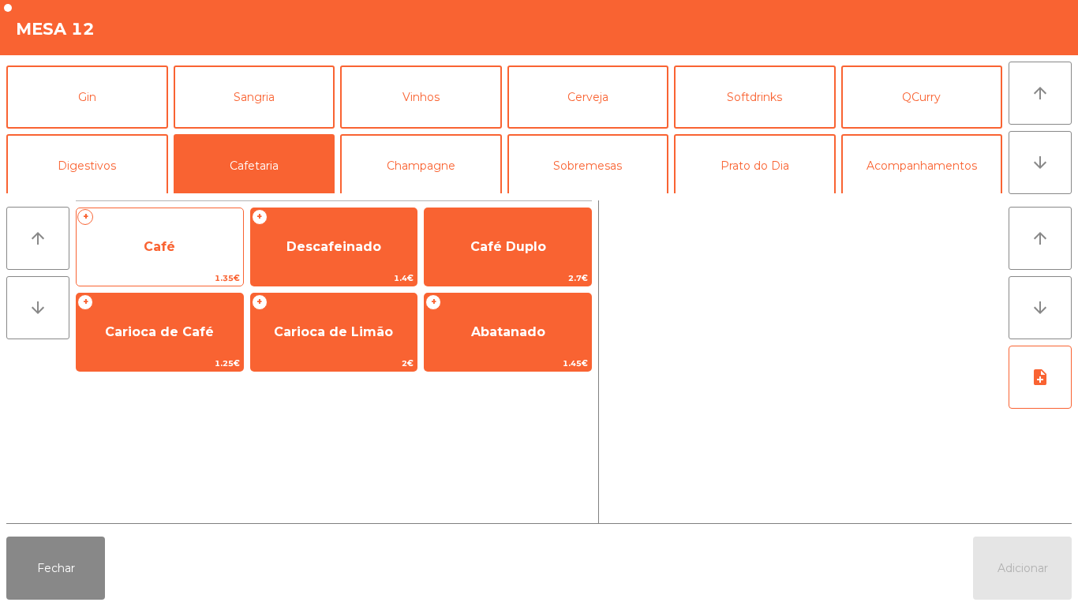
click at [205, 254] on span "Café" at bounding box center [160, 247] width 167 height 43
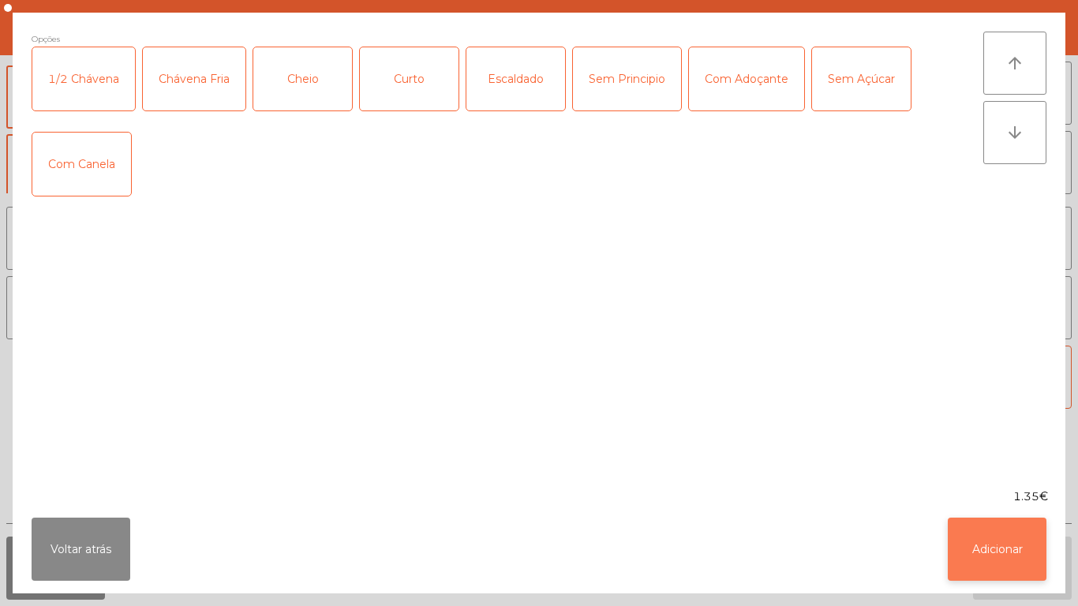
click at [993, 543] on button "Adicionar" at bounding box center [997, 549] width 99 height 63
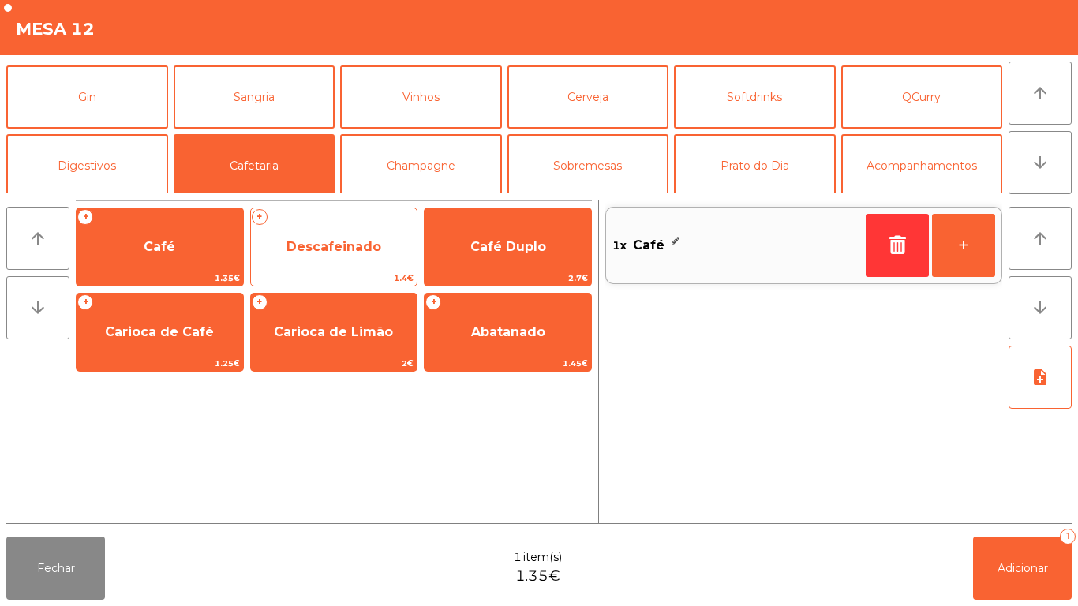
click at [376, 250] on span "Descafeinado" at bounding box center [333, 246] width 95 height 15
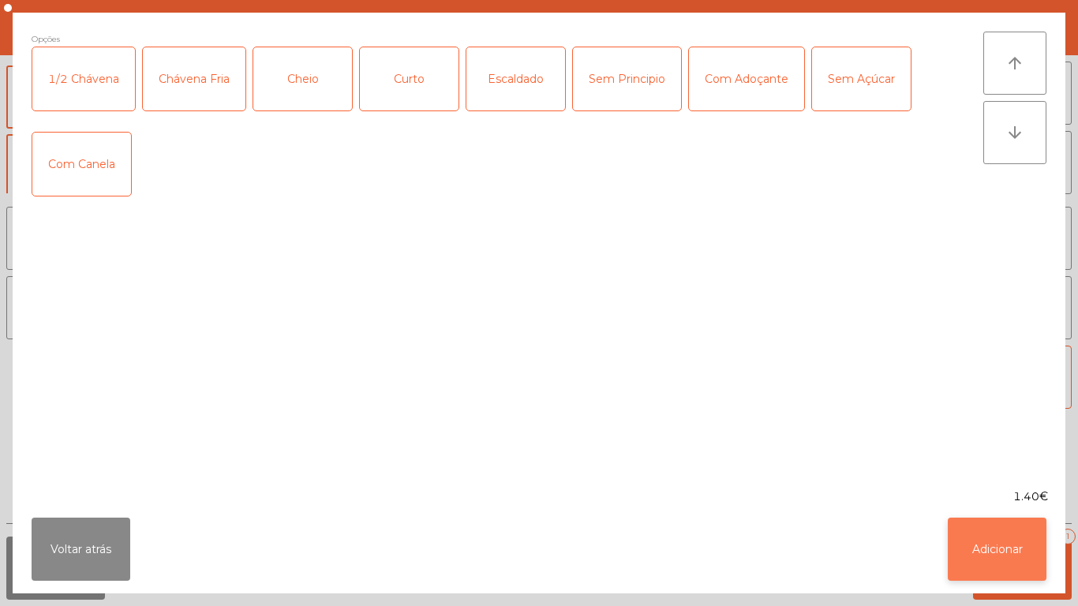
click at [996, 542] on button "Adicionar" at bounding box center [997, 549] width 99 height 63
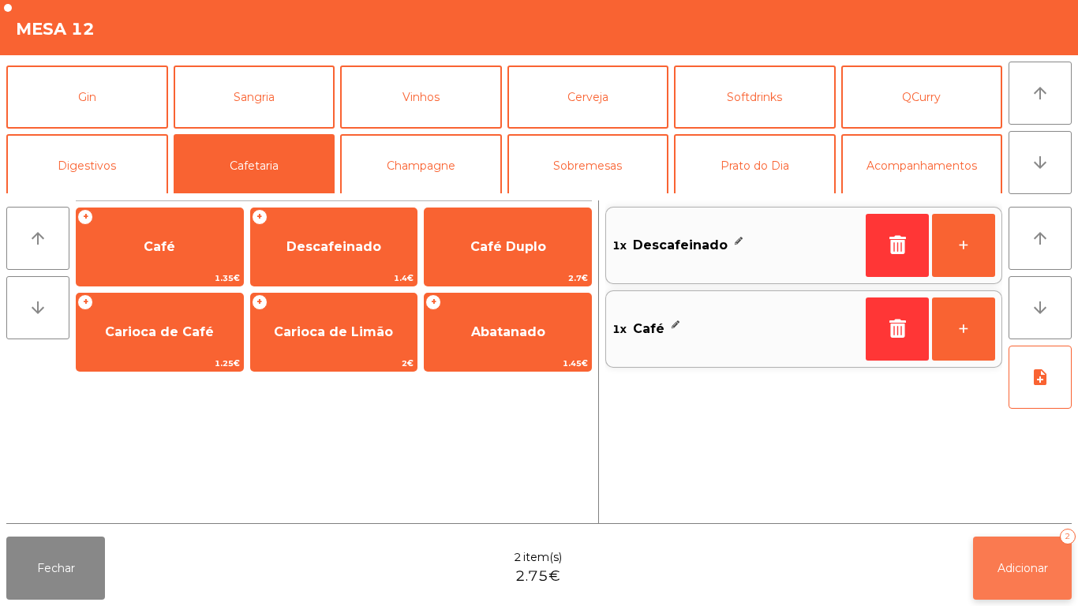
click at [1010, 565] on span "Adicionar" at bounding box center [1023, 568] width 51 height 14
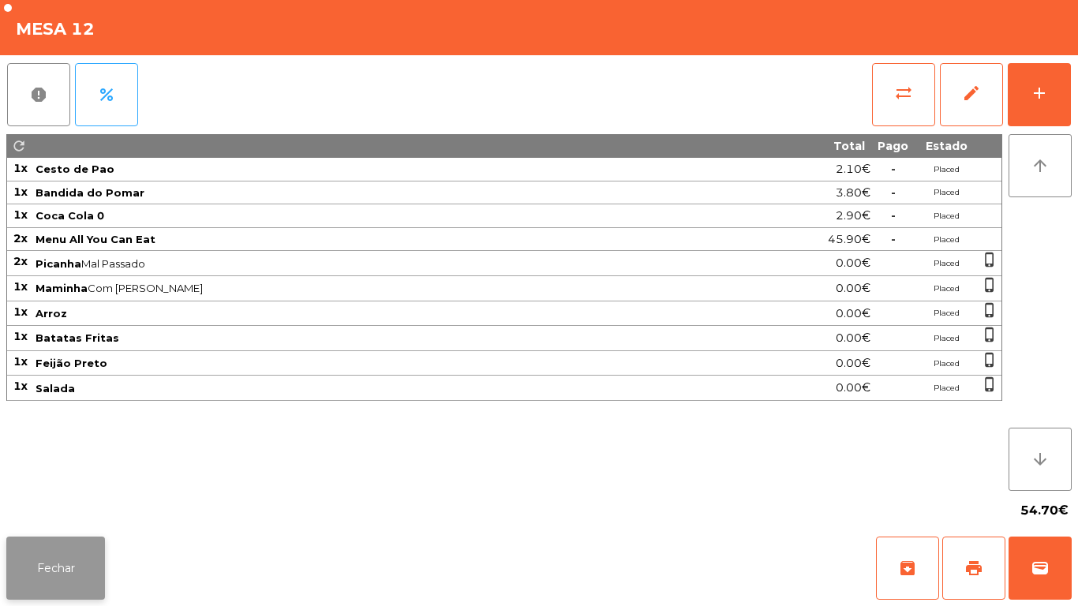
click at [71, 567] on button "Fechar" at bounding box center [55, 568] width 99 height 63
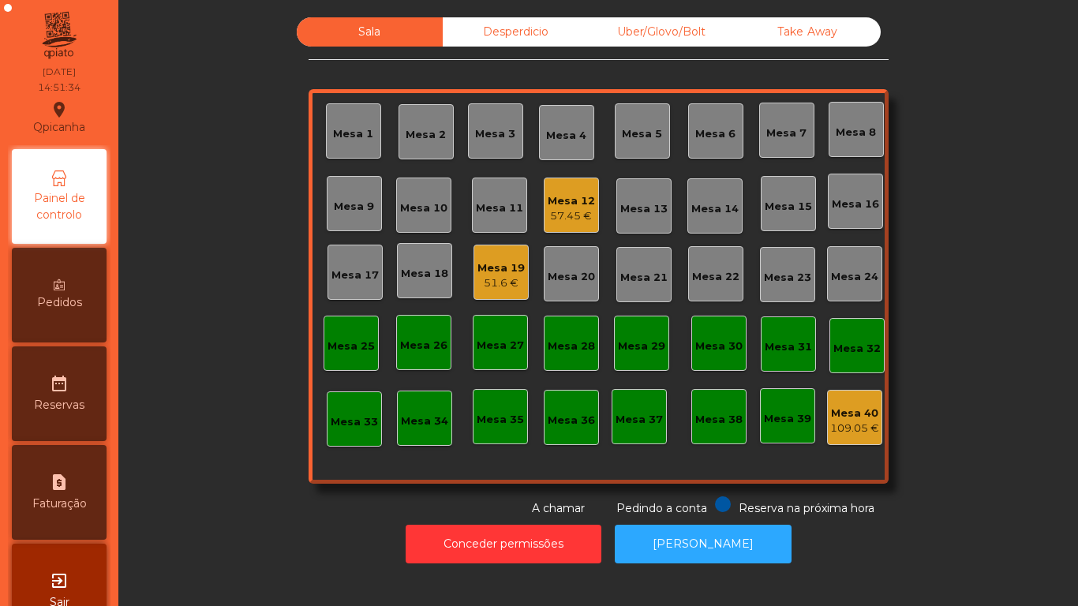
click at [496, 283] on div "51.6 €" at bounding box center [500, 283] width 47 height 16
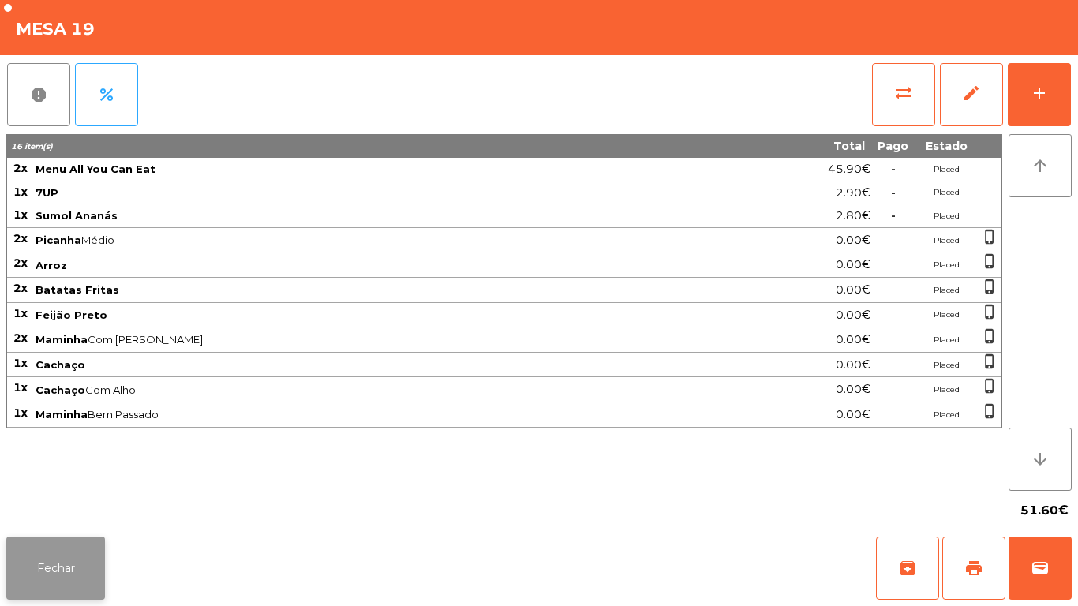
click at [71, 560] on button "Fechar" at bounding box center [55, 568] width 99 height 63
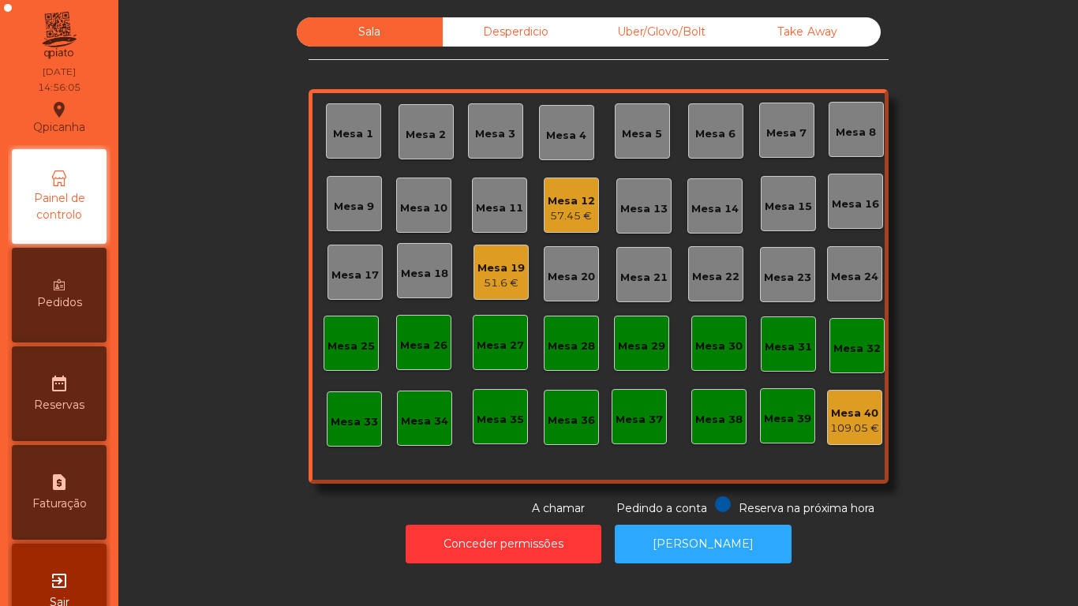
click at [76, 352] on div "date_range Reservas" at bounding box center [59, 393] width 95 height 95
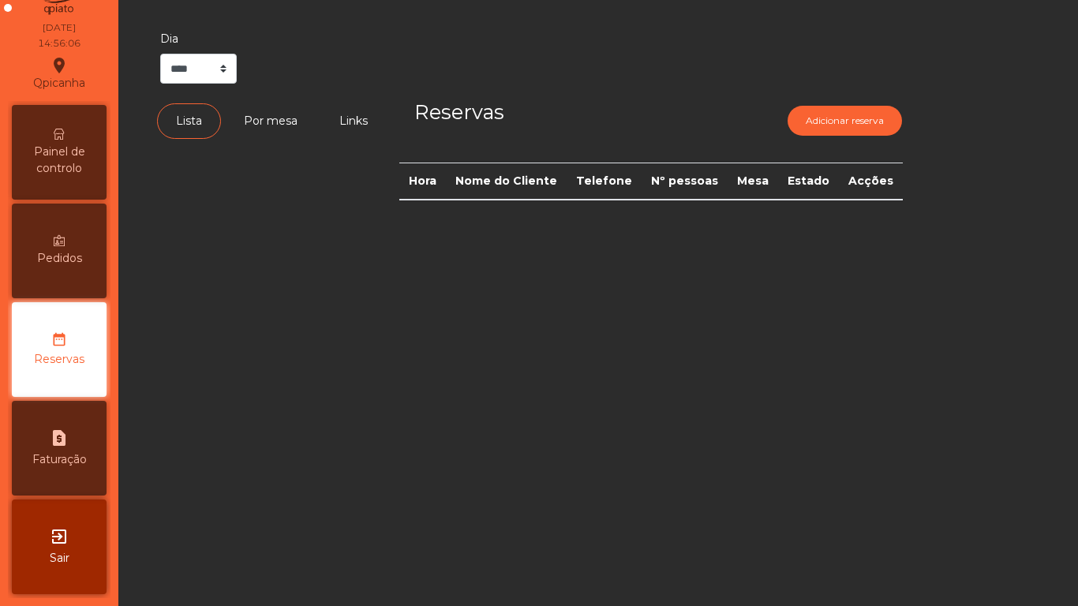
click at [61, 250] on span "Pedidos" at bounding box center [59, 258] width 45 height 17
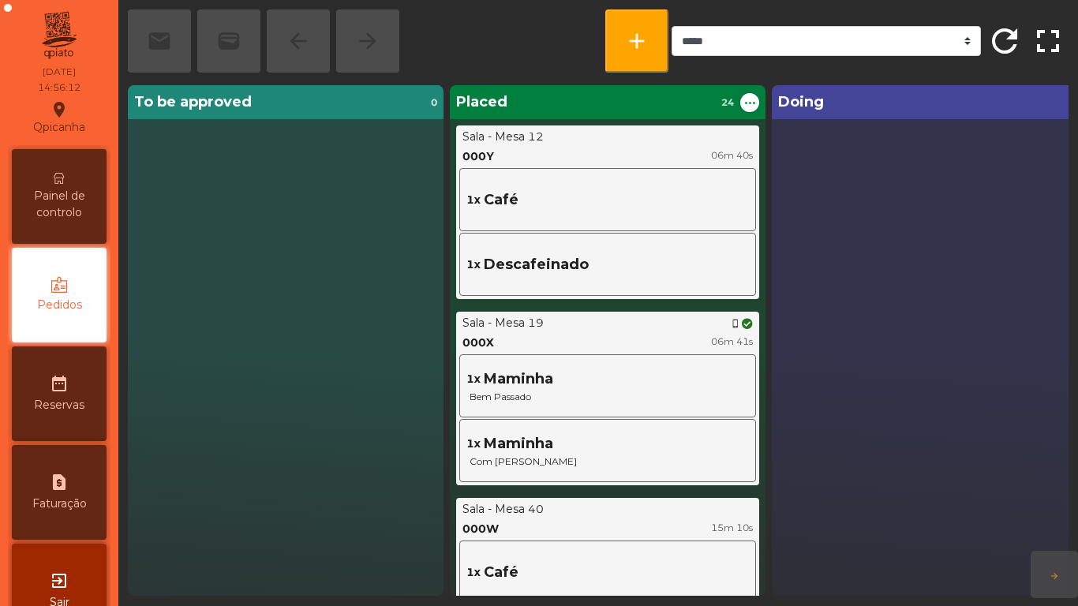
click at [54, 198] on span "Painel de controlo" at bounding box center [59, 204] width 87 height 33
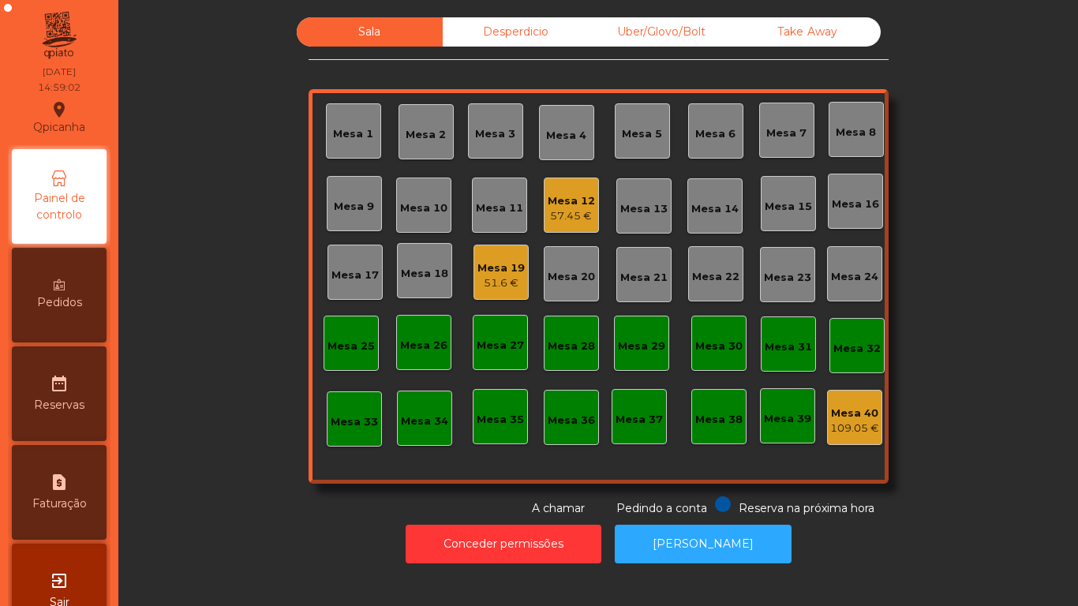
click at [511, 288] on div "51.6 €" at bounding box center [500, 283] width 47 height 16
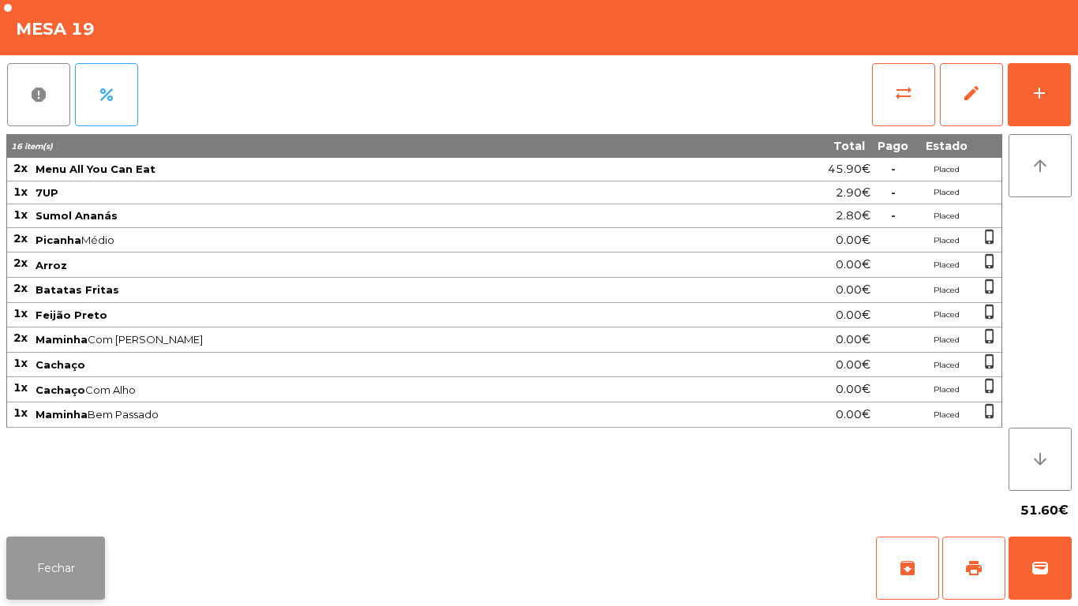
click at [73, 542] on button "Fechar" at bounding box center [55, 568] width 99 height 63
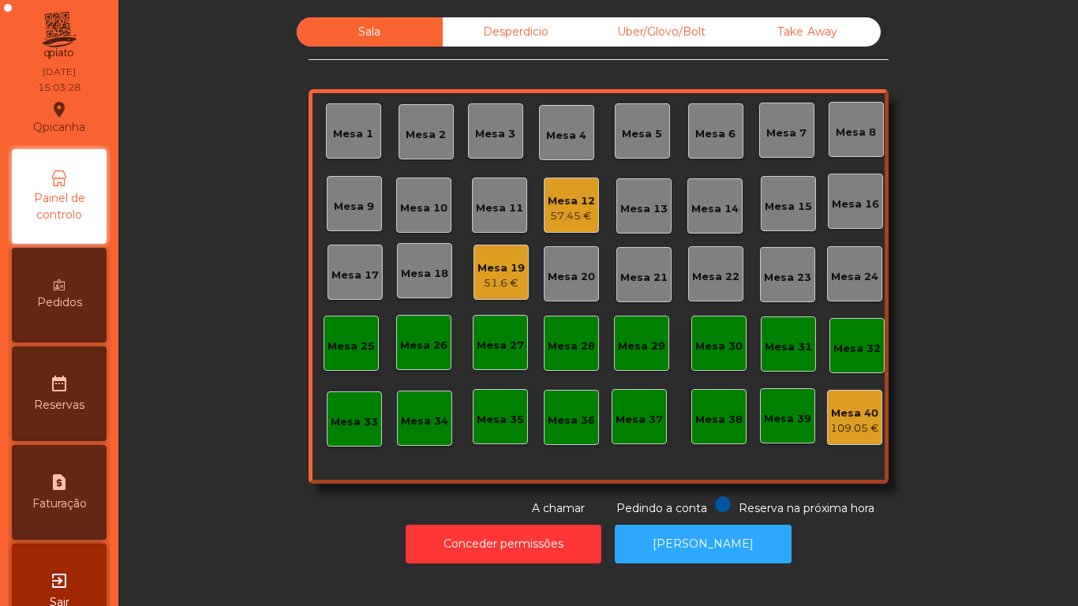
click at [559, 198] on div "Mesa 12" at bounding box center [571, 201] width 47 height 16
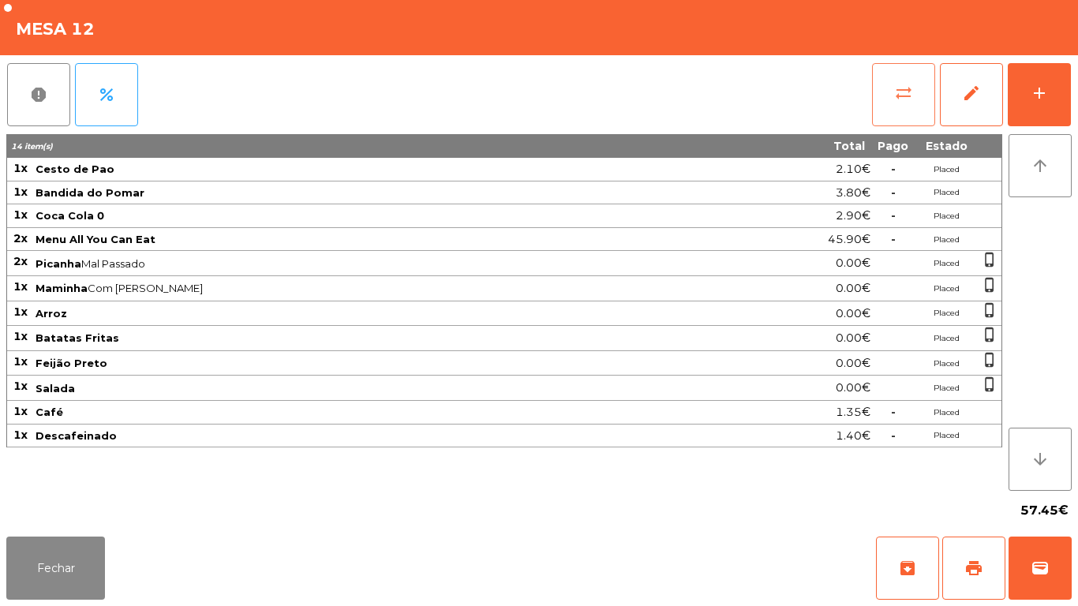
click at [883, 95] on button "sync_alt" at bounding box center [903, 94] width 63 height 63
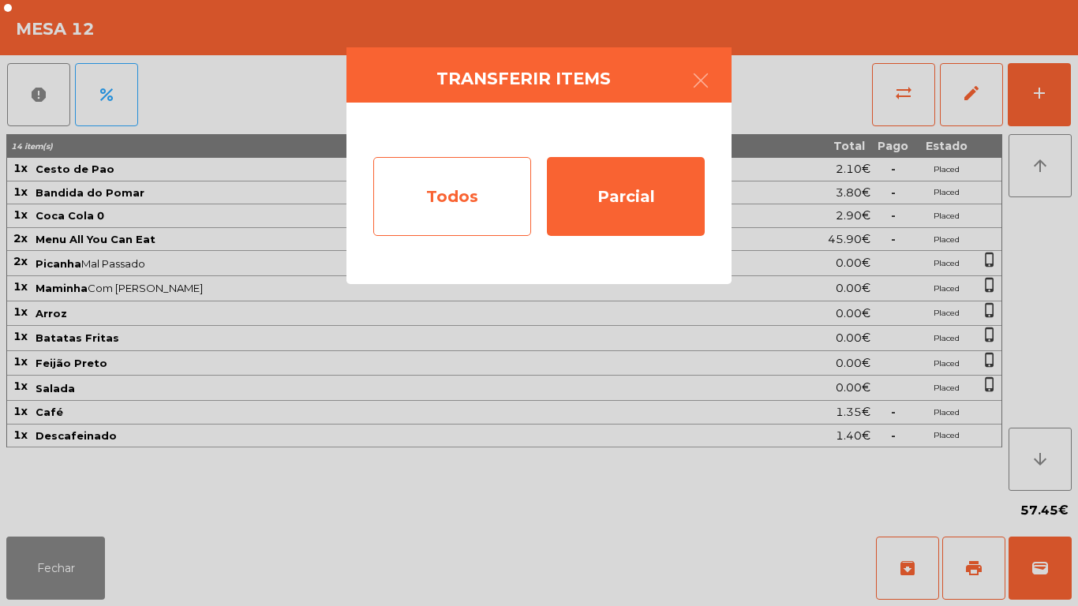
click at [451, 206] on div "Todos" at bounding box center [452, 196] width 158 height 79
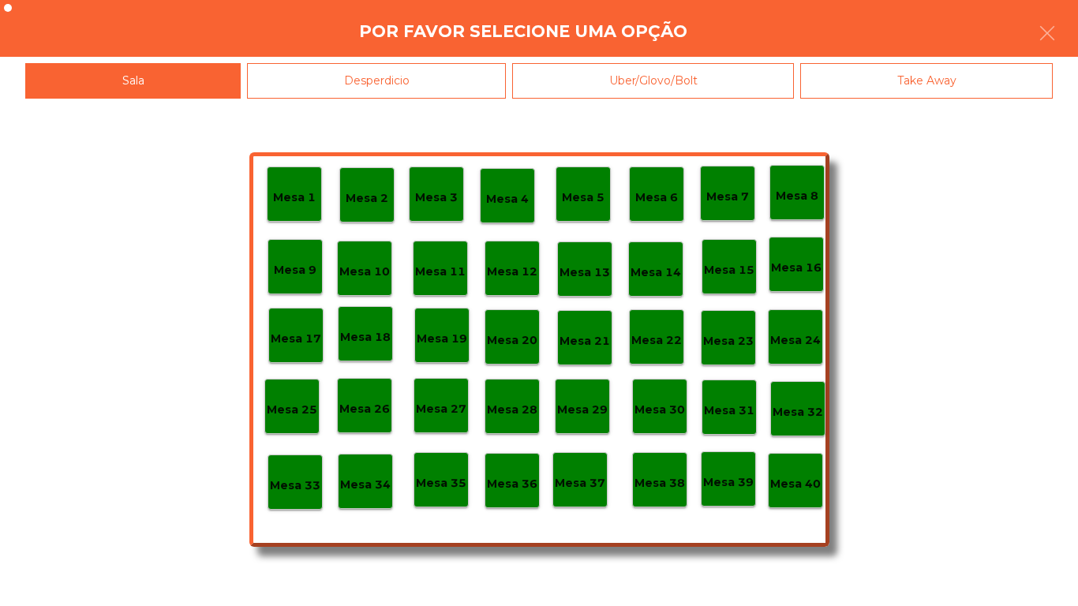
click at [812, 476] on p "Mesa 40" at bounding box center [795, 484] width 51 height 18
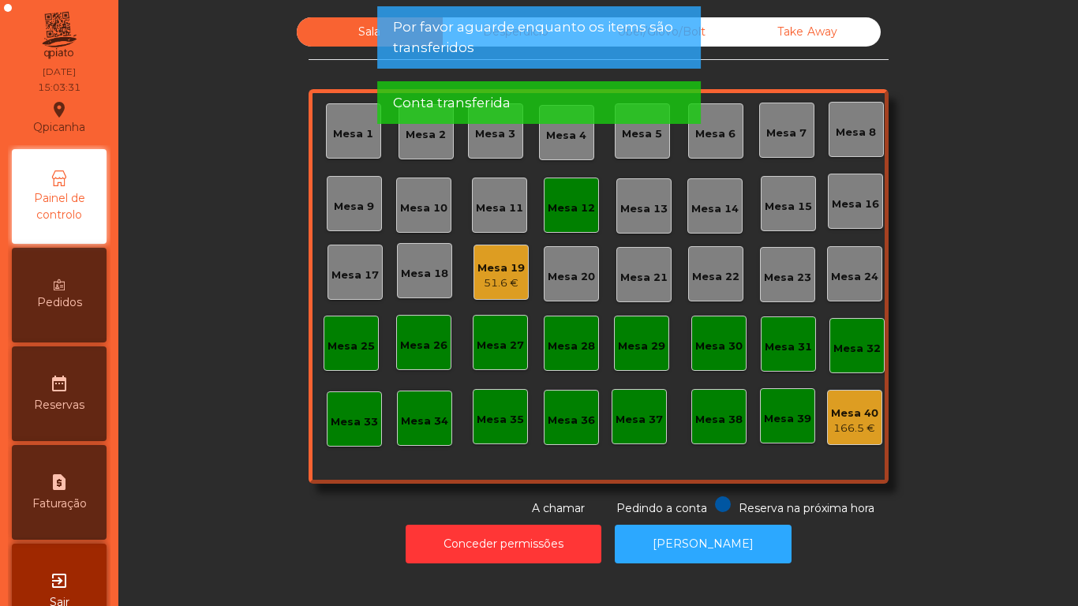
click at [563, 215] on div "Mesa 12" at bounding box center [571, 208] width 47 height 16
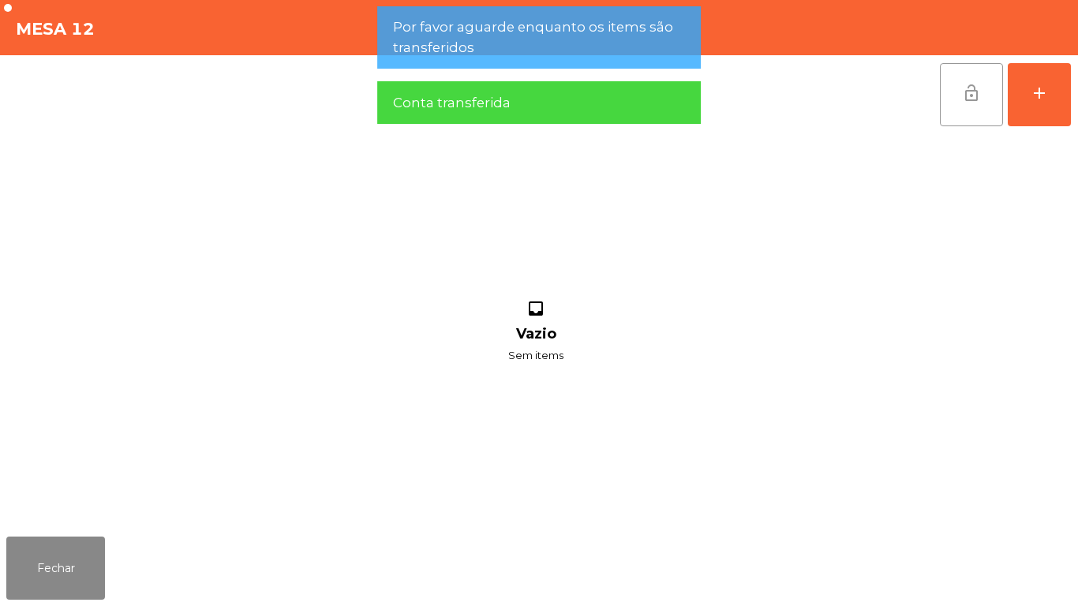
click at [975, 89] on span "lock_open" at bounding box center [971, 93] width 19 height 19
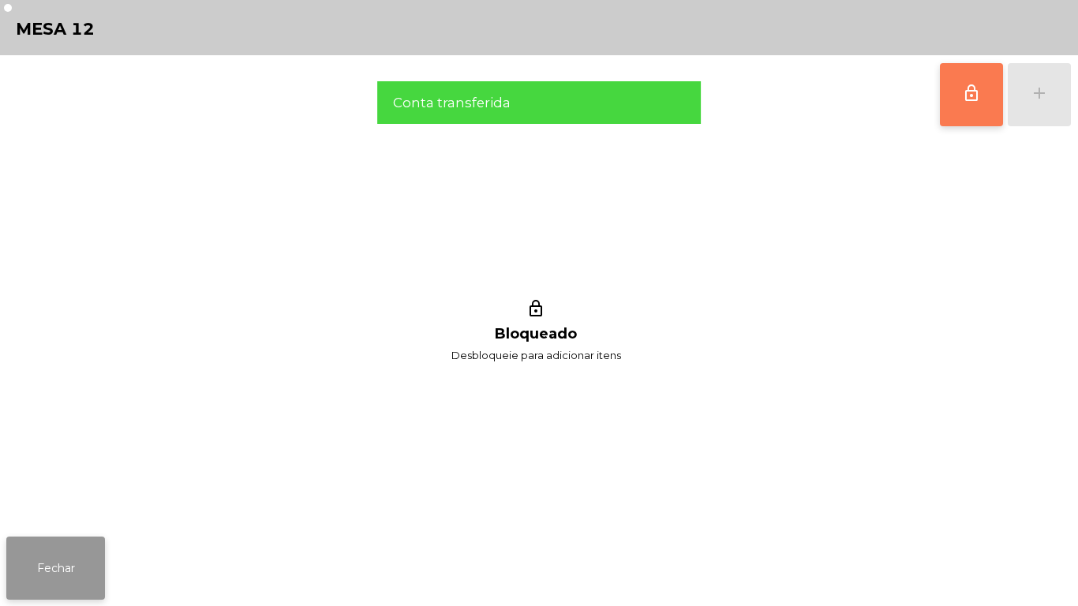
click at [92, 566] on button "Fechar" at bounding box center [55, 568] width 99 height 63
